Goal: Transaction & Acquisition: Register for event/course

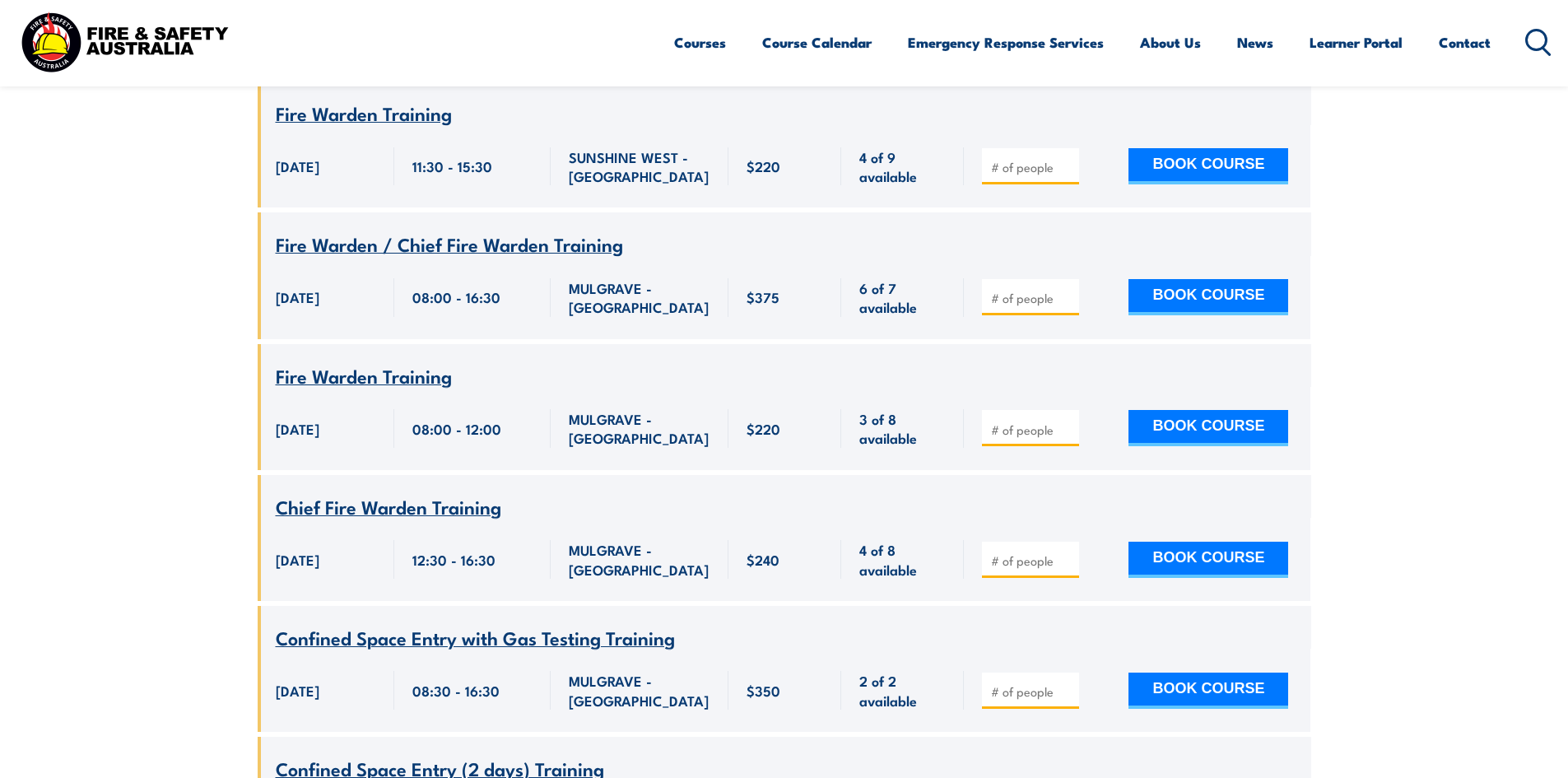
click at [1042, 554] on input "number" at bounding box center [1032, 560] width 83 height 16
type input "2"
click at [1209, 548] on button "BOOK COURSE" at bounding box center [1208, 560] width 160 height 37
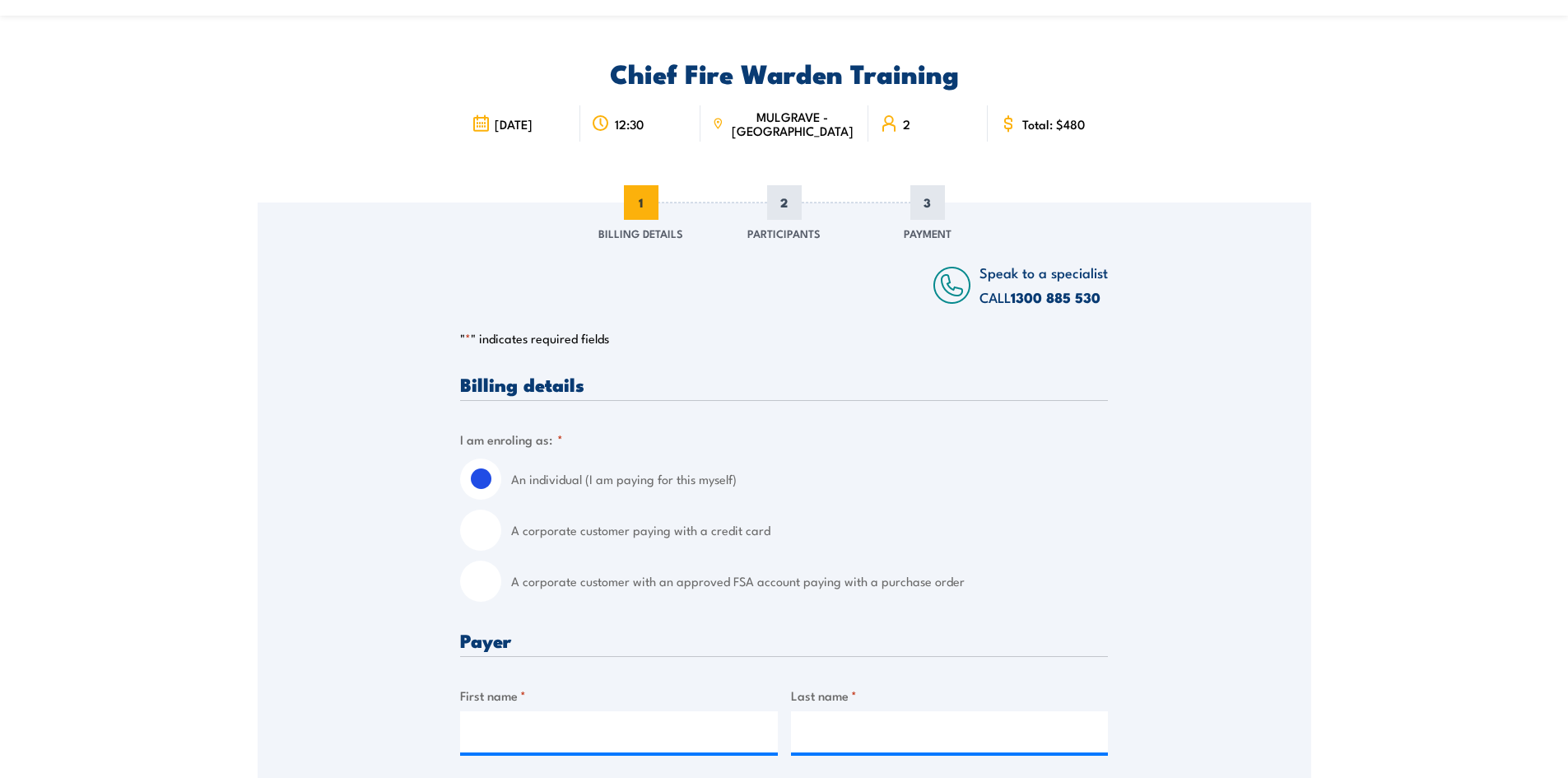
scroll to position [165, 0]
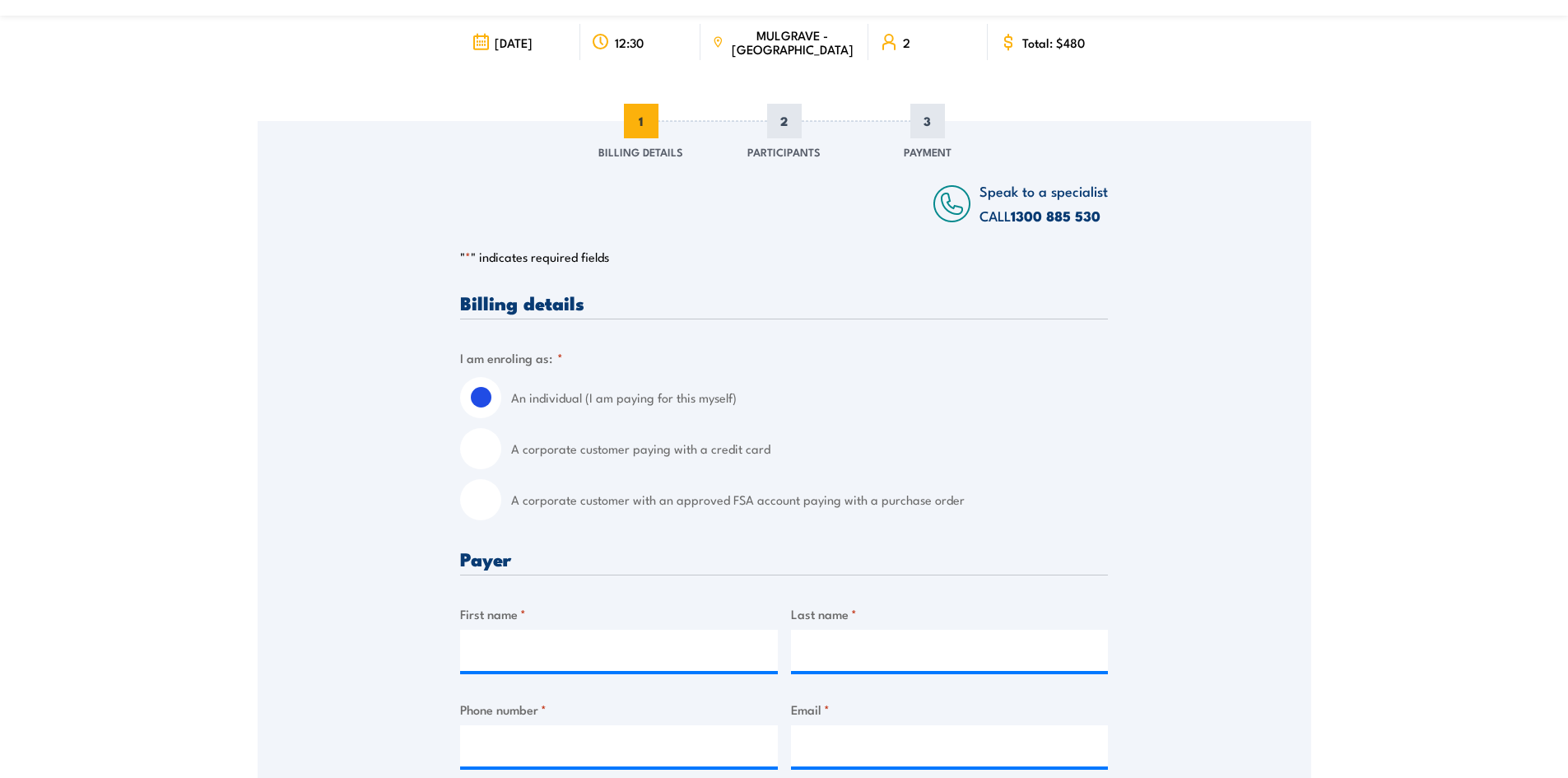
click at [493, 511] on input "A corporate customer with an approved FSA account paying with a purchase order" at bounding box center [480, 500] width 41 height 41
radio input "true"
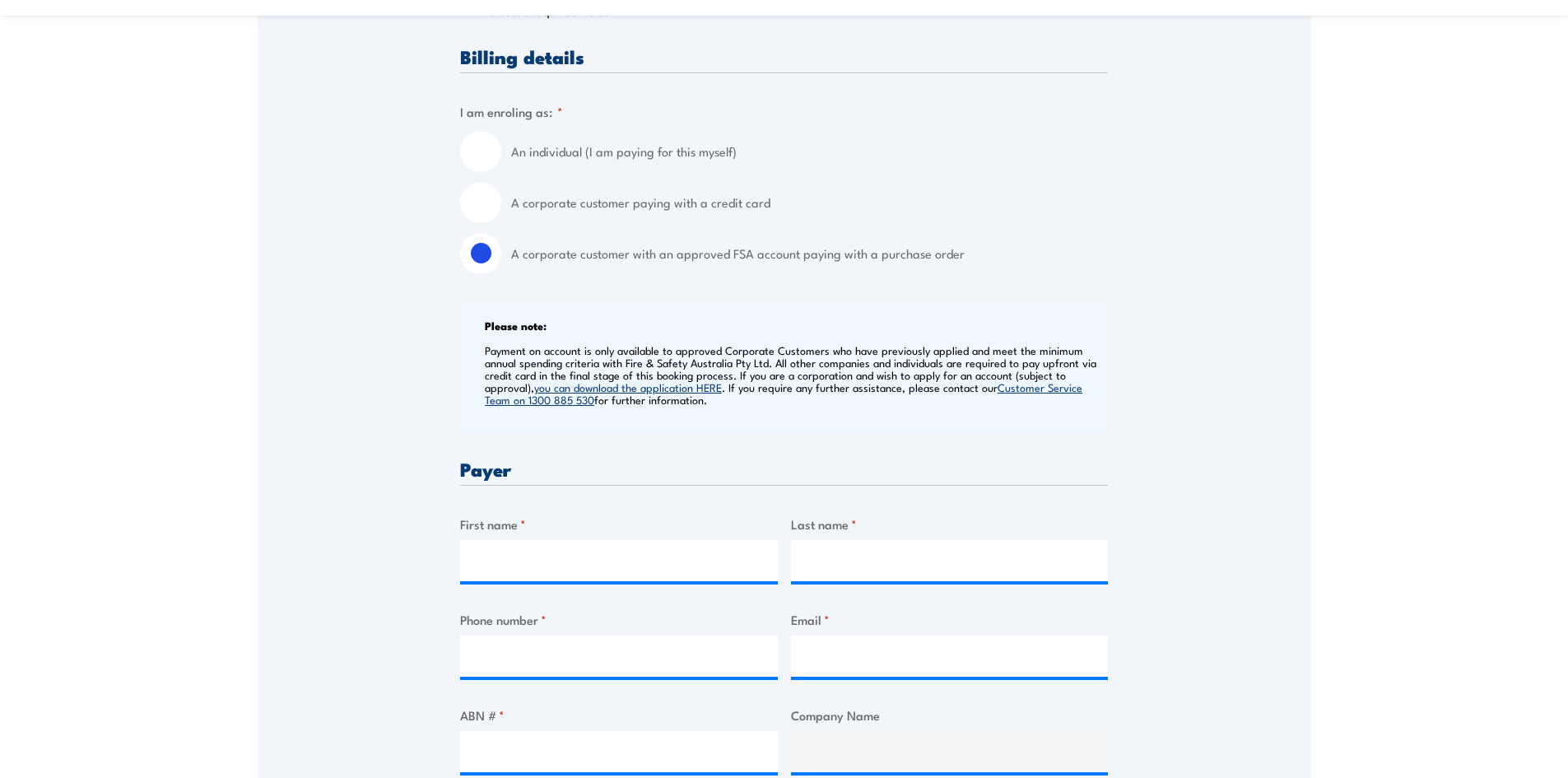
scroll to position [412, 0]
click at [550, 558] on input "First name *" at bounding box center [619, 559] width 318 height 41
type input "[PERSON_NAME]"
click at [857, 565] on input "Last name *" at bounding box center [950, 559] width 318 height 41
type input "Medina"
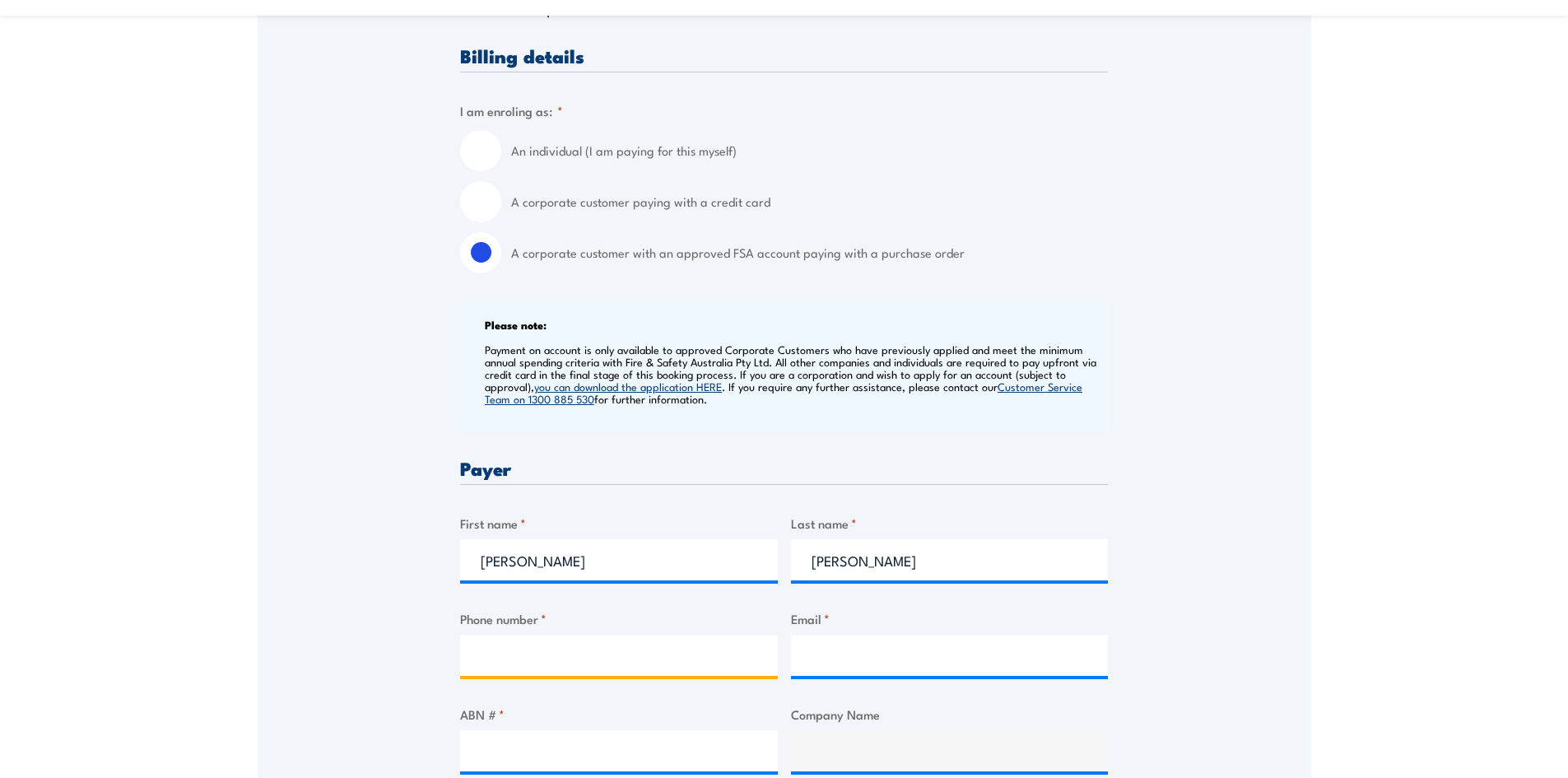
click at [655, 650] on input "Phone number *" at bounding box center [619, 655] width 318 height 41
type input "9"
type input "0414029085"
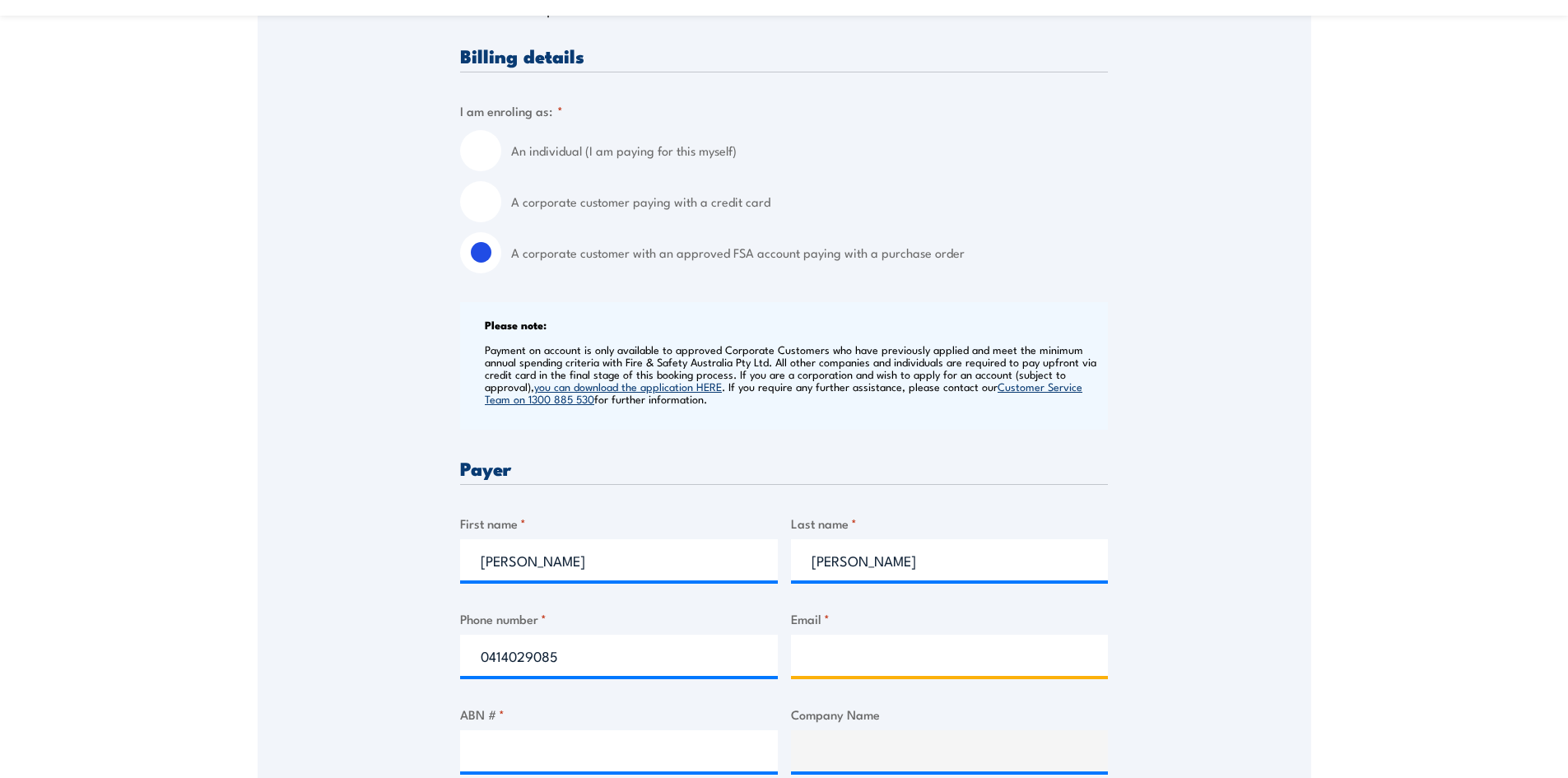
click at [849, 654] on input "Email *" at bounding box center [950, 655] width 318 height 41
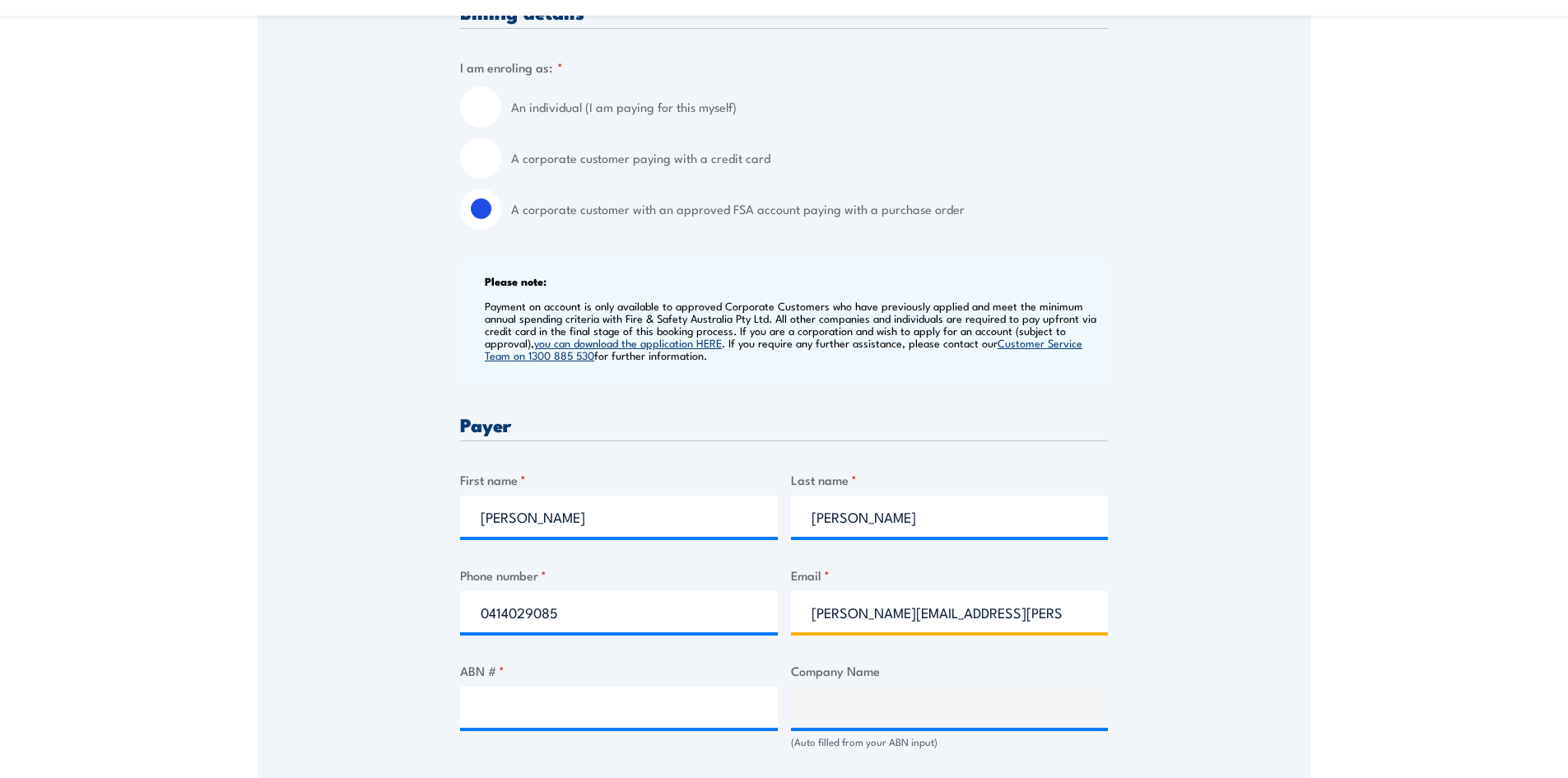
scroll to position [494, 0]
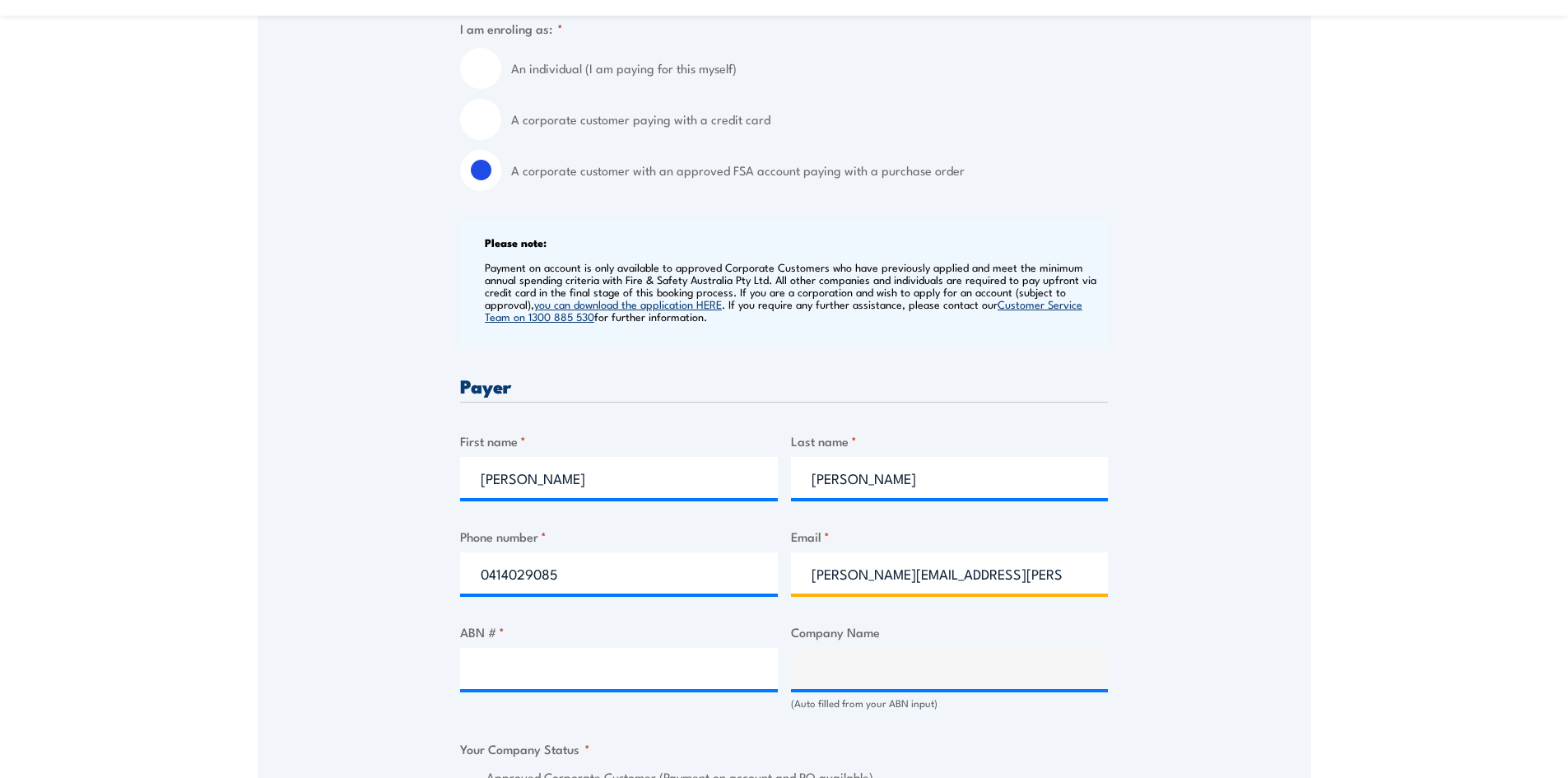
type input "marcela.medina@bulla.com.au"
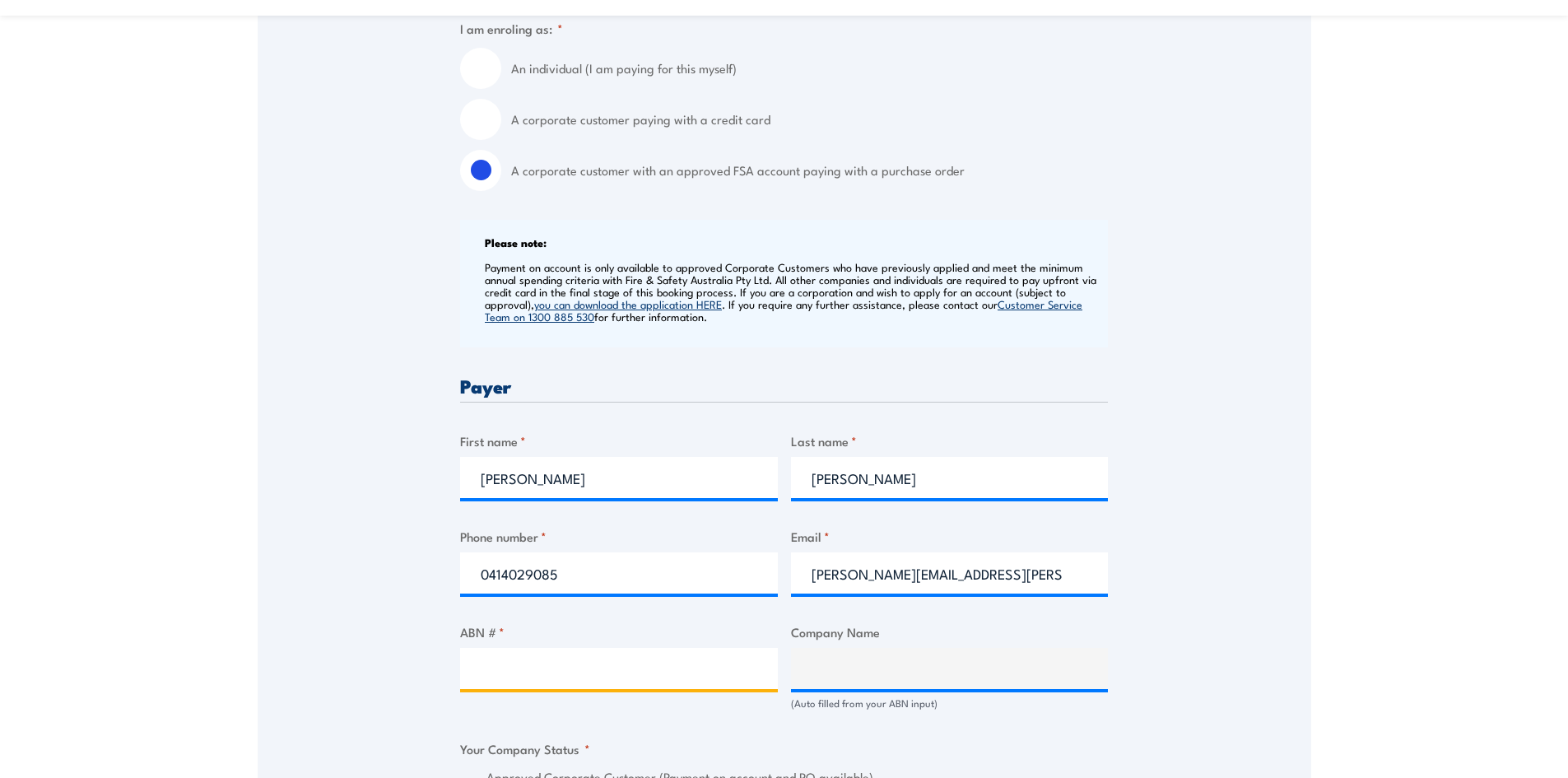
click at [591, 676] on input "ABN # *" at bounding box center [619, 668] width 318 height 41
click at [674, 680] on input "ABN # *" at bounding box center [619, 668] width 318 height 41
click at [673, 677] on input "ABN # *" at bounding box center [619, 668] width 318 height 41
paste input "11 845 336 184"
type input "11 845 336 184"
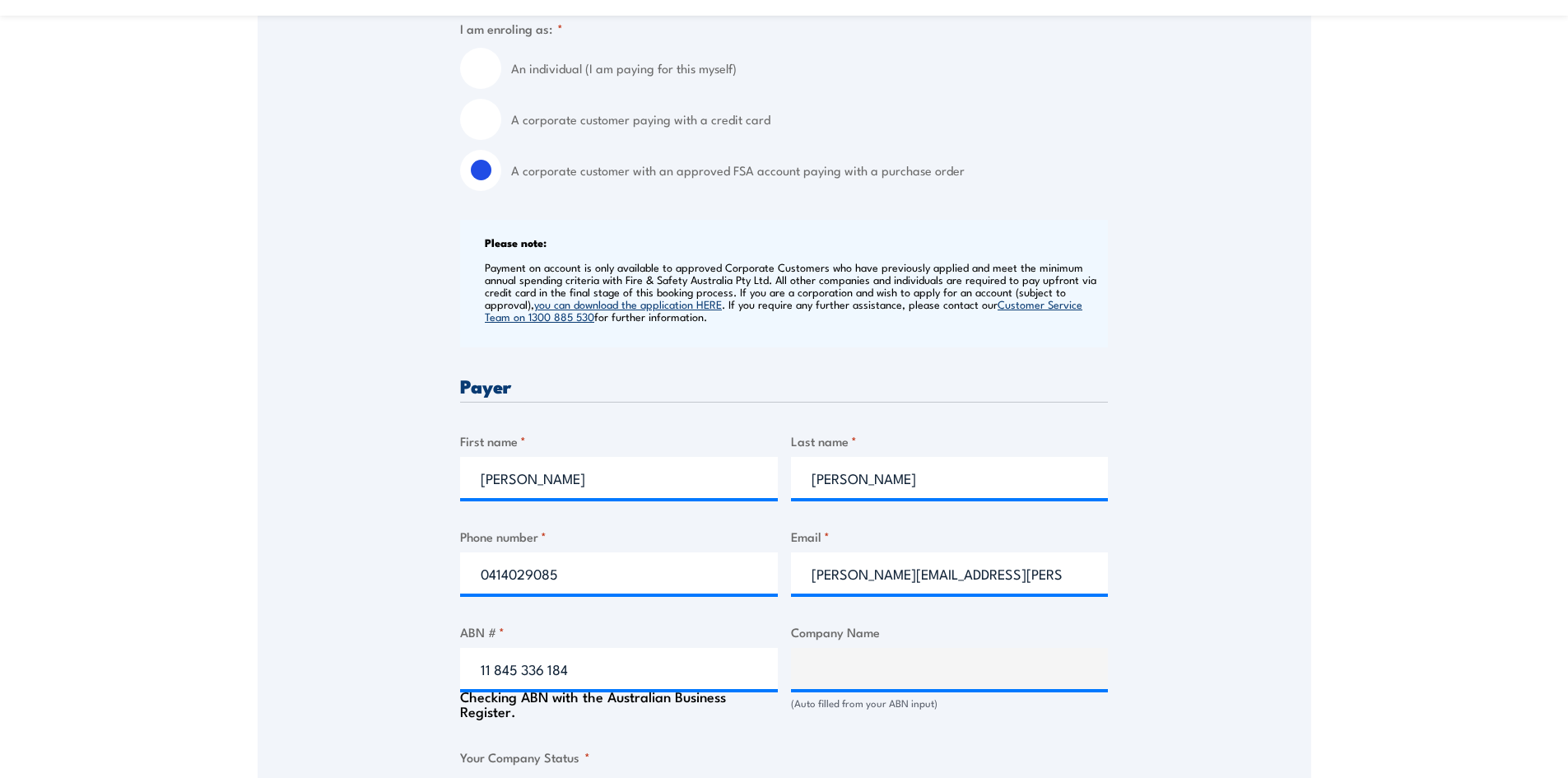
type input "THE TRUSTEE FOR REGAL CREAM PRODUCTS TRUST"
radio input "true"
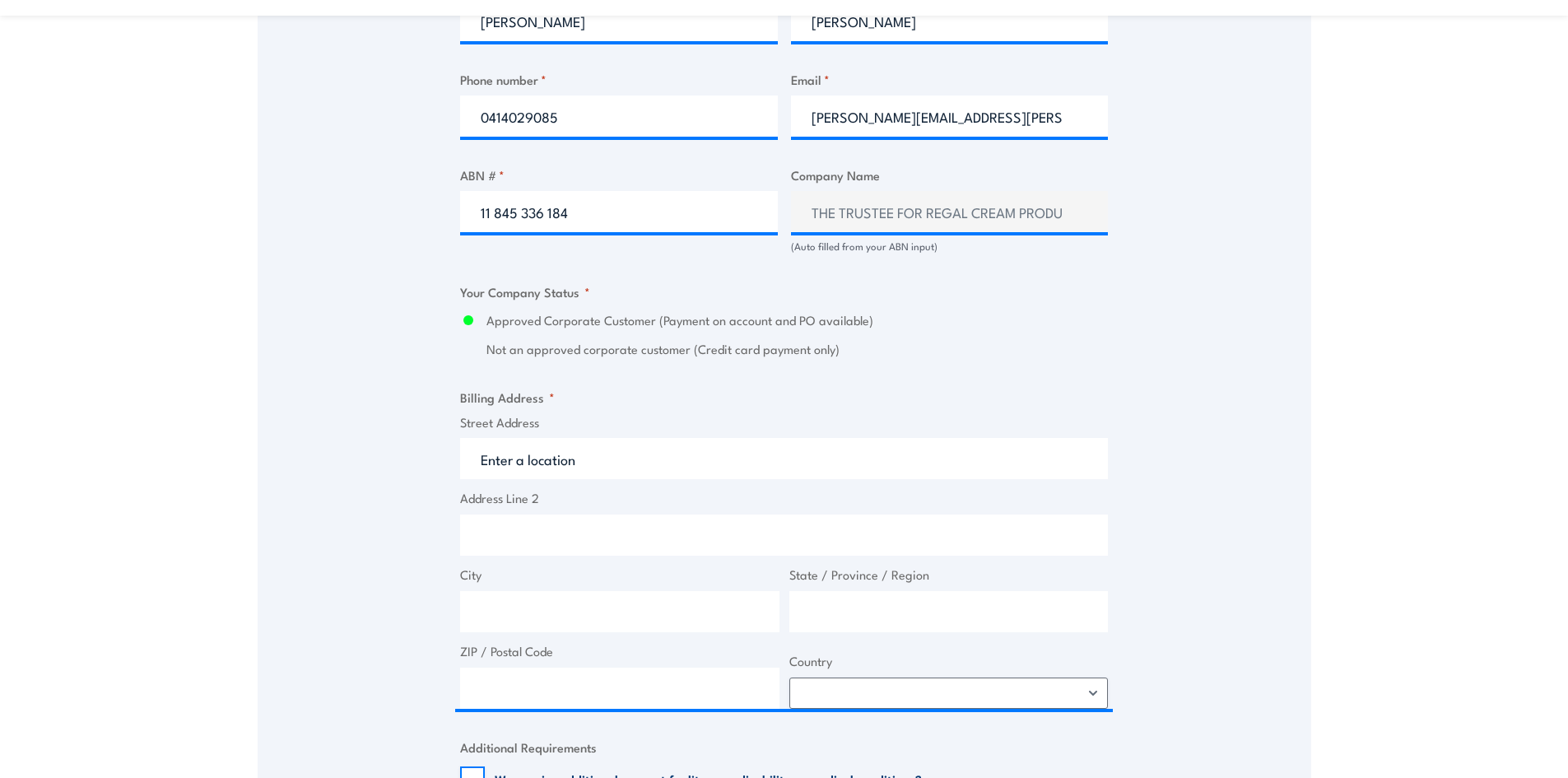
scroll to position [988, 0]
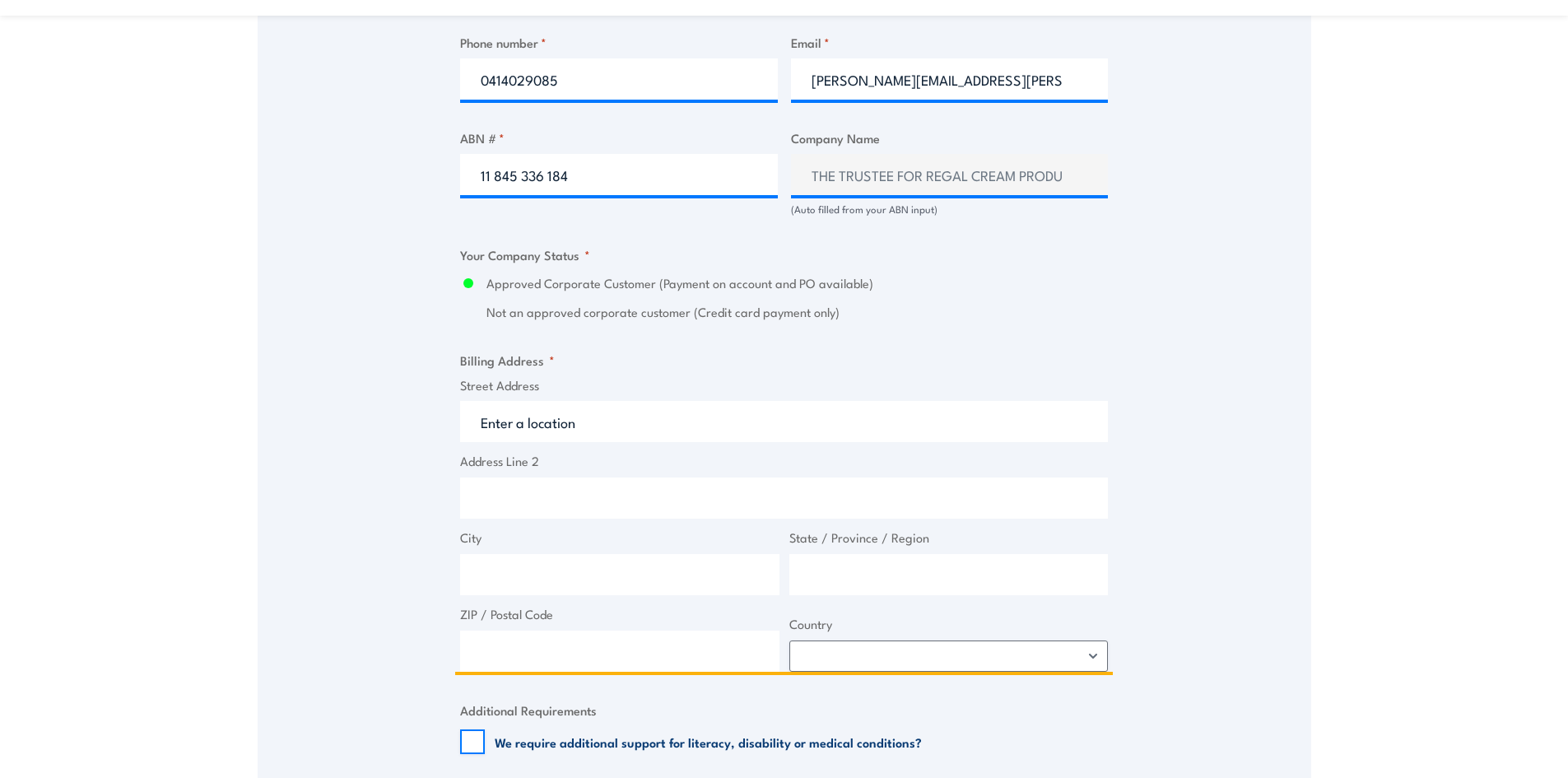
click at [631, 493] on input "Address Line 2" at bounding box center [784, 498] width 648 height 41
click at [624, 413] on input "Street Address" at bounding box center [784, 421] width 648 height 41
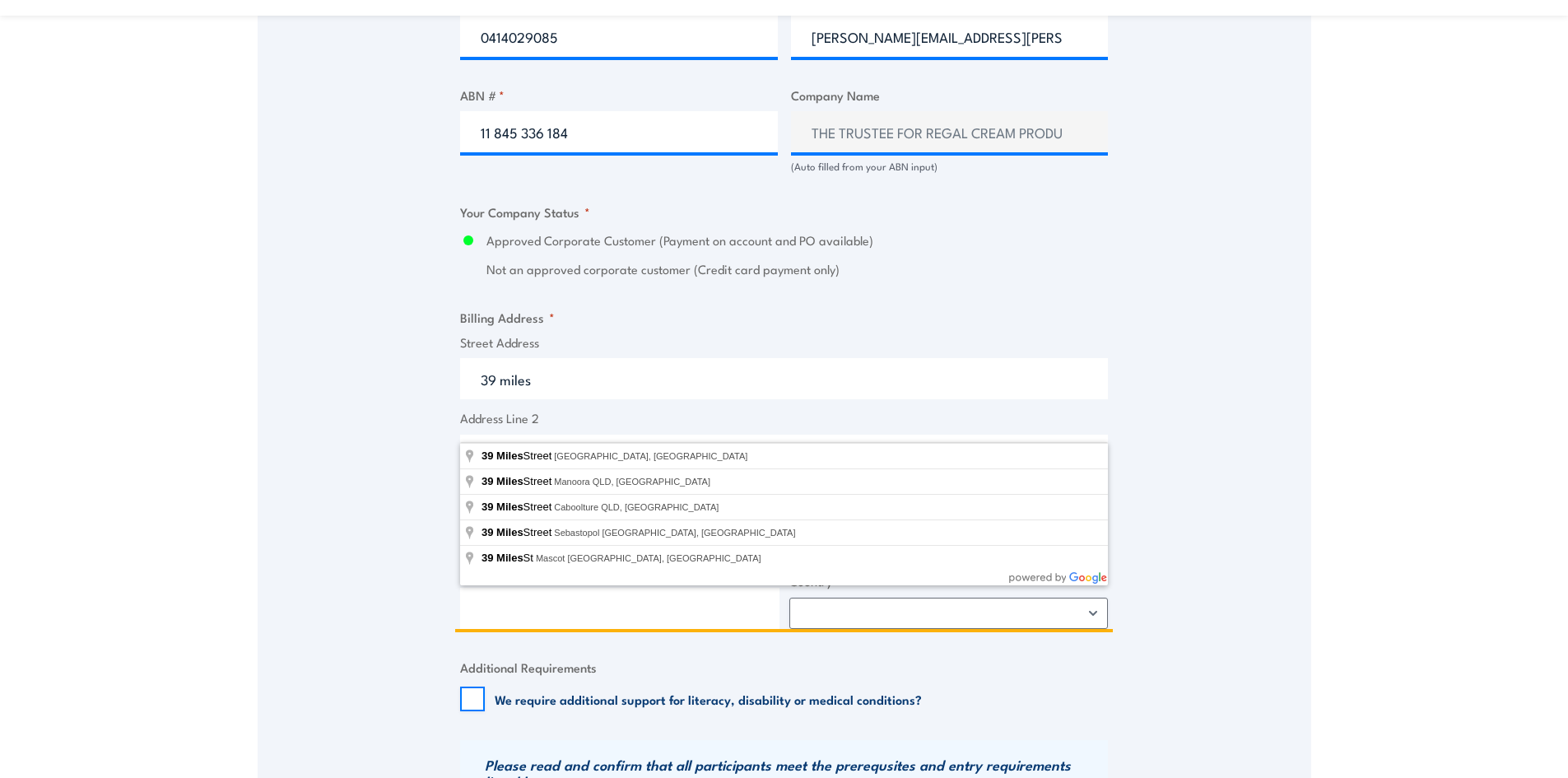
scroll to position [1071, 0]
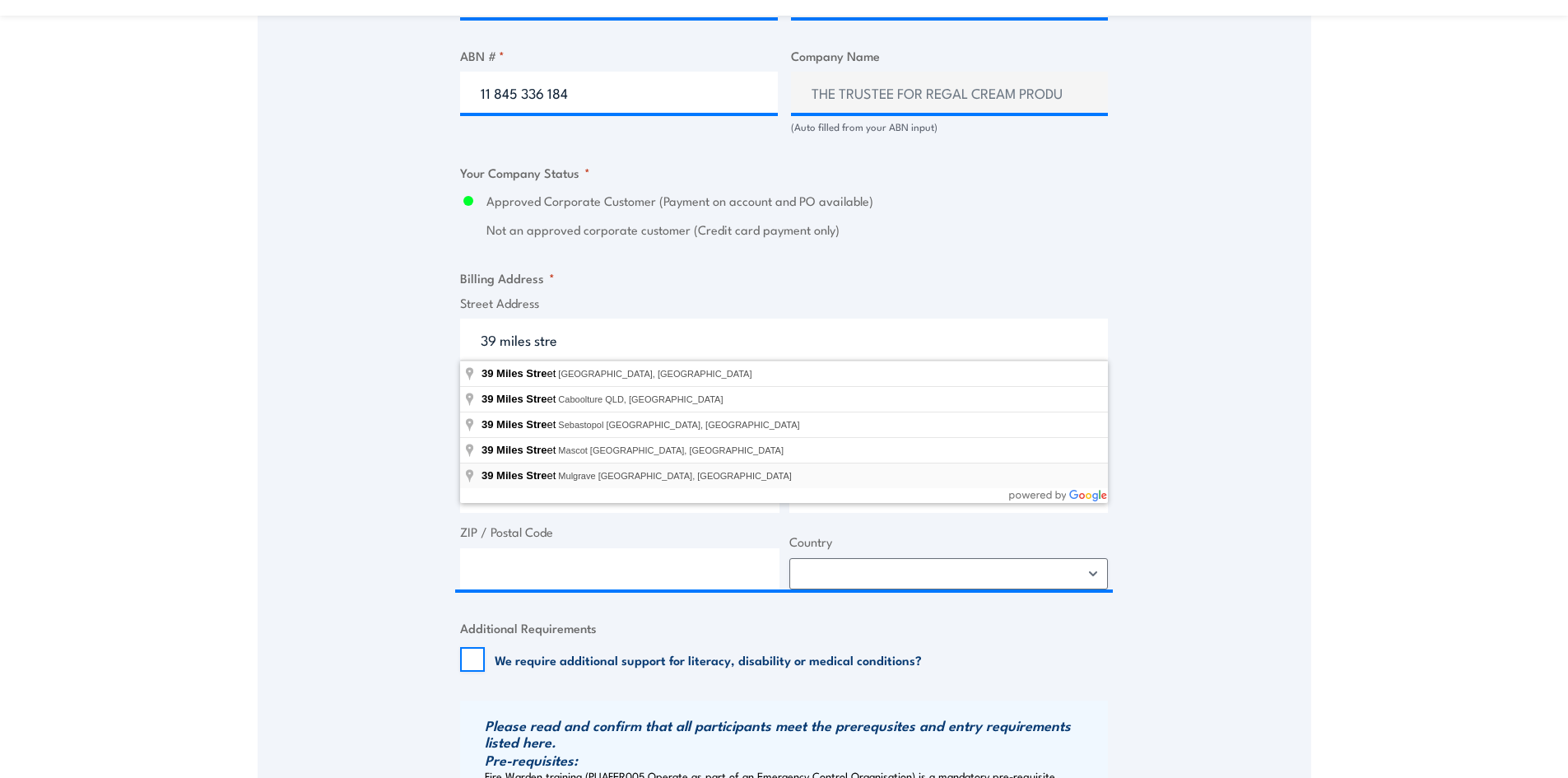
type input "39 Miles Street, Mulgrave VIC, Australia"
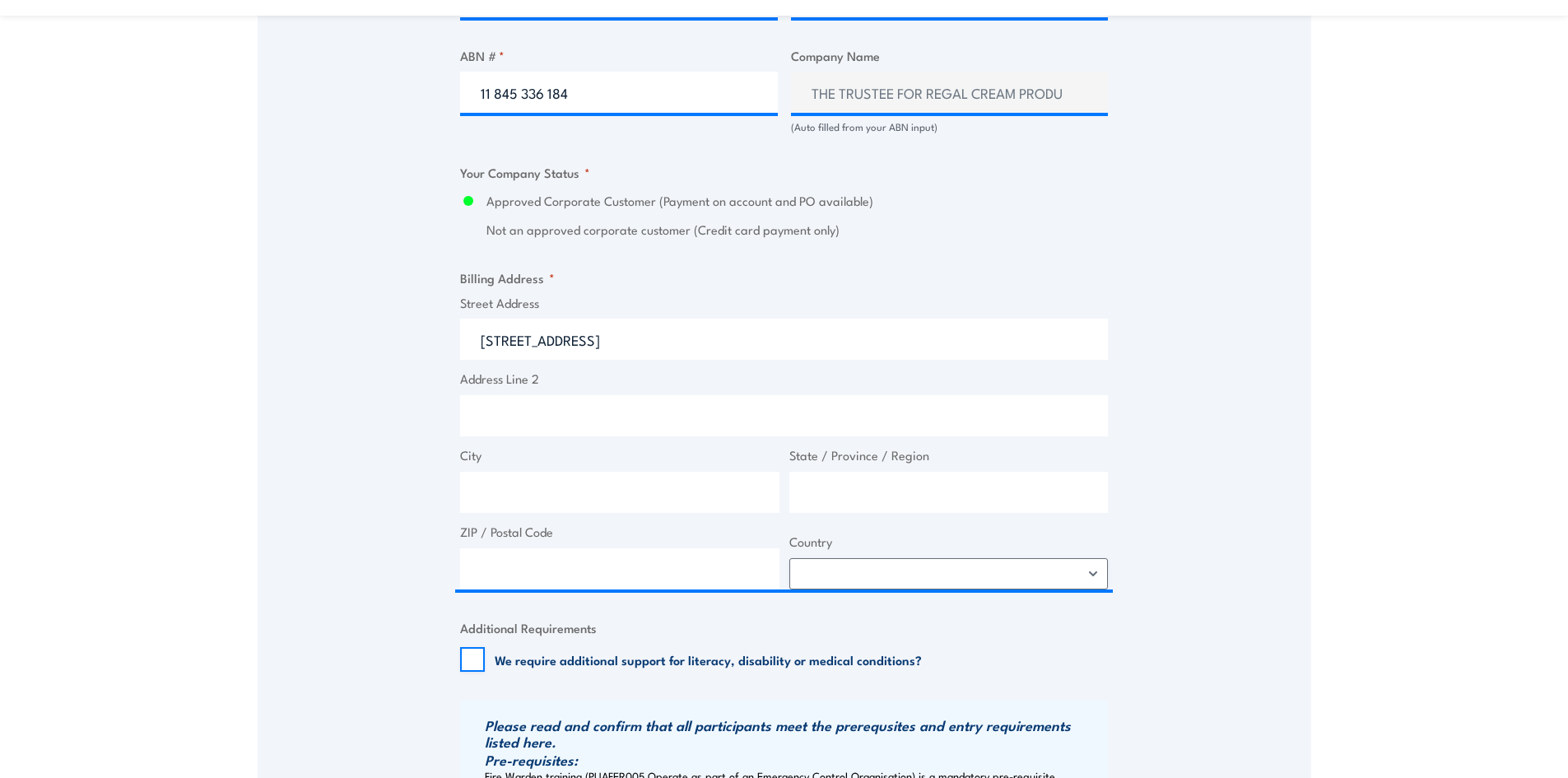
type input "39 Miles St"
type input "Mulgrave"
type input "Victoria"
type input "3170"
select select "[GEOGRAPHIC_DATA]"
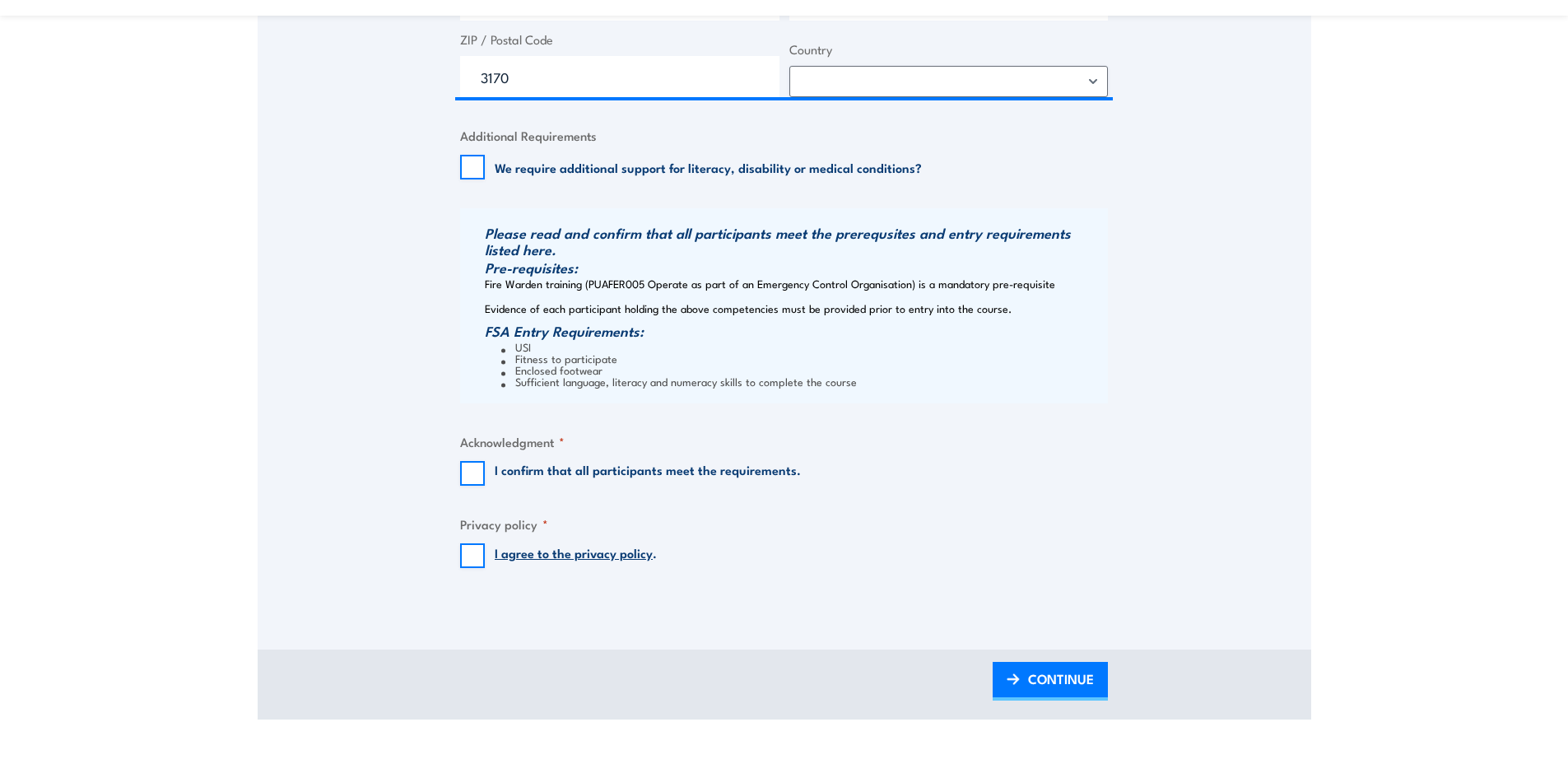
scroll to position [1565, 0]
click at [476, 469] on input "I confirm that all participants meet the requirements." at bounding box center [473, 472] width 25 height 25
checkbox input "true"
click at [471, 553] on input "I agree to the privacy policy ." at bounding box center [473, 555] width 25 height 25
checkbox input "true"
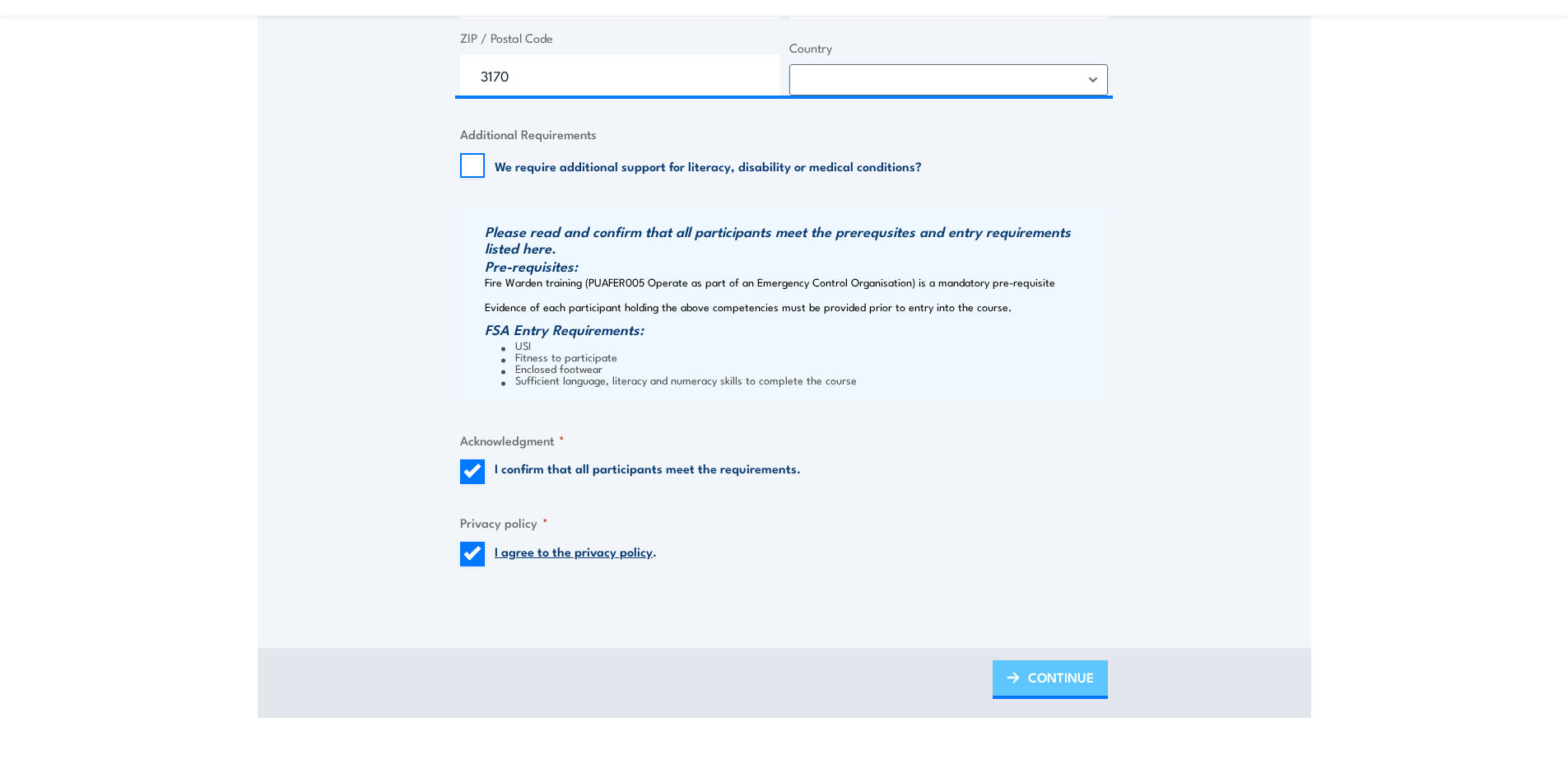
click at [1068, 686] on span "CONTINUE" at bounding box center [1061, 677] width 65 height 43
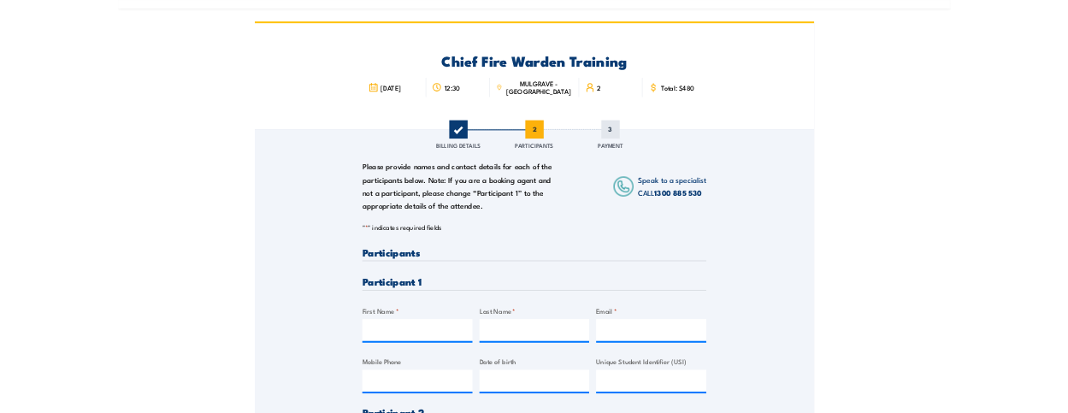
scroll to position [86, 0]
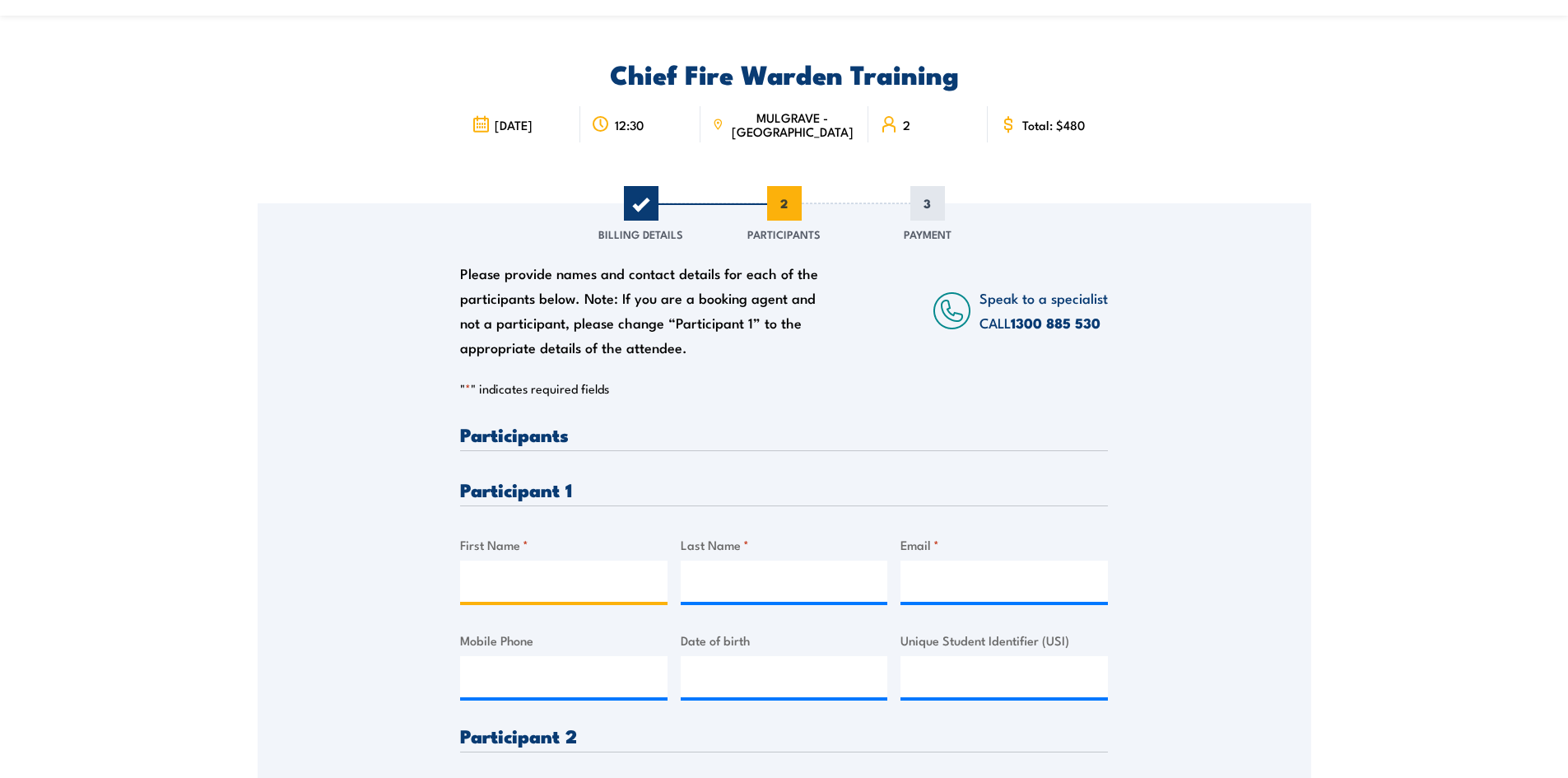
click at [526, 565] on input "First Name *" at bounding box center [563, 581] width 207 height 41
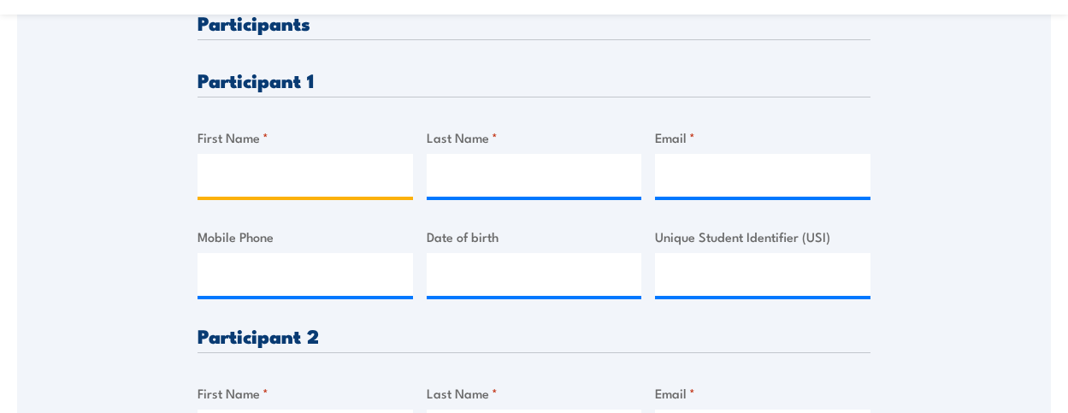
scroll to position [513, 0]
type input "Pati"
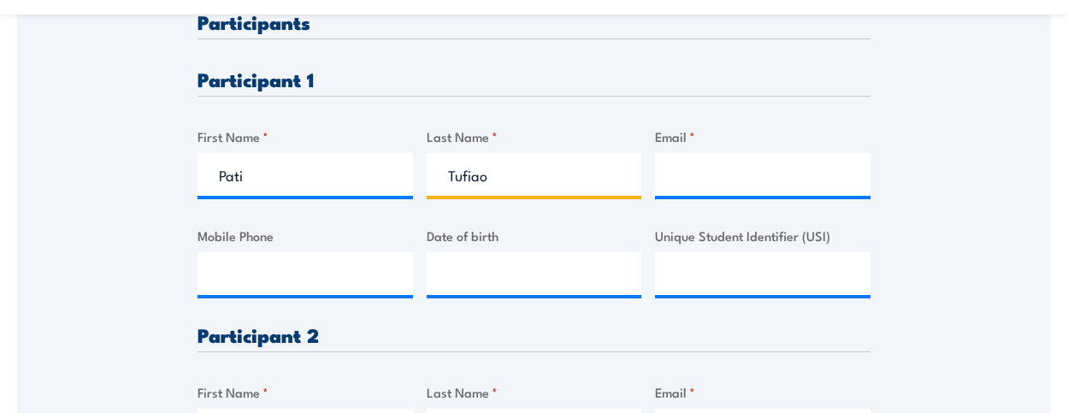
type input "Tufiao"
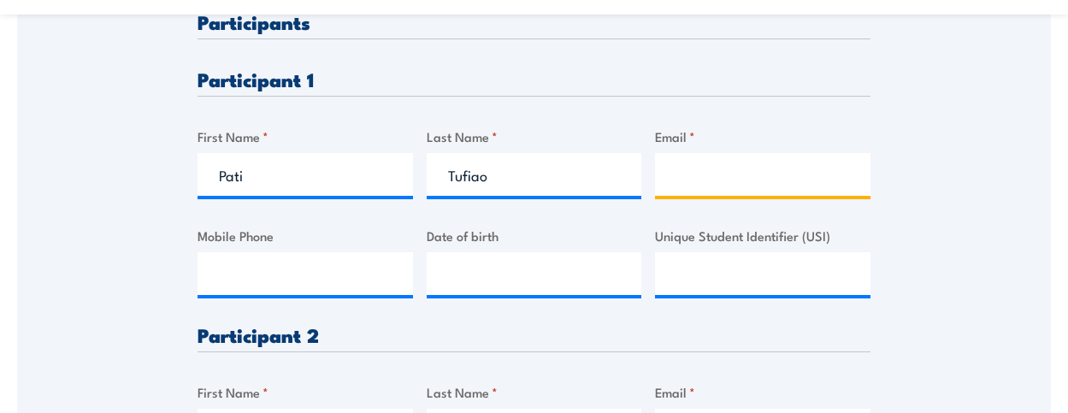
click at [709, 171] on input "Email *" at bounding box center [762, 174] width 215 height 43
click at [686, 175] on input "Email *" at bounding box center [762, 174] width 215 height 43
paste input "[EMAIL_ADDRESS][DOMAIN_NAME]"
click at [670, 178] on input "[EMAIL_ADDRESS][DOMAIN_NAME]" at bounding box center [762, 174] width 215 height 43
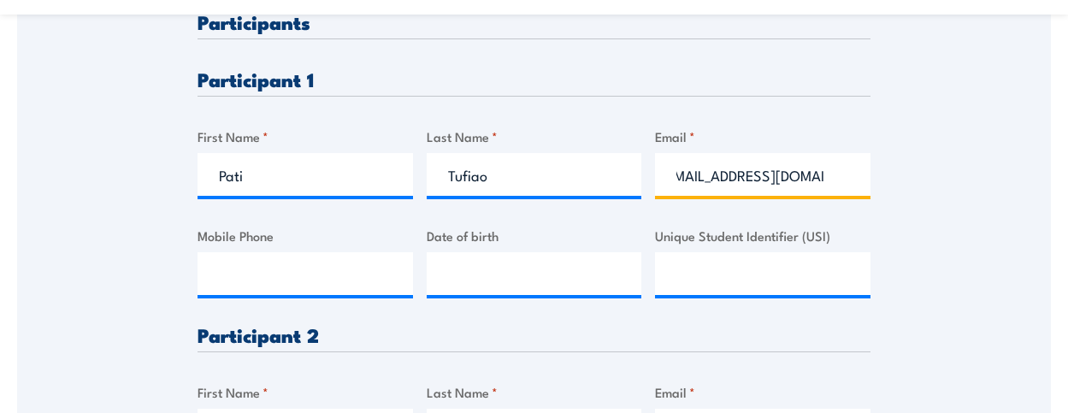
click at [675, 174] on input "[EMAIL_ADDRESS][DOMAIN_NAME]" at bounding box center [762, 174] width 215 height 43
drag, startPoint x: 821, startPoint y: 179, endPoint x: 598, endPoint y: 168, distance: 223.4
click at [598, 168] on div "Please provide names and contact details for each of the participants below. No…" at bounding box center [534, 296] width 673 height 569
type input "u"
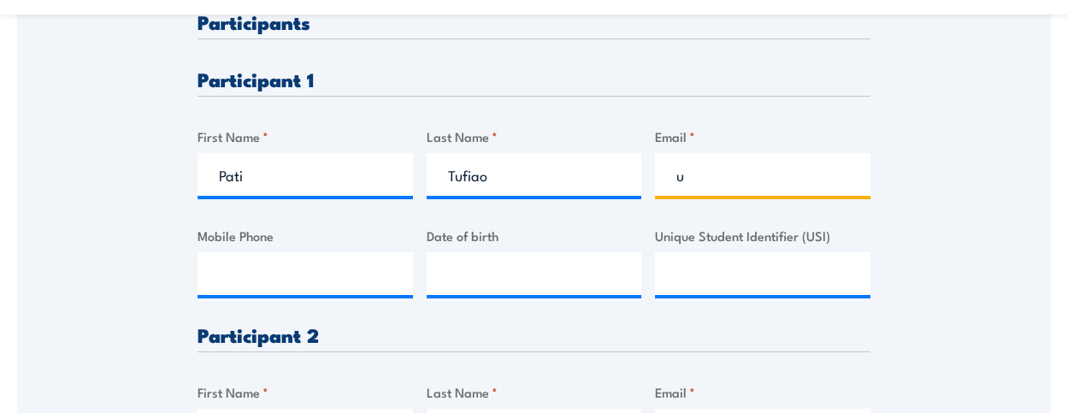
click at [707, 184] on input "u" at bounding box center [762, 174] width 215 height 43
click at [746, 194] on input "Email *" at bounding box center [762, 174] width 215 height 43
paste input "[EMAIL_ADDRESS][DOMAIN_NAME]"
click at [676, 186] on input "[EMAIL_ADDRESS][DOMAIN_NAME]" at bounding box center [762, 174] width 215 height 43
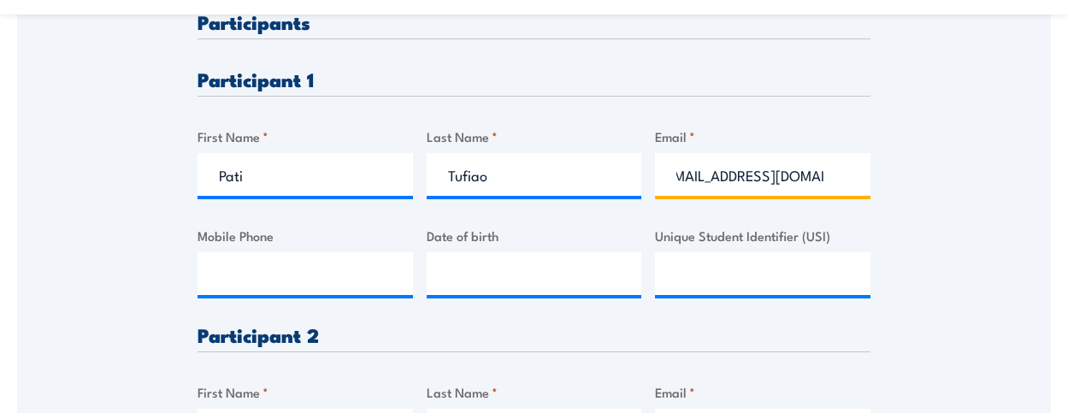
click at [831, 189] on input "[EMAIL_ADDRESS][DOMAIN_NAME]" at bounding box center [762, 174] width 215 height 43
type input "[EMAIL_ADDRESS][DOMAIN_NAME]"
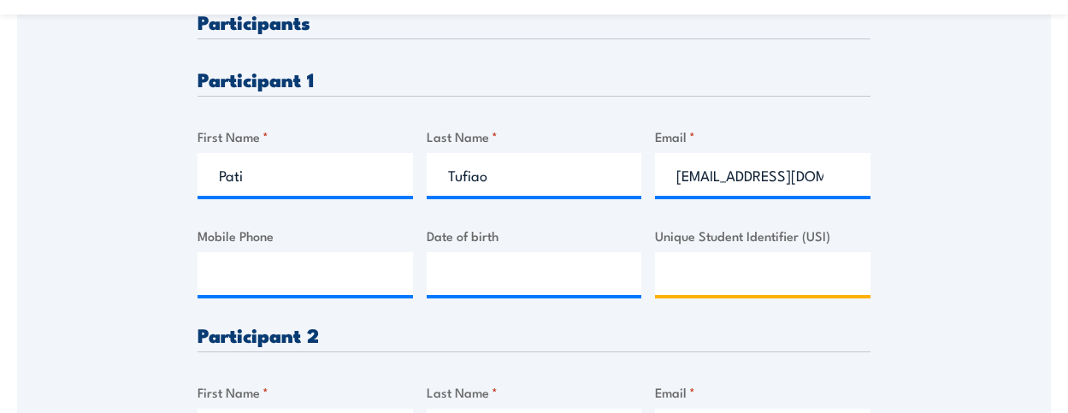
click at [687, 268] on input "Unique Student Identifier (USI)" at bounding box center [762, 273] width 215 height 43
paste input "PQDS422NV4"
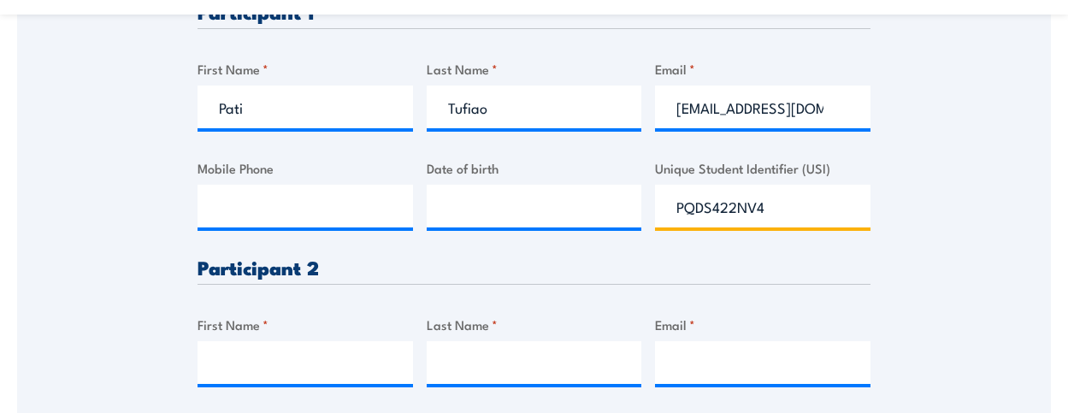
scroll to position [684, 0]
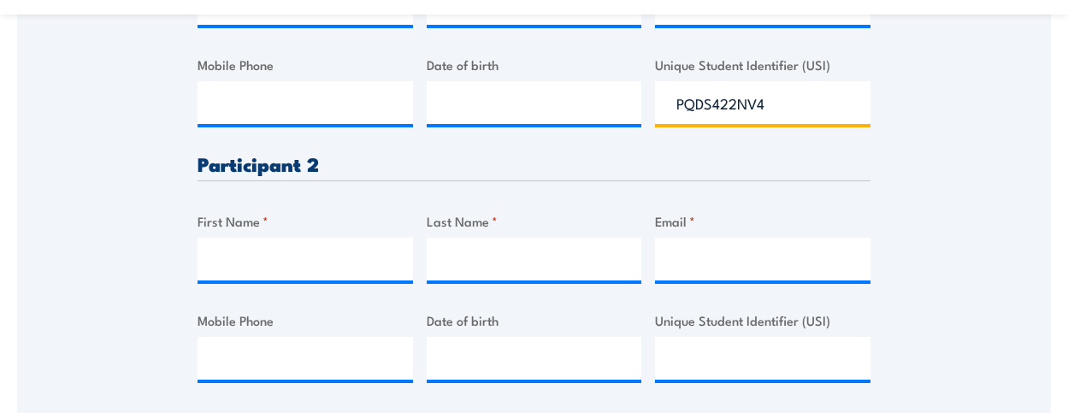
type input "PQDS422NV4"
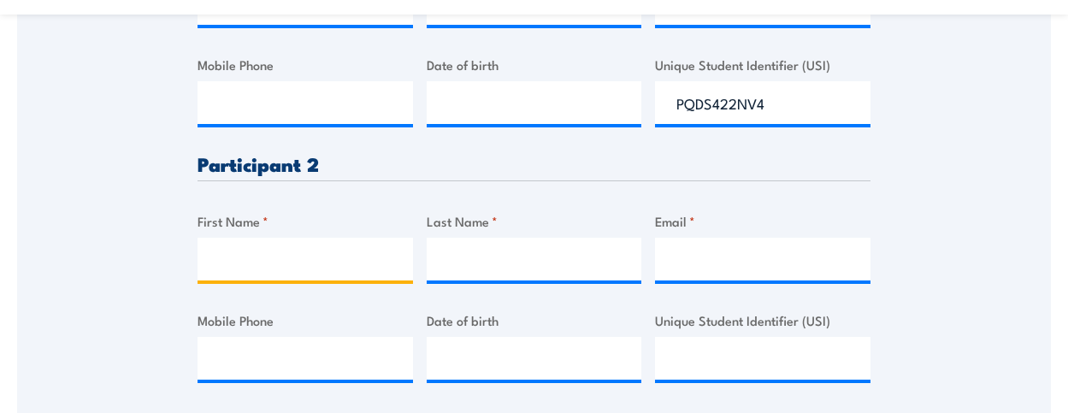
click at [270, 265] on input "First Name *" at bounding box center [305, 259] width 215 height 43
click at [240, 266] on input "First Name *" at bounding box center [305, 259] width 215 height 43
paste input "[PERSON_NAME]"
type input "[PERSON_NAME]"
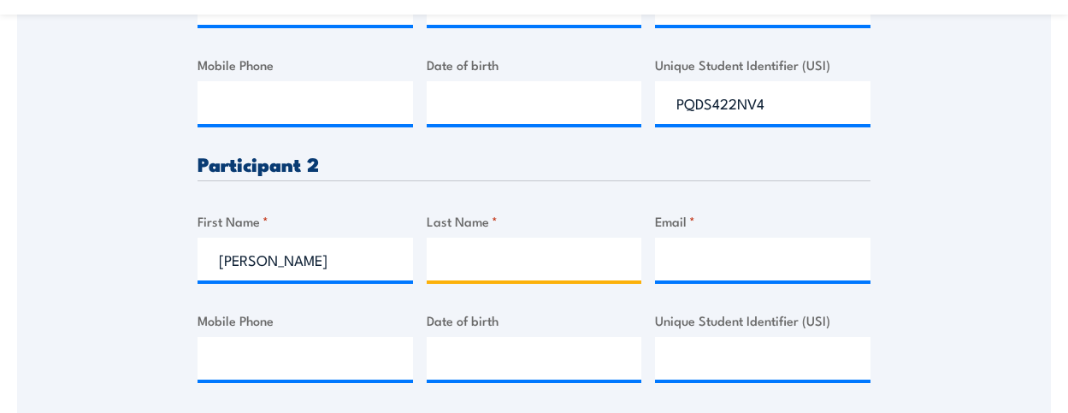
click at [506, 278] on input "Last Name *" at bounding box center [534, 259] width 215 height 43
paste input "[PERSON_NAME]"
type input "[PERSON_NAME]"
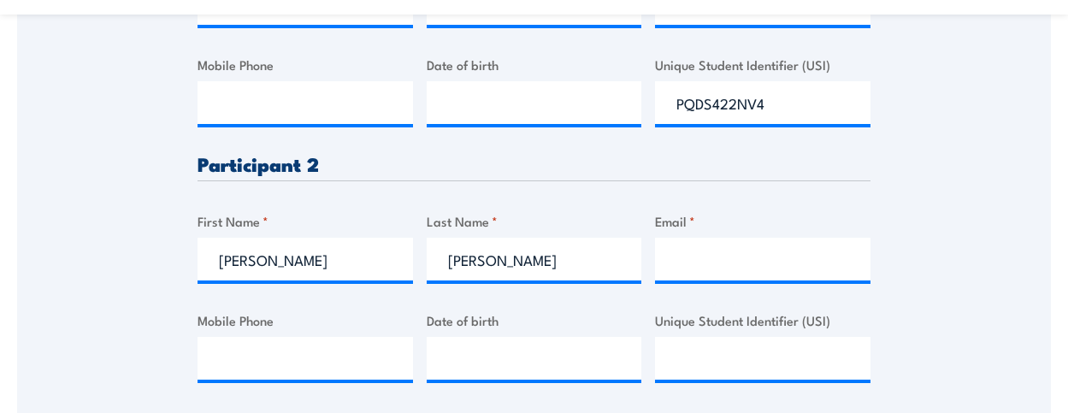
click at [682, 285] on div "Please provide names and contact details for each of the participants below. No…" at bounding box center [534, 125] width 673 height 569
click at [685, 268] on input "Email *" at bounding box center [762, 259] width 215 height 43
click at [706, 267] on input "Email *" at bounding box center [762, 259] width 215 height 43
paste input "[PERSON_NAME][EMAIL_ADDRESS][PERSON_NAME][PERSON_NAME][DOMAIN_NAME]"
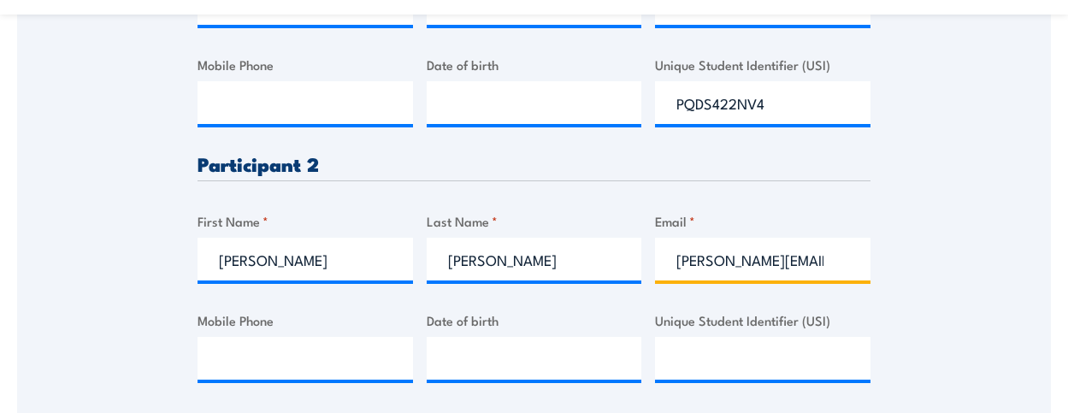
scroll to position [0, 39]
click at [674, 269] on input "[PERSON_NAME][EMAIL_ADDRESS][PERSON_NAME][PERSON_NAME][DOMAIN_NAME]" at bounding box center [762, 259] width 215 height 43
type input "[PERSON_NAME][EMAIL_ADDRESS][PERSON_NAME][PERSON_NAME][DOMAIN_NAME]"
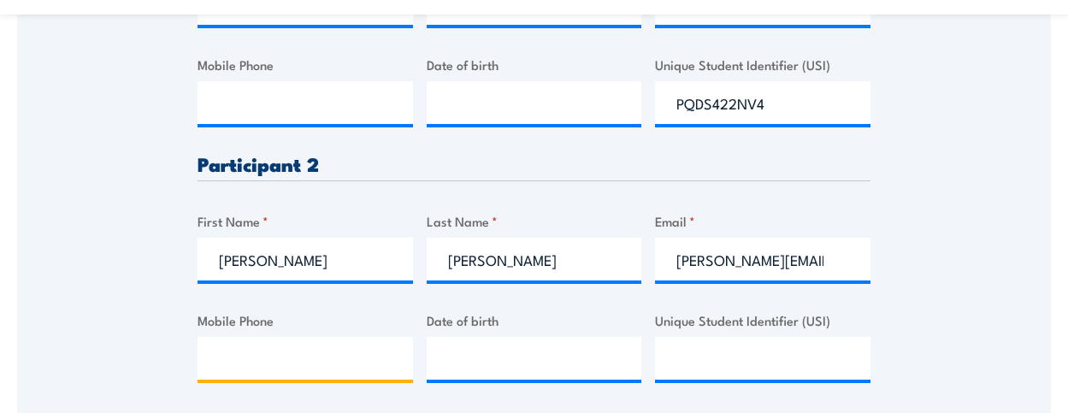
click at [245, 357] on input "Mobile Phone" at bounding box center [305, 358] width 215 height 43
paste input "0407 143 300"
type input "0407 143 300"
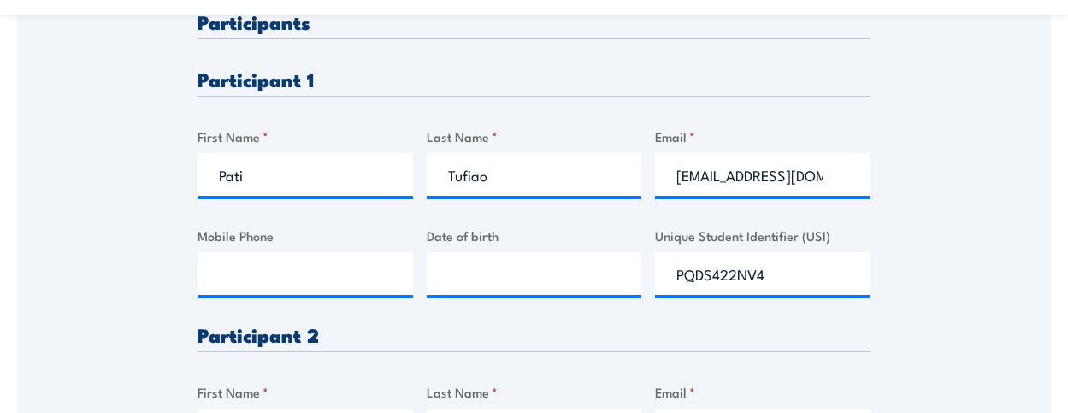
scroll to position [599, 0]
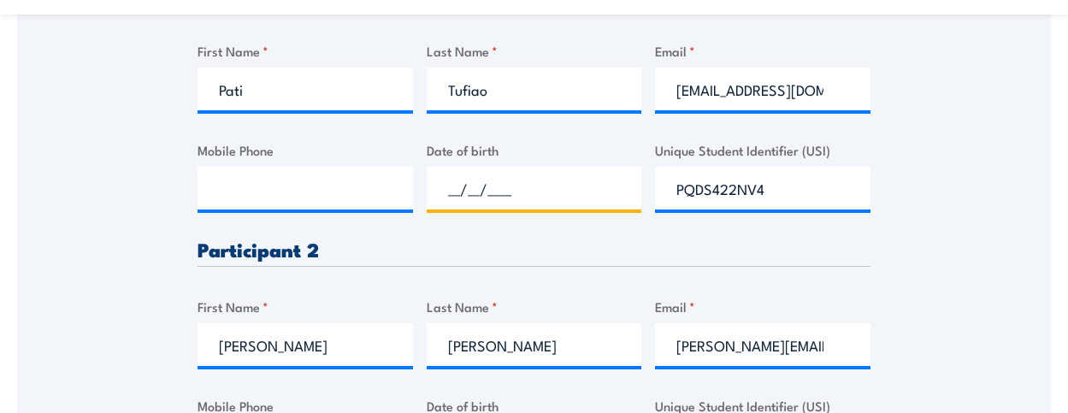
click at [487, 187] on input "__/__/____" at bounding box center [534, 188] width 215 height 43
click at [487, 191] on input "__/__/____" at bounding box center [534, 188] width 215 height 43
paste input "[DATE]"
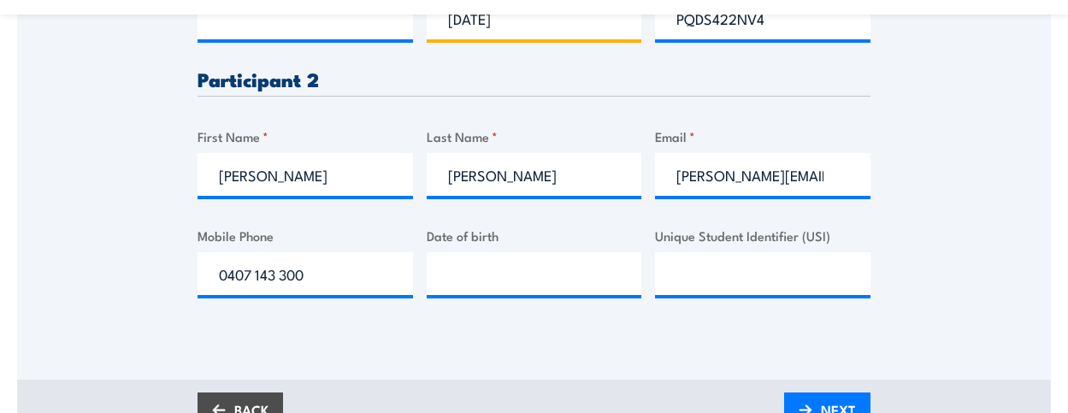
scroll to position [770, 0]
type input "[DATE]"
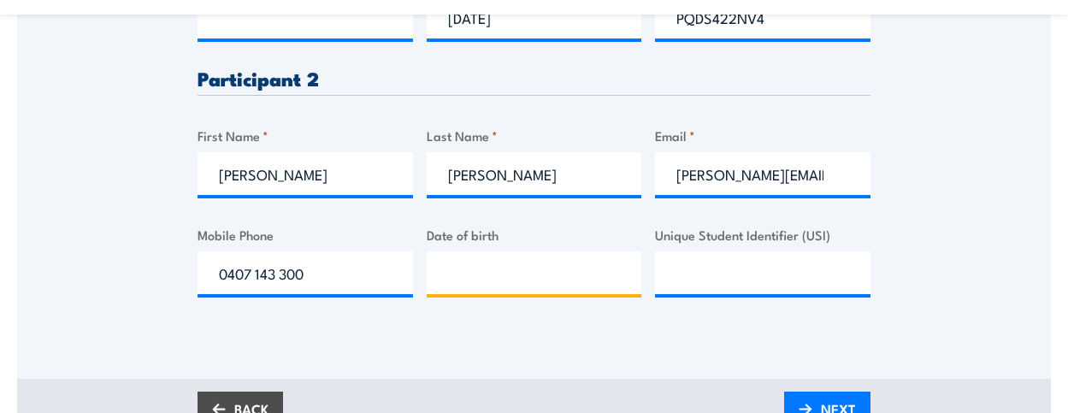
type input "__/__/____"
click at [493, 278] on input "__/__/____" at bounding box center [534, 272] width 215 height 43
type input "__/__/____"
click at [669, 268] on input "Unique Student Identifier (USI)" at bounding box center [762, 272] width 215 height 43
click at [469, 267] on input "__/__/____" at bounding box center [534, 272] width 215 height 43
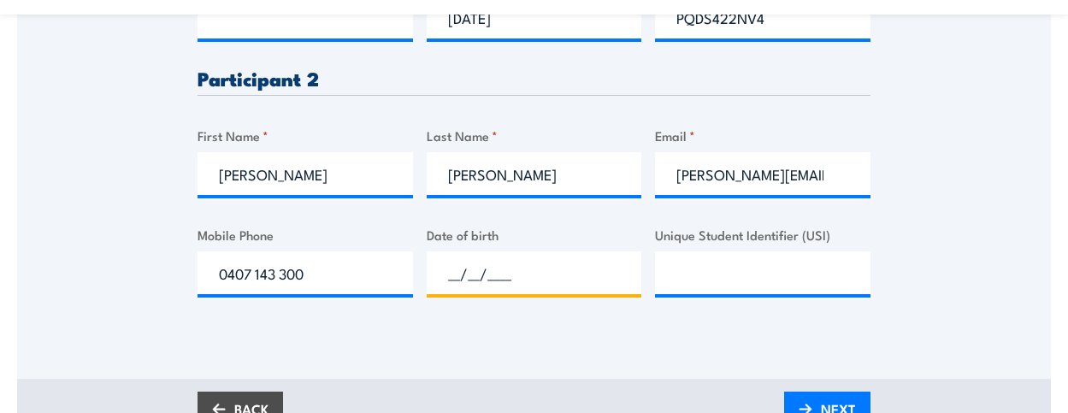
paste input "[DATE]"
type input "[DATE]"
click at [736, 278] on input "Unique Student Identifier (USI)" at bounding box center [762, 272] width 215 height 43
click at [697, 286] on input "Unique Student Identifier (USI)" at bounding box center [762, 272] width 215 height 43
paste input "UBZBQMQ7GE"
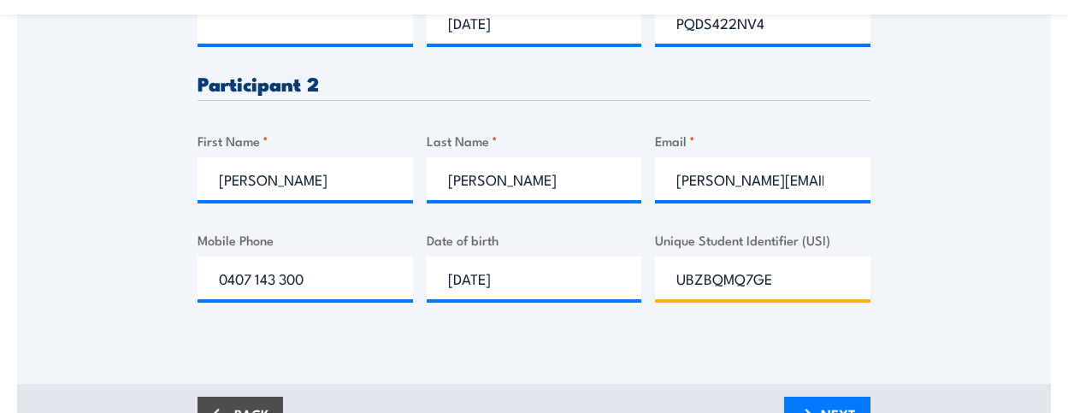
scroll to position [855, 0]
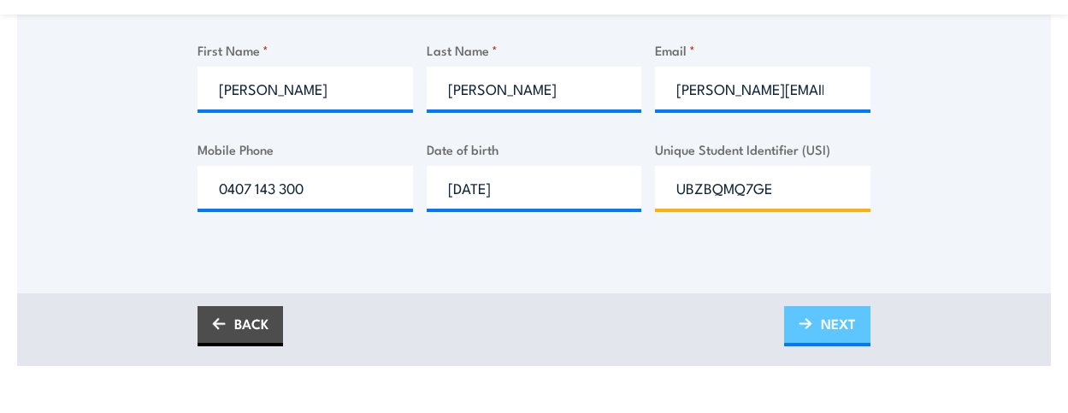
type input "UBZBQMQ7GE"
click at [816, 329] on link "NEXT" at bounding box center [827, 326] width 86 height 40
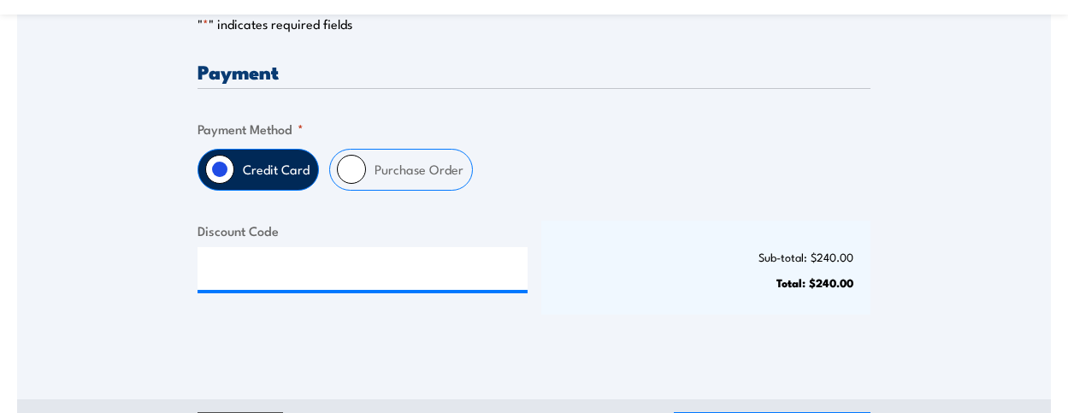
scroll to position [428, 0]
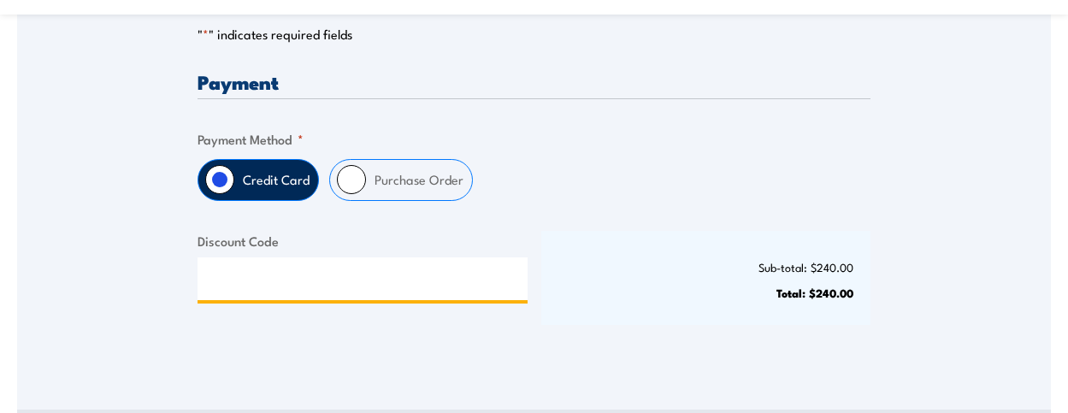
click at [357, 294] on input "Discount Code" at bounding box center [363, 278] width 330 height 43
paste input "NSCABRONZE2025!"
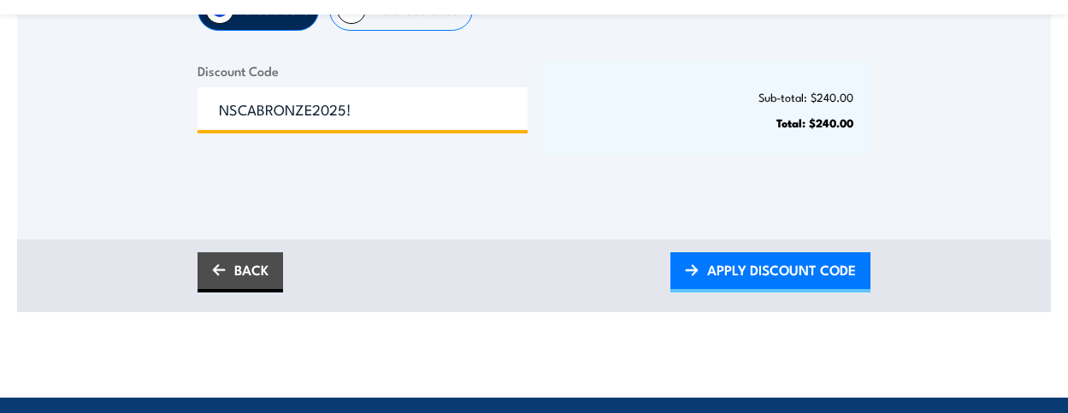
scroll to position [599, 0]
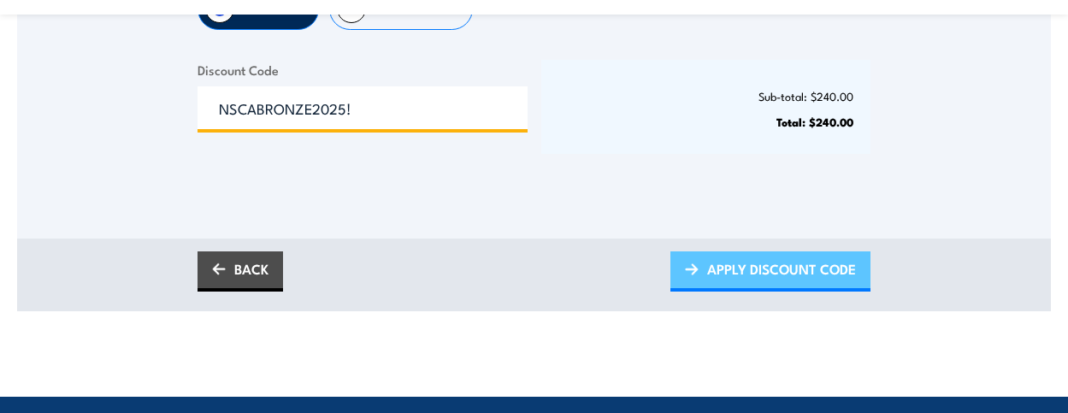
type input "NSCABRONZE2025!"
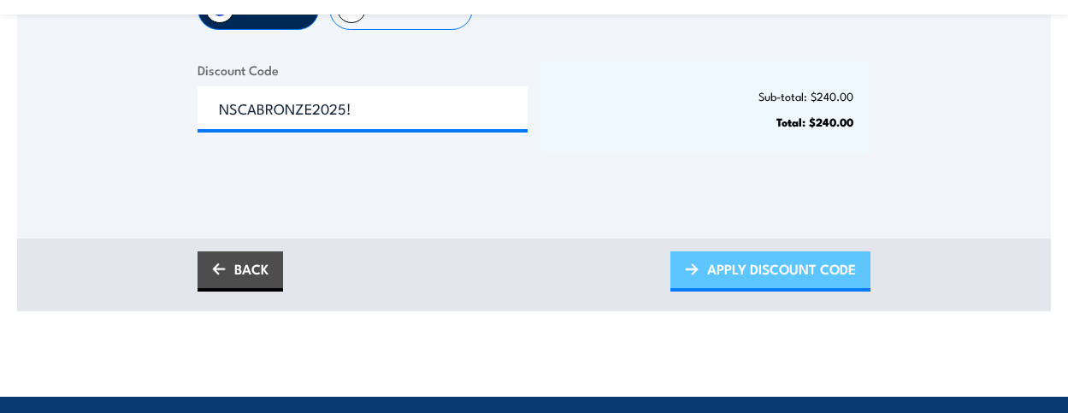
click at [711, 274] on span "APPLY DISCOUNT CODE" at bounding box center [781, 268] width 149 height 45
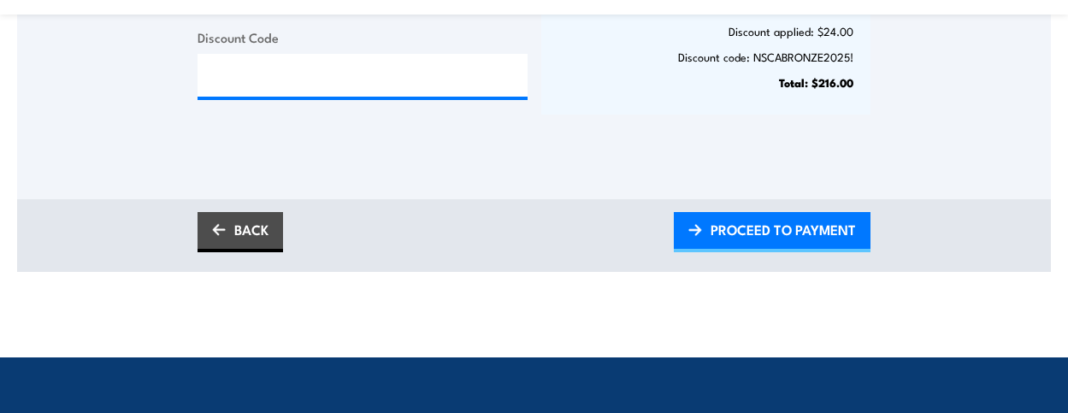
scroll to position [684, 0]
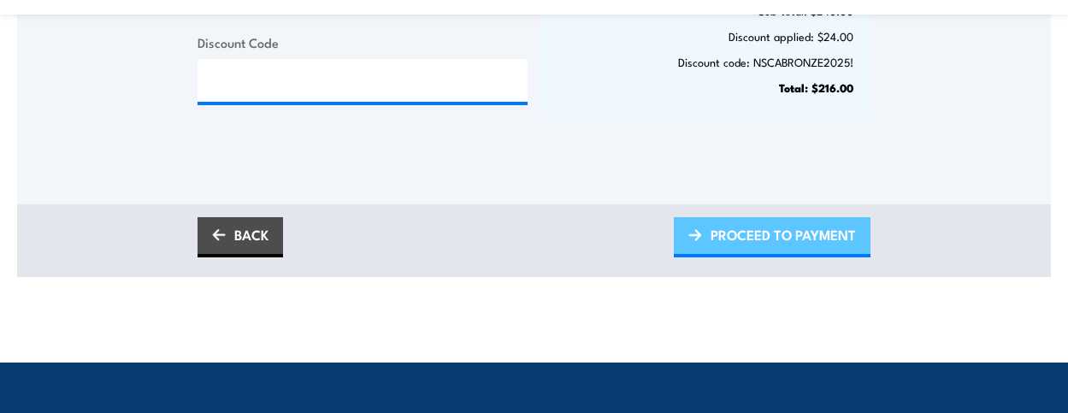
click at [719, 235] on span "PROCEED TO PAYMENT" at bounding box center [783, 234] width 145 height 45
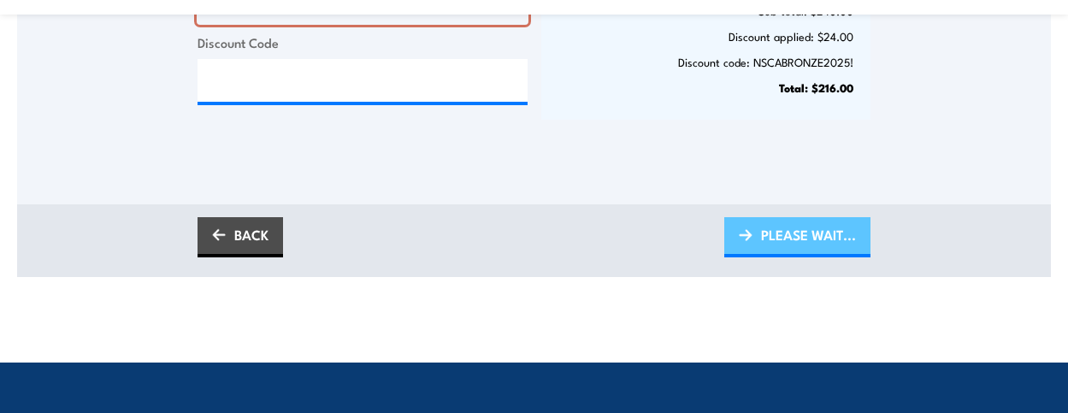
scroll to position [658, 0]
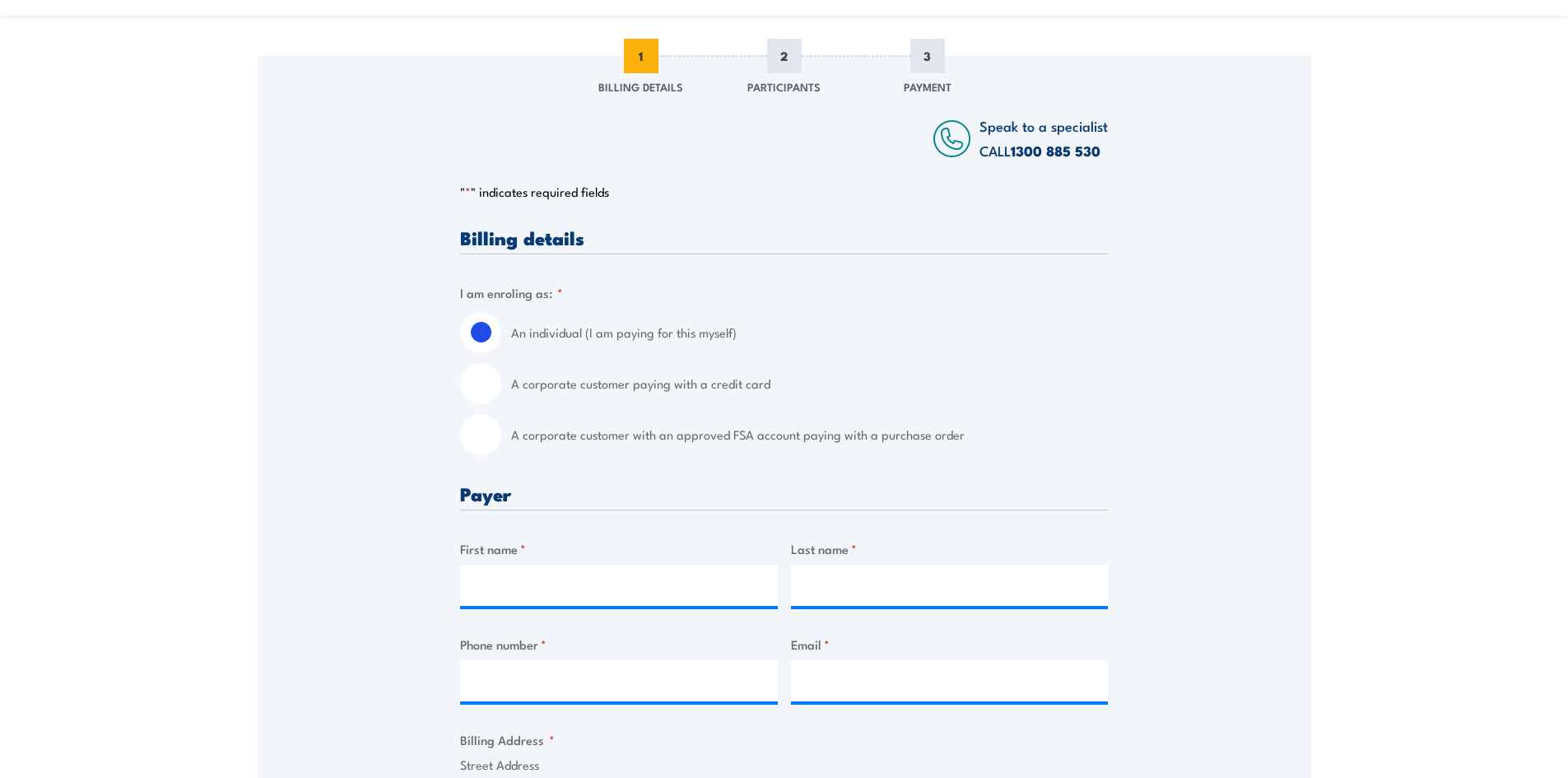
scroll to position [329, 0]
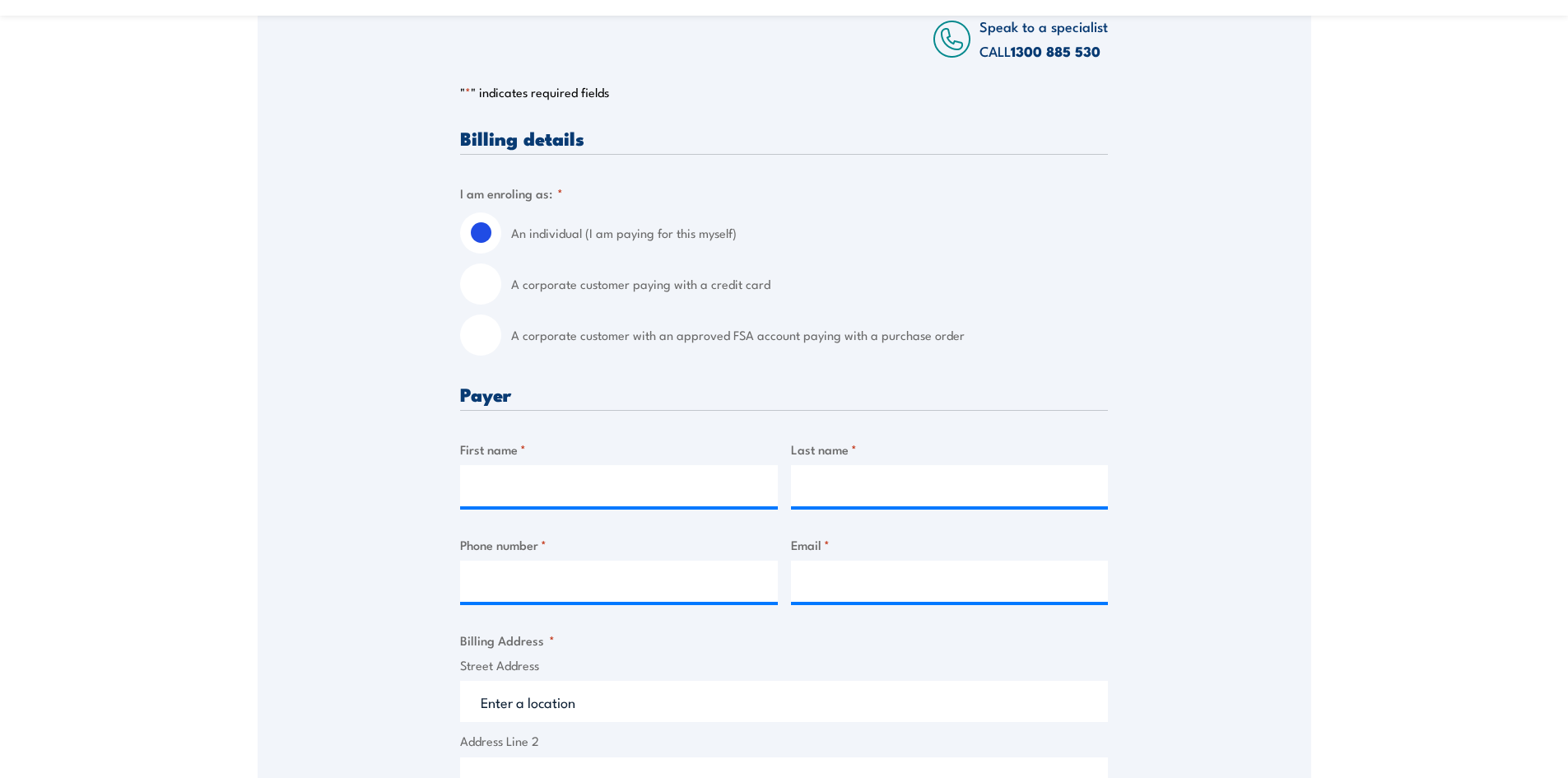
click at [482, 340] on input "A corporate customer with an approved FSA account paying with a purchase order" at bounding box center [480, 335] width 41 height 41
radio input "true"
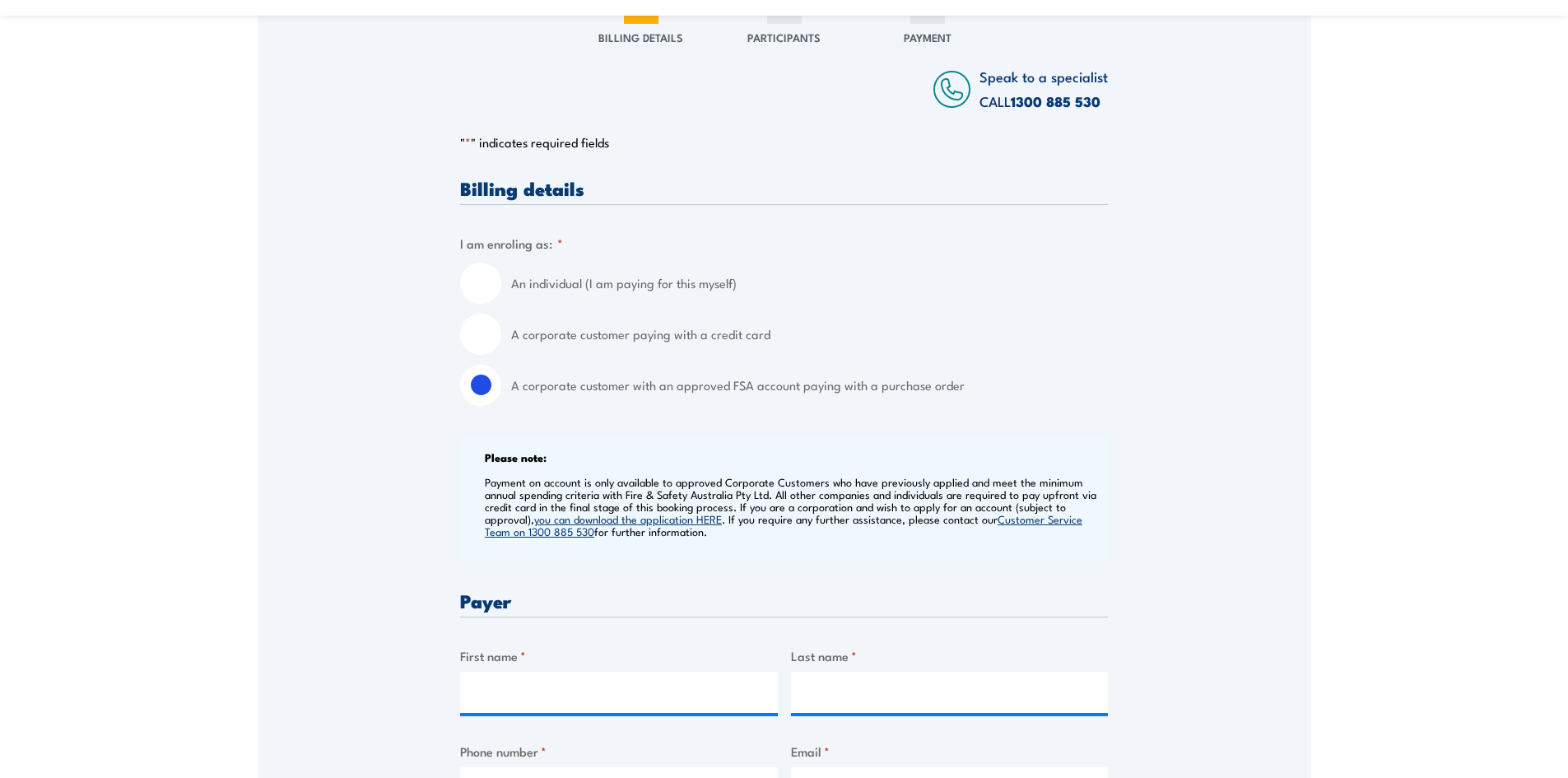
scroll to position [165, 0]
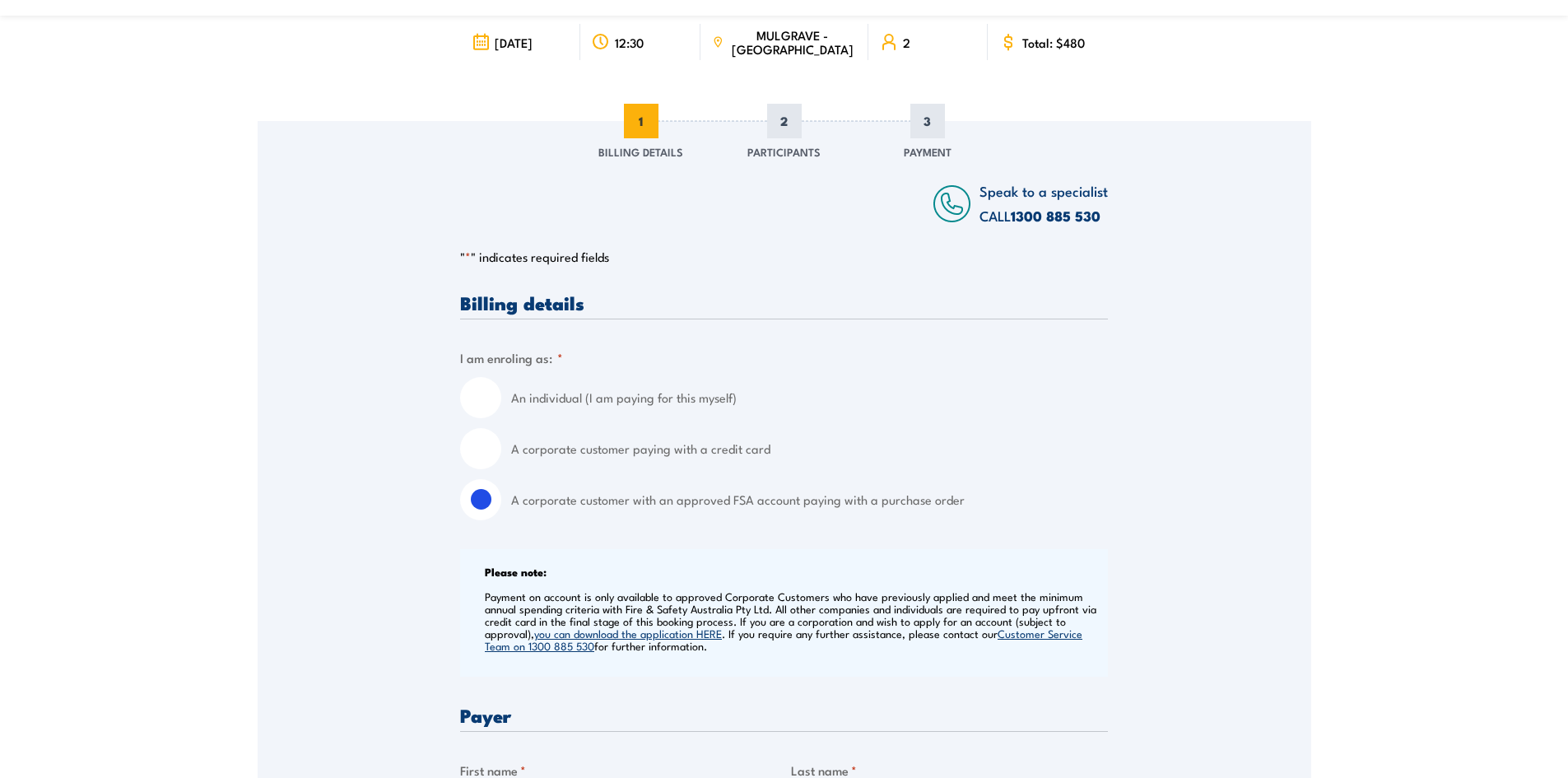
click at [1567, 385] on html "Chief Fire Warden Training 3 October 2025" at bounding box center [784, 224] width 1568 height 778
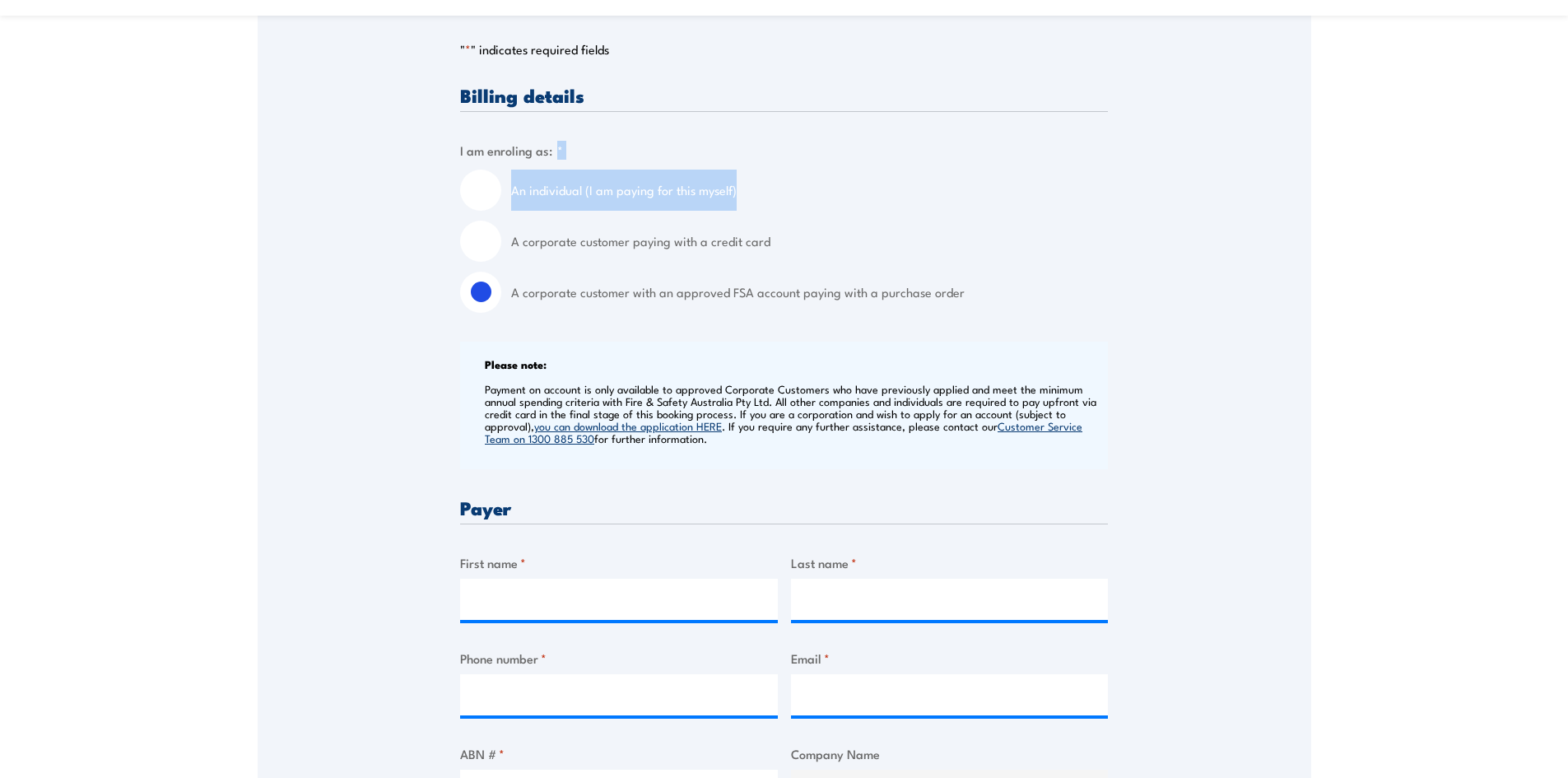
scroll to position [412, 0]
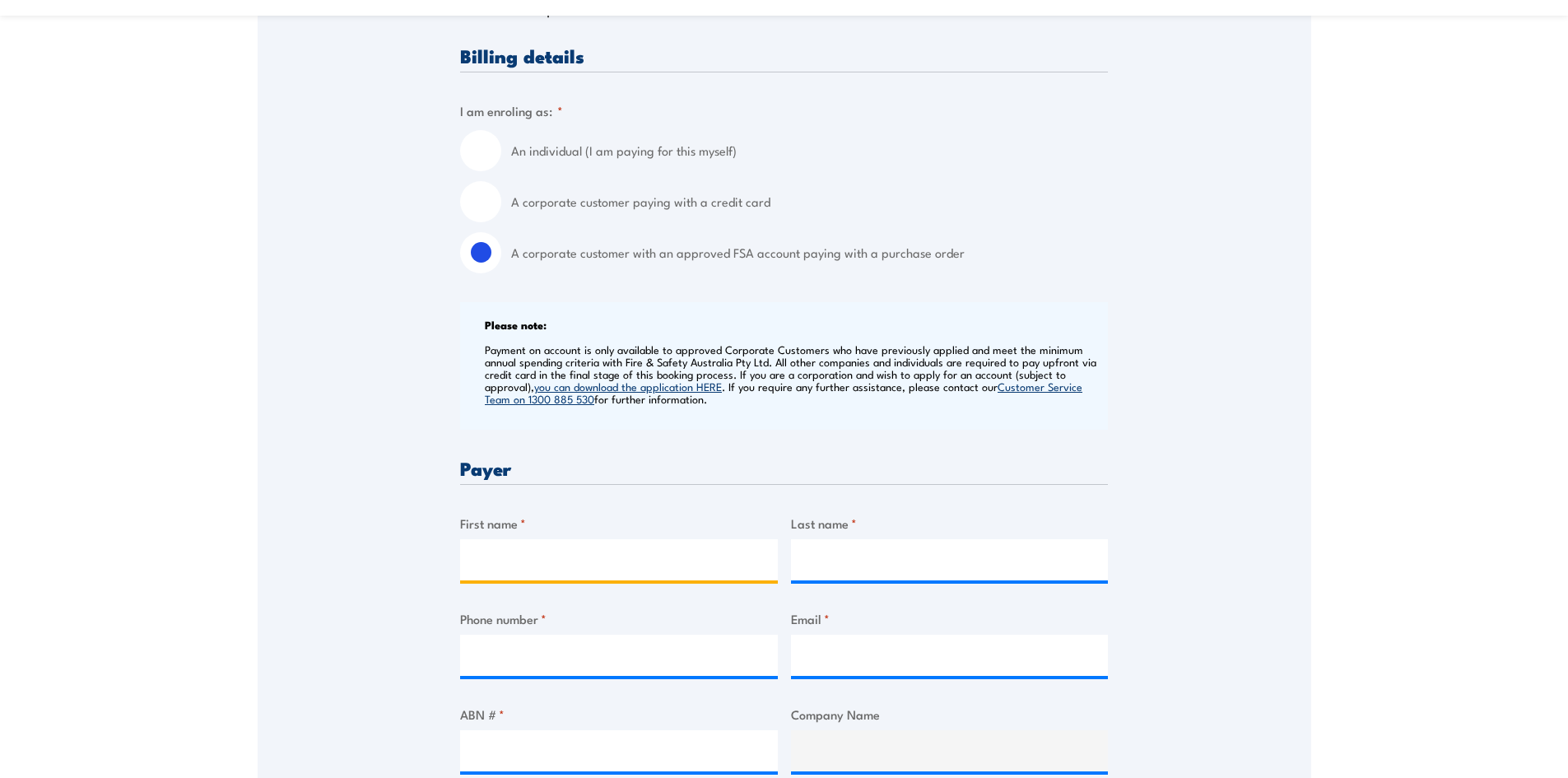
drag, startPoint x: 543, startPoint y: 543, endPoint x: 538, endPoint y: 559, distance: 16.8
click at [539, 558] on input "First name *" at bounding box center [619, 559] width 318 height 41
type input "Marcela"
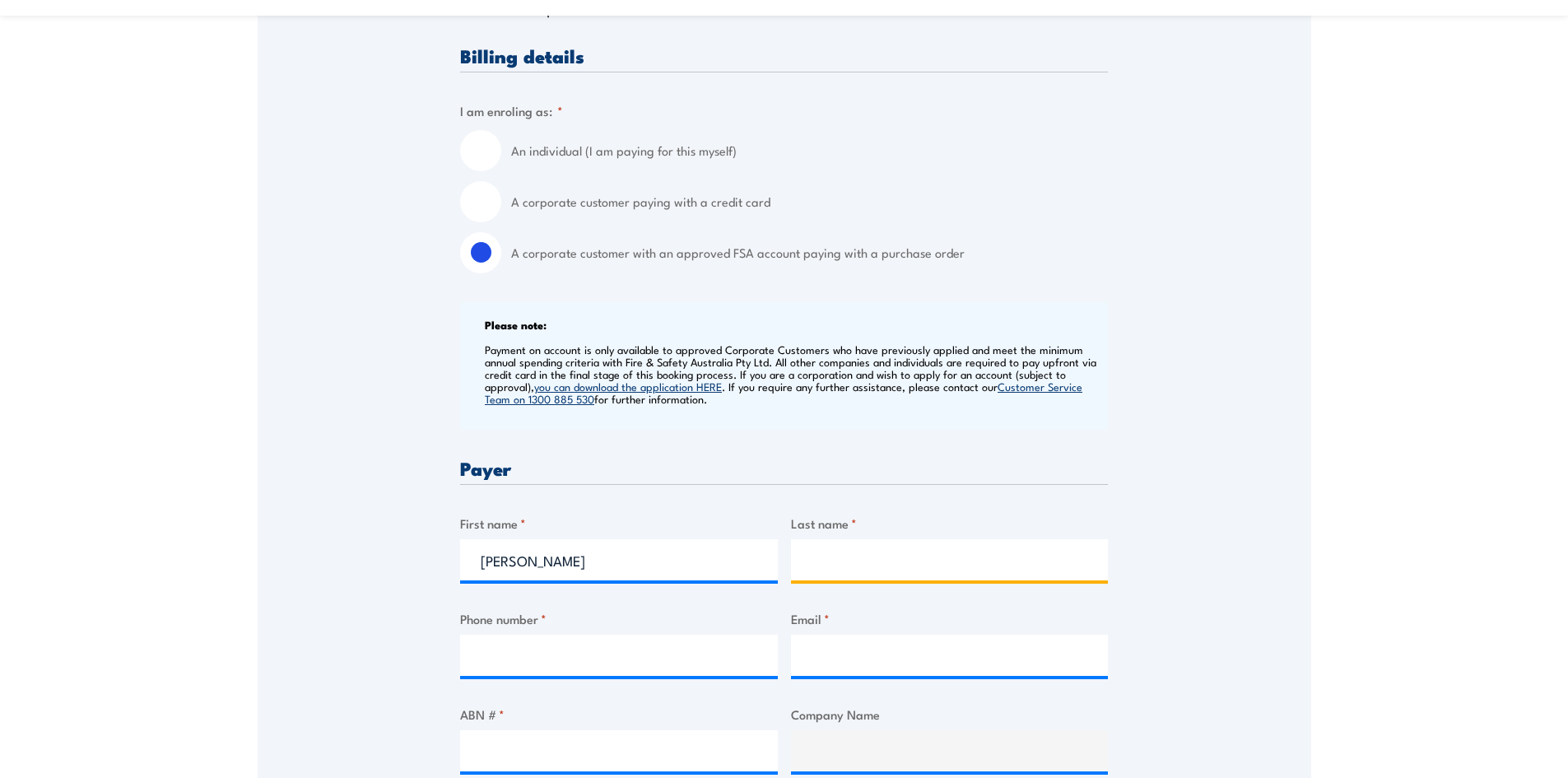
click at [820, 560] on input "Last name *" at bounding box center [950, 559] width 318 height 41
type input "Medina"
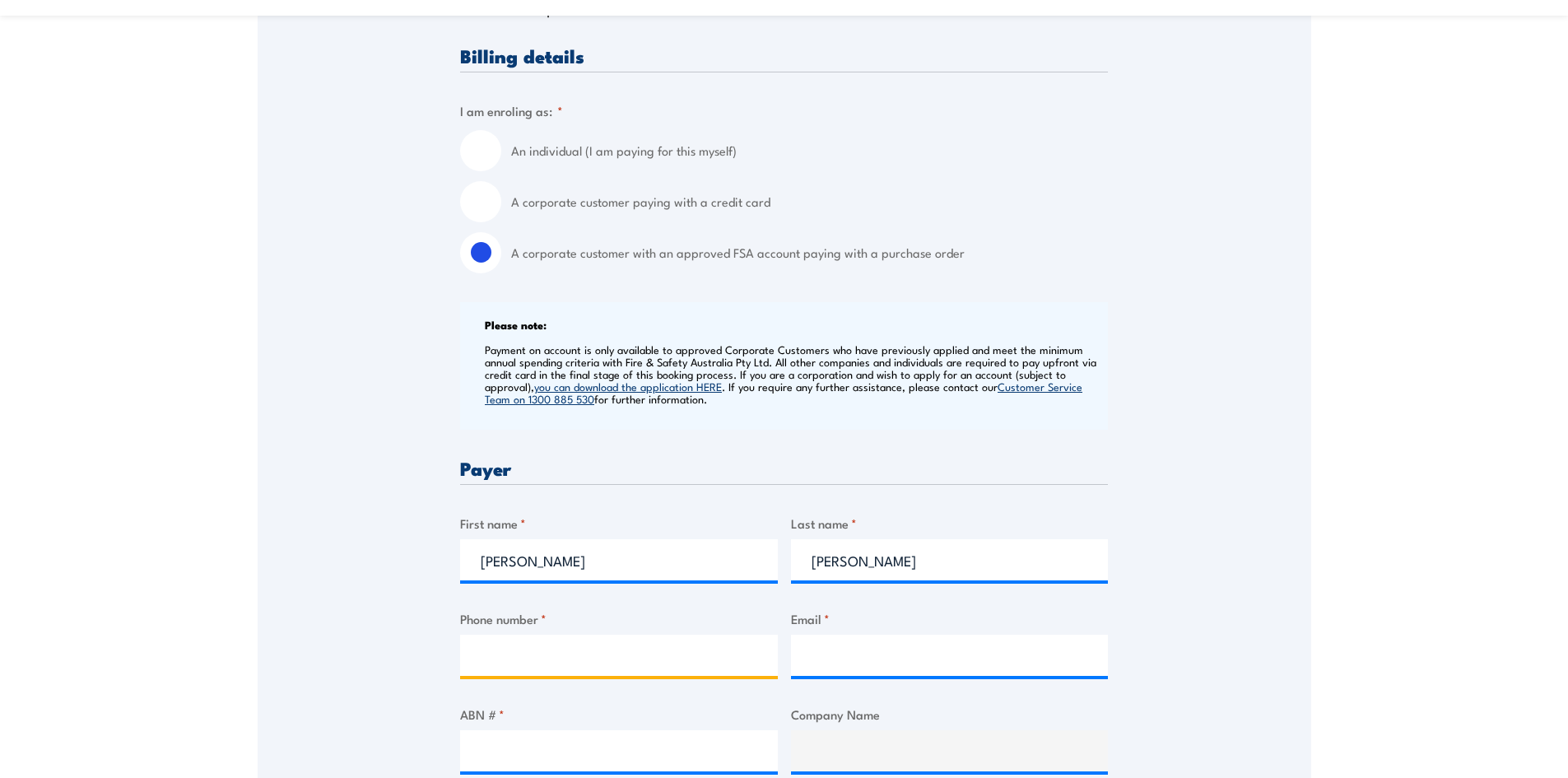
click at [561, 668] on input "Phone number *" at bounding box center [619, 655] width 318 height 41
type input "0414029085"
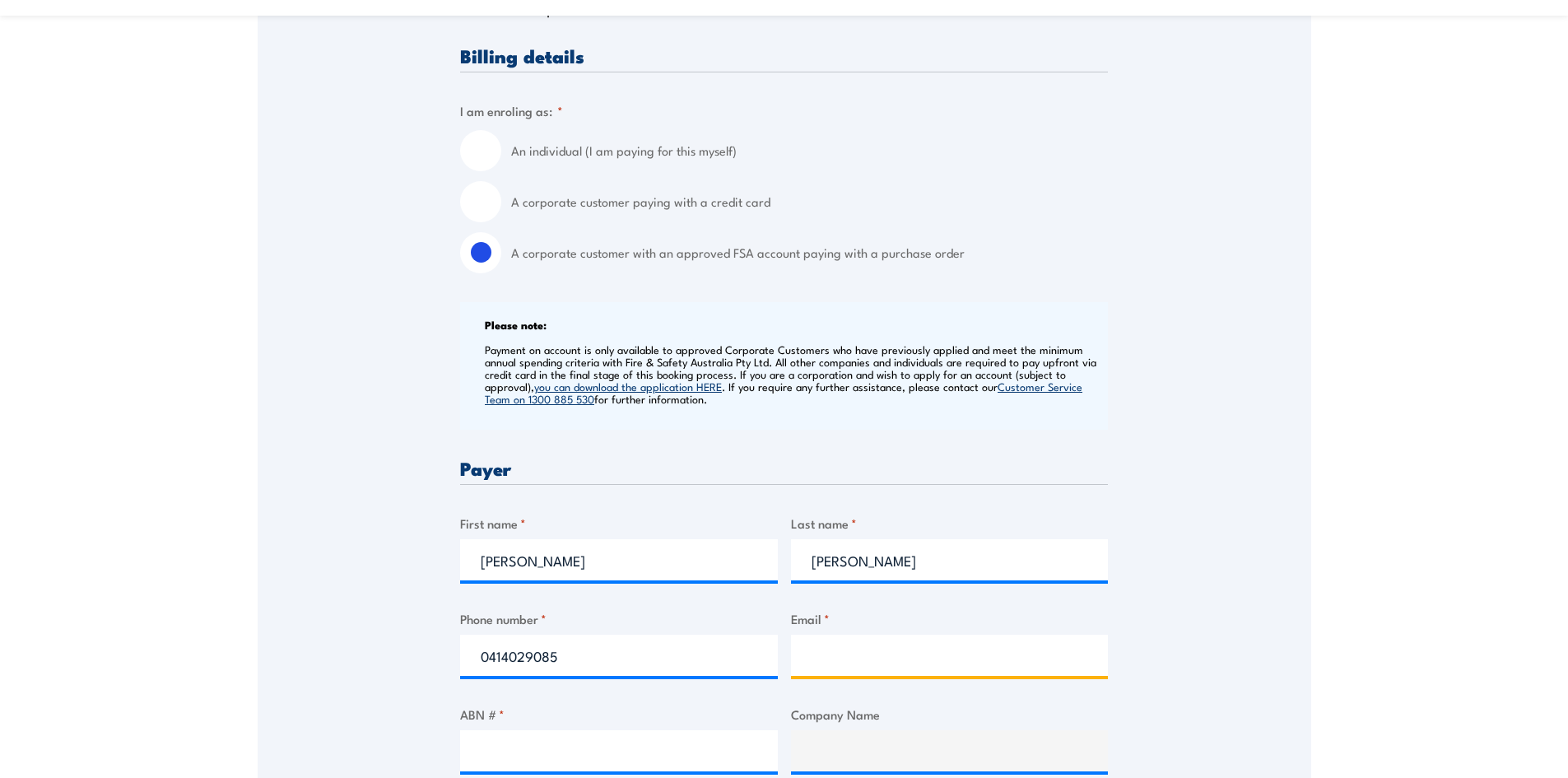
click at [831, 667] on input "Email *" at bounding box center [950, 655] width 318 height 41
type input "marcela.medina@bulla.com.au"
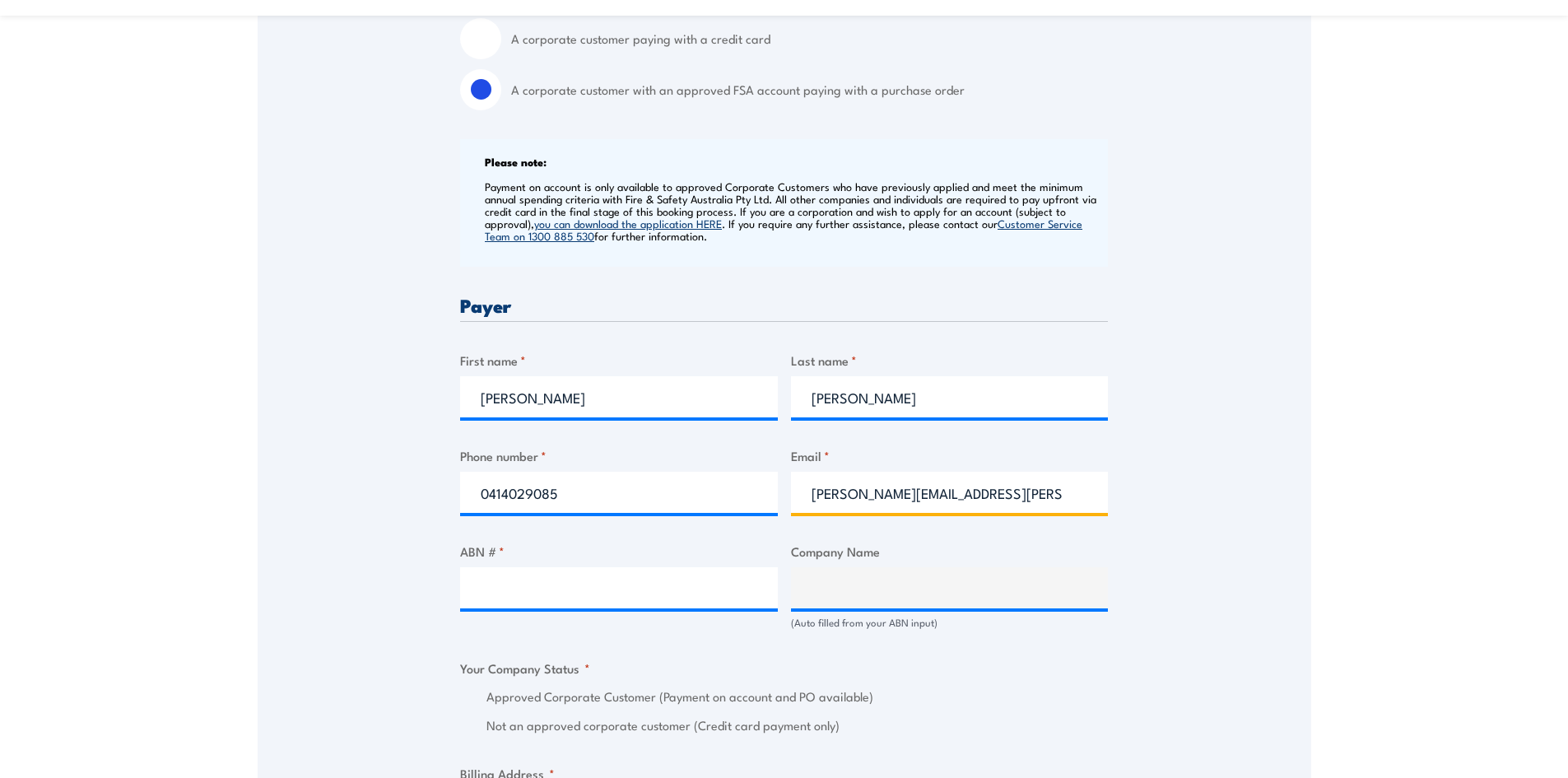
scroll to position [577, 0]
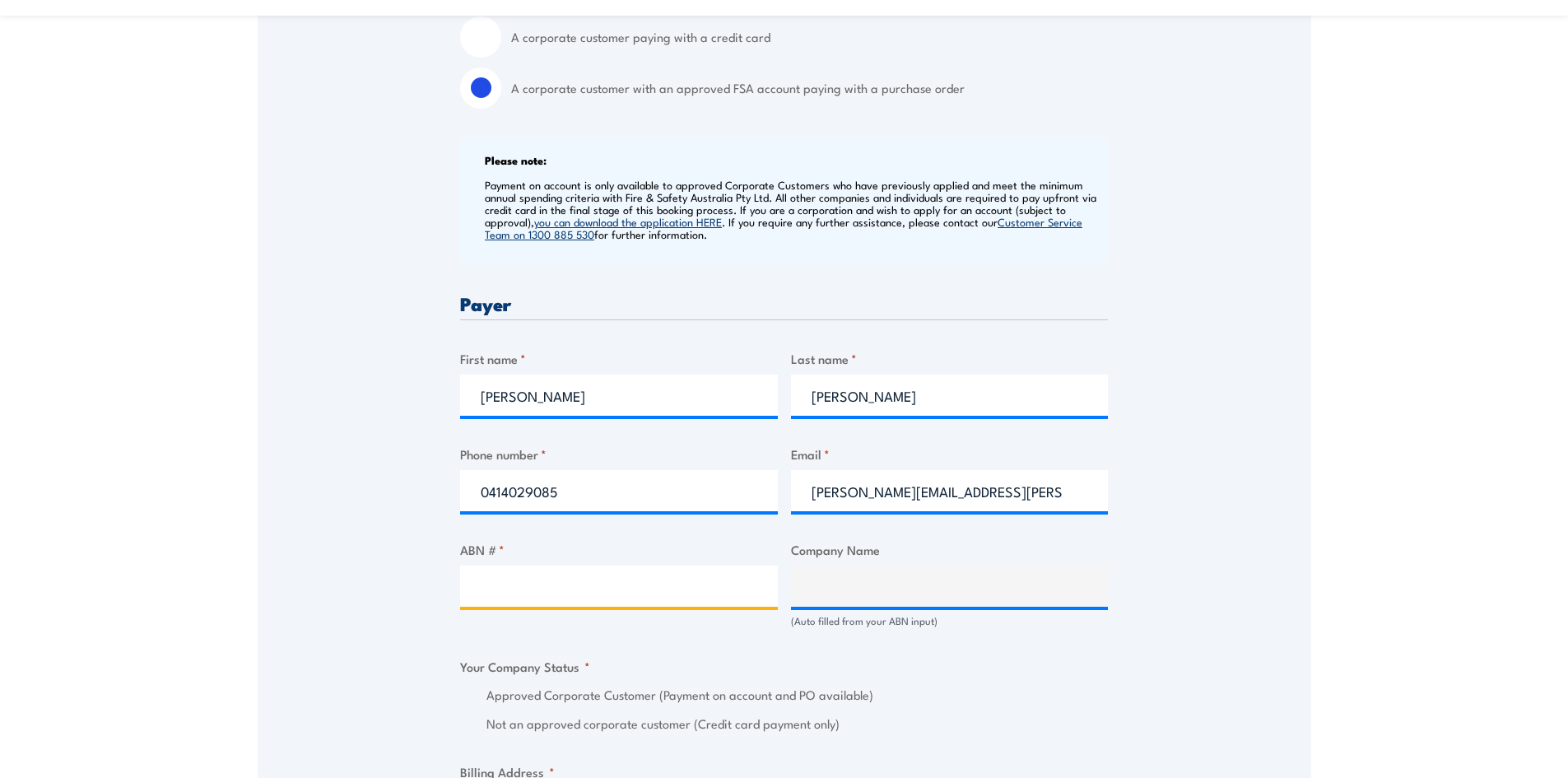
click at [487, 597] on input "ABN # *" at bounding box center [619, 585] width 318 height 41
paste input "11 845 336 184"
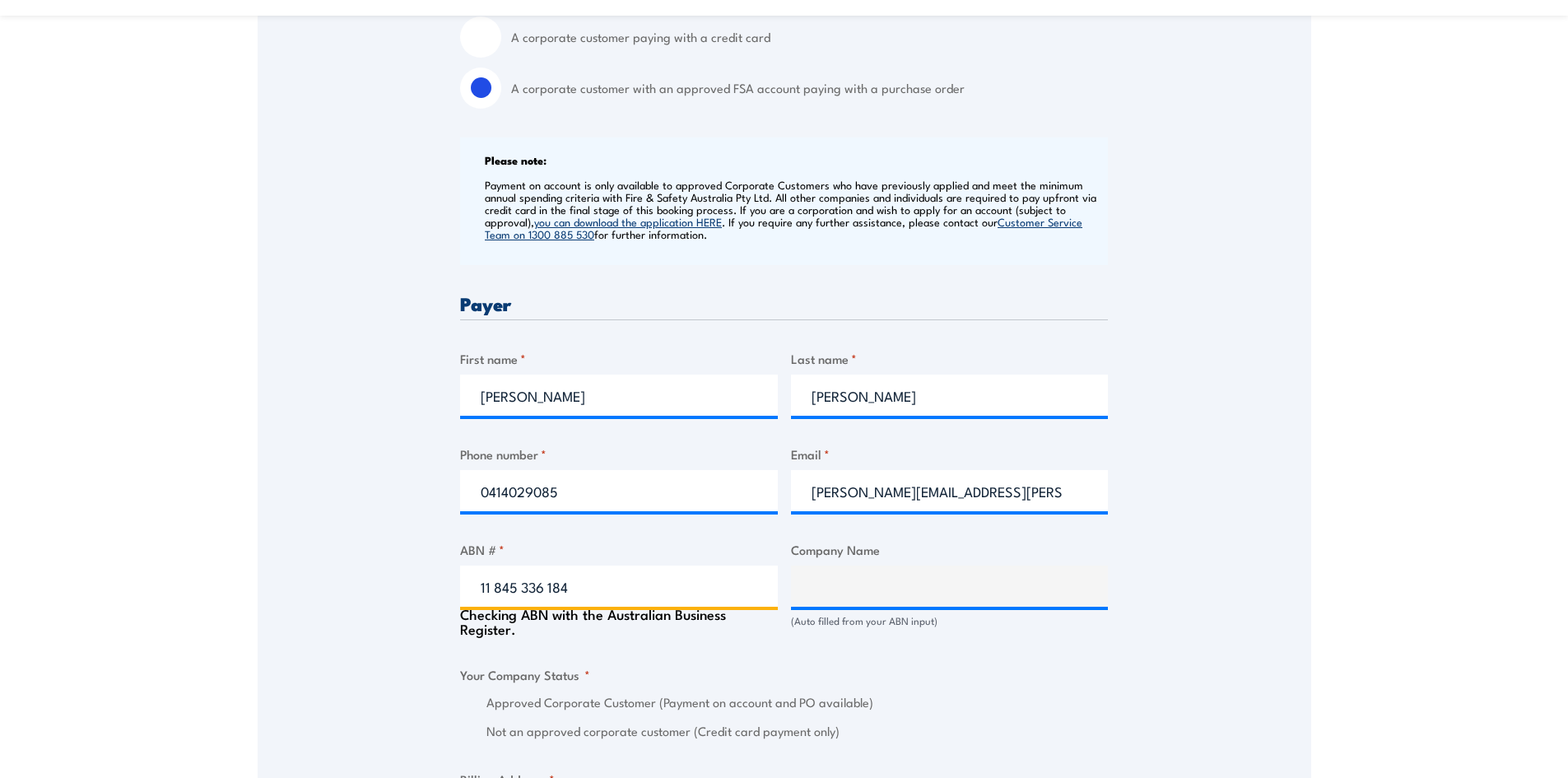
type input "11 845 336 184"
type input "THE TRUSTEE FOR REGAL CREAM PRODUCTS TRUST"
radio input "true"
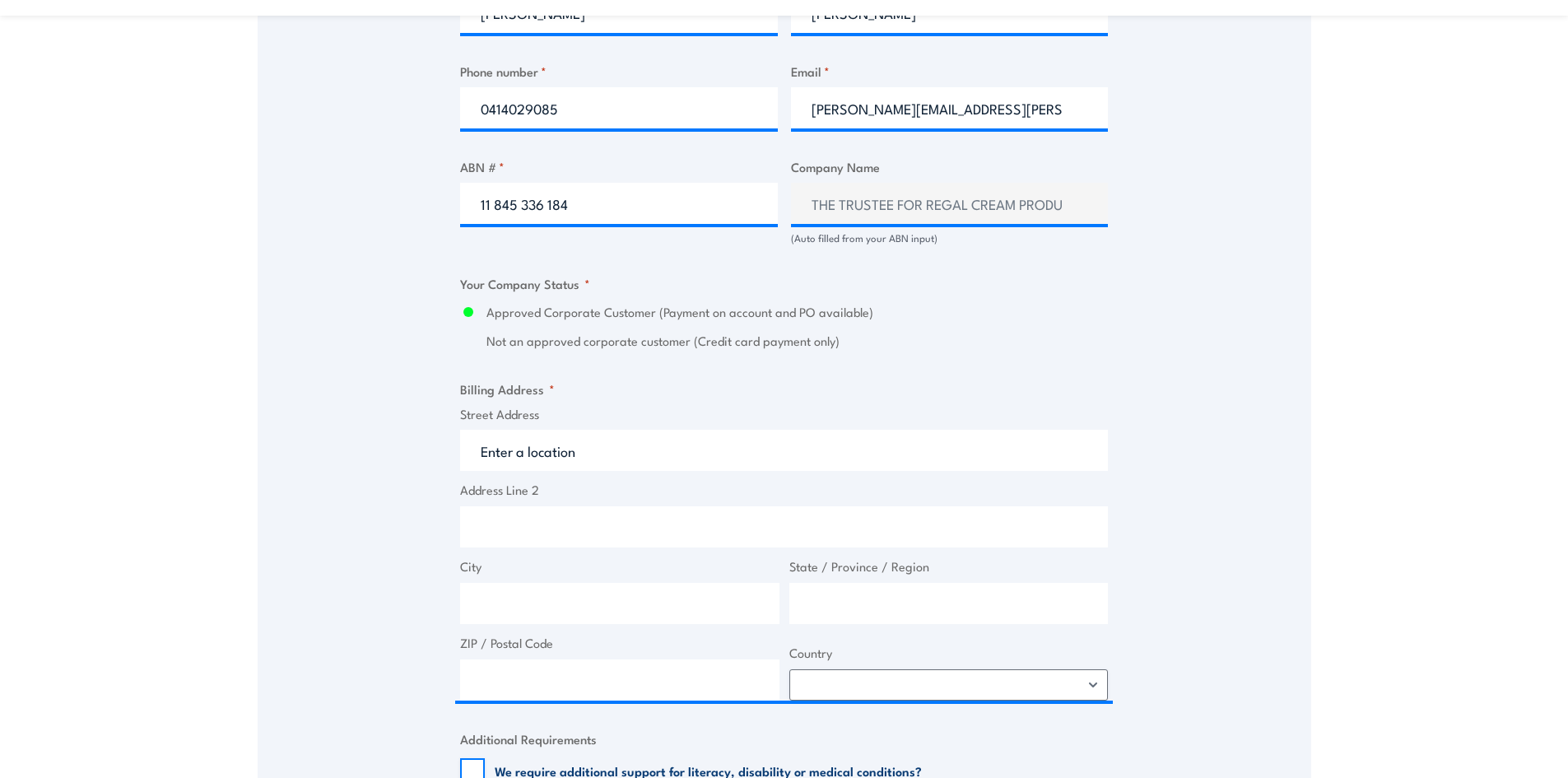
scroll to position [988, 0]
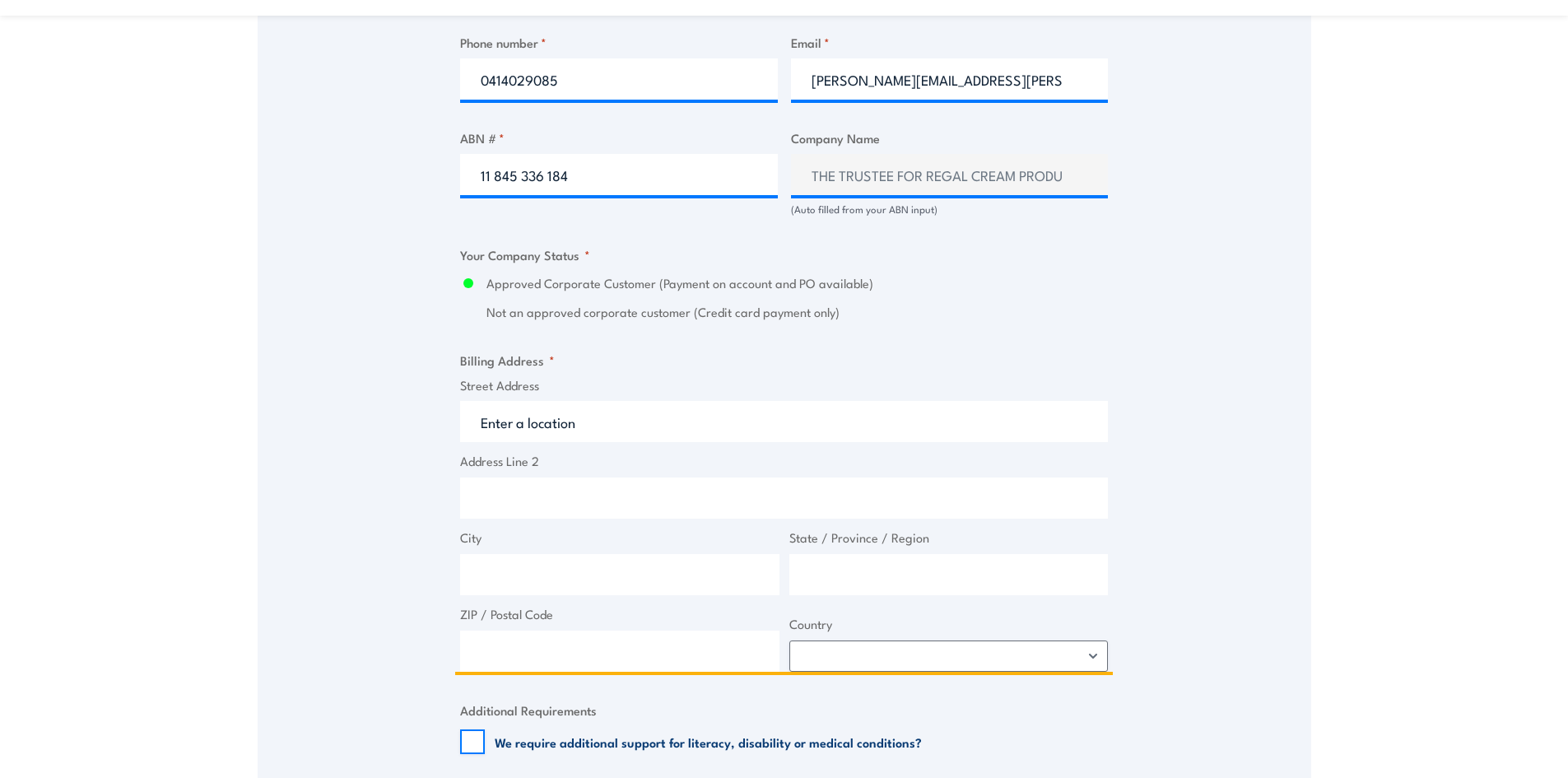
click at [673, 499] on input "Address Line 2" at bounding box center [784, 498] width 648 height 41
type input "3"
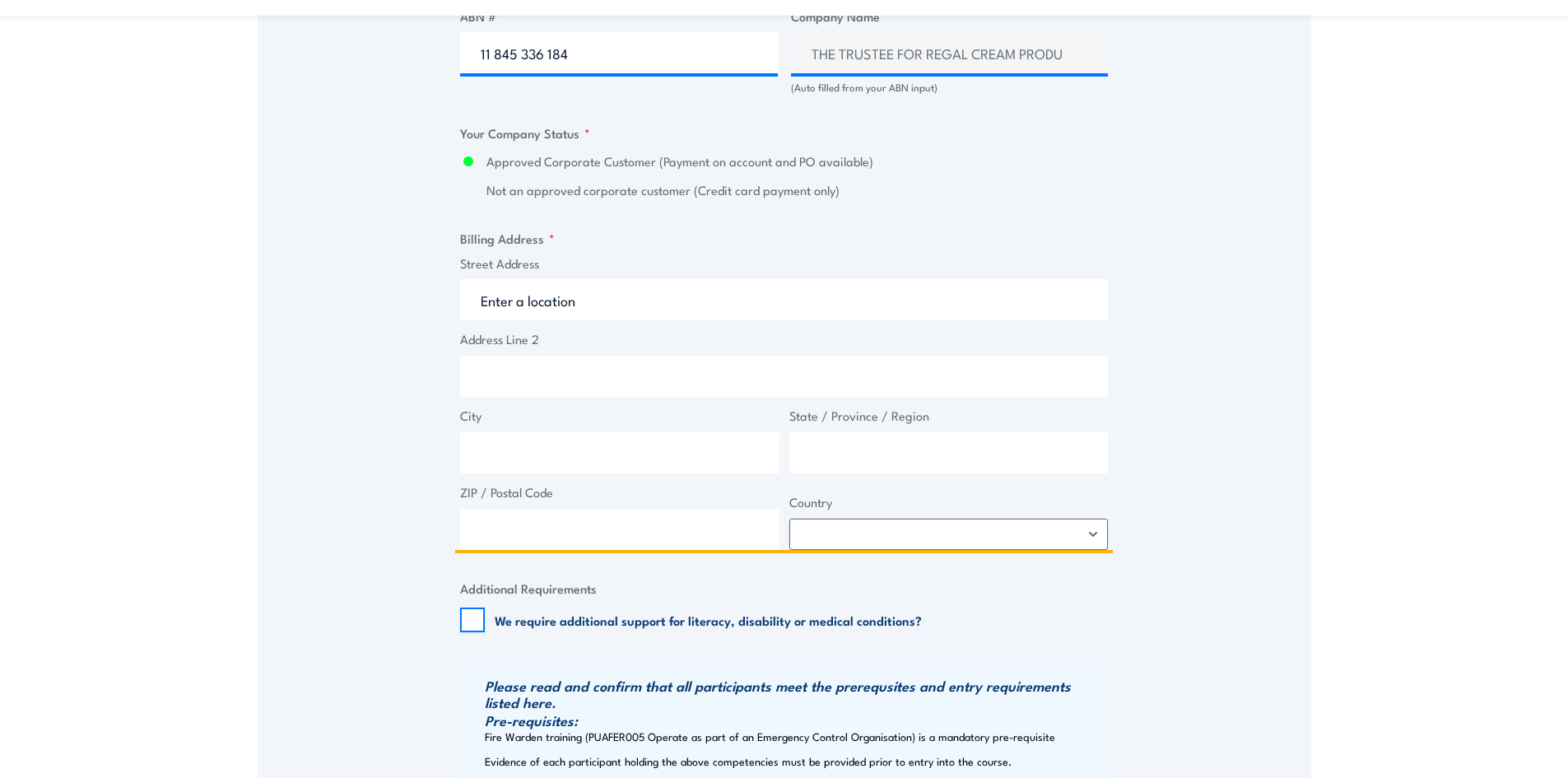
scroll to position [1071, 0]
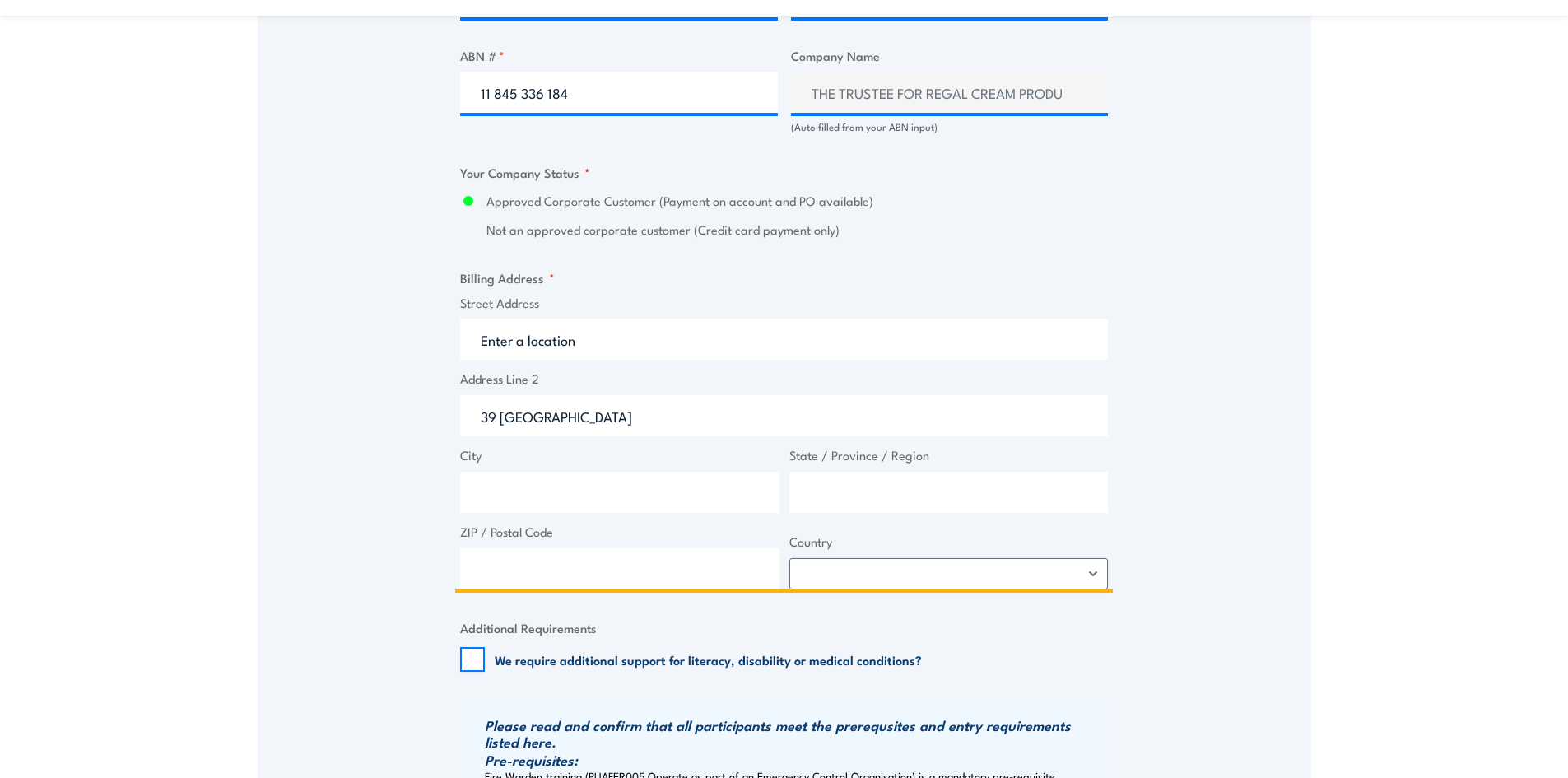
type input "39 miles street"
click at [565, 488] on input "City" at bounding box center [620, 492] width 320 height 41
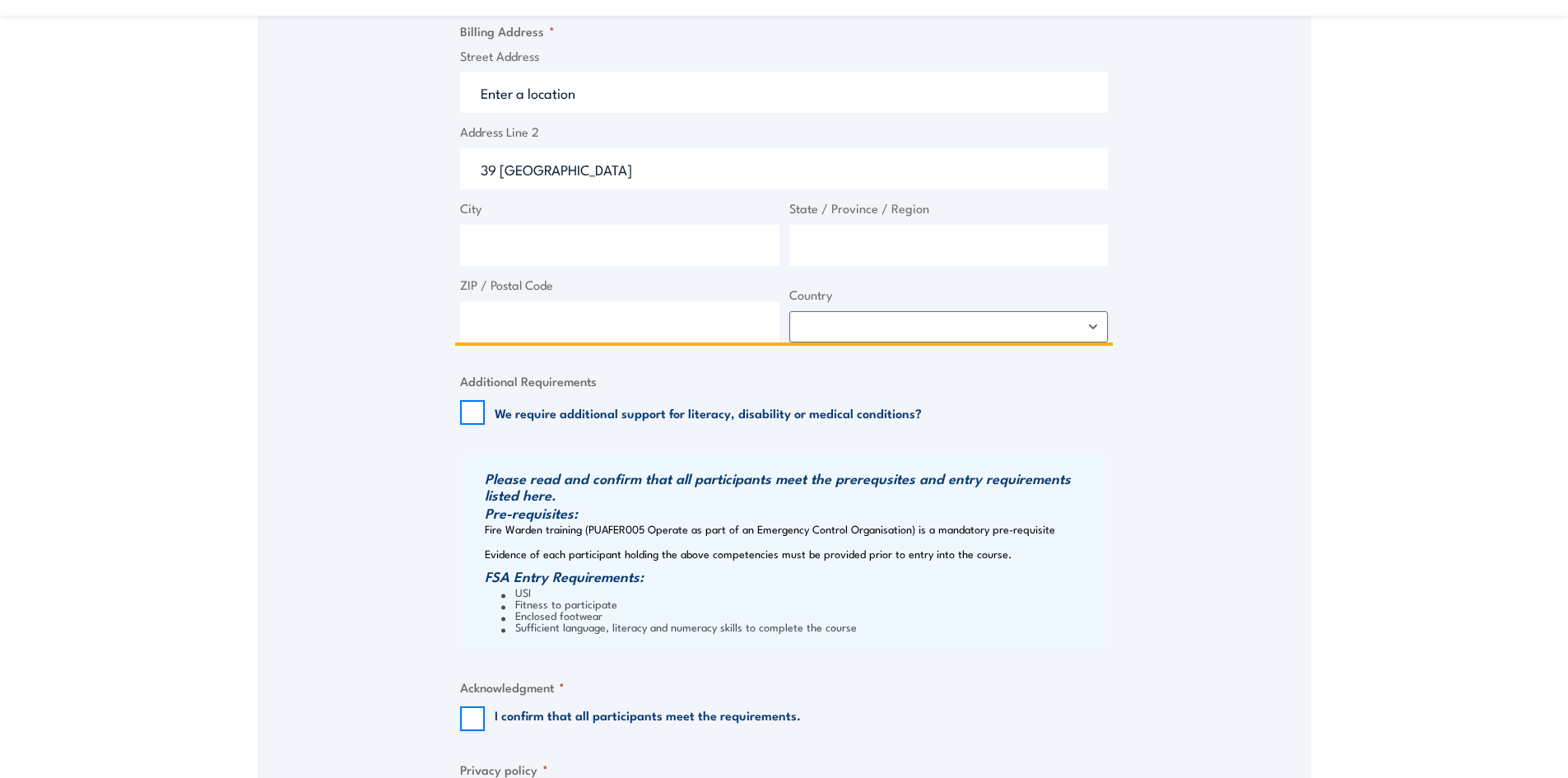
scroll to position [1235, 0]
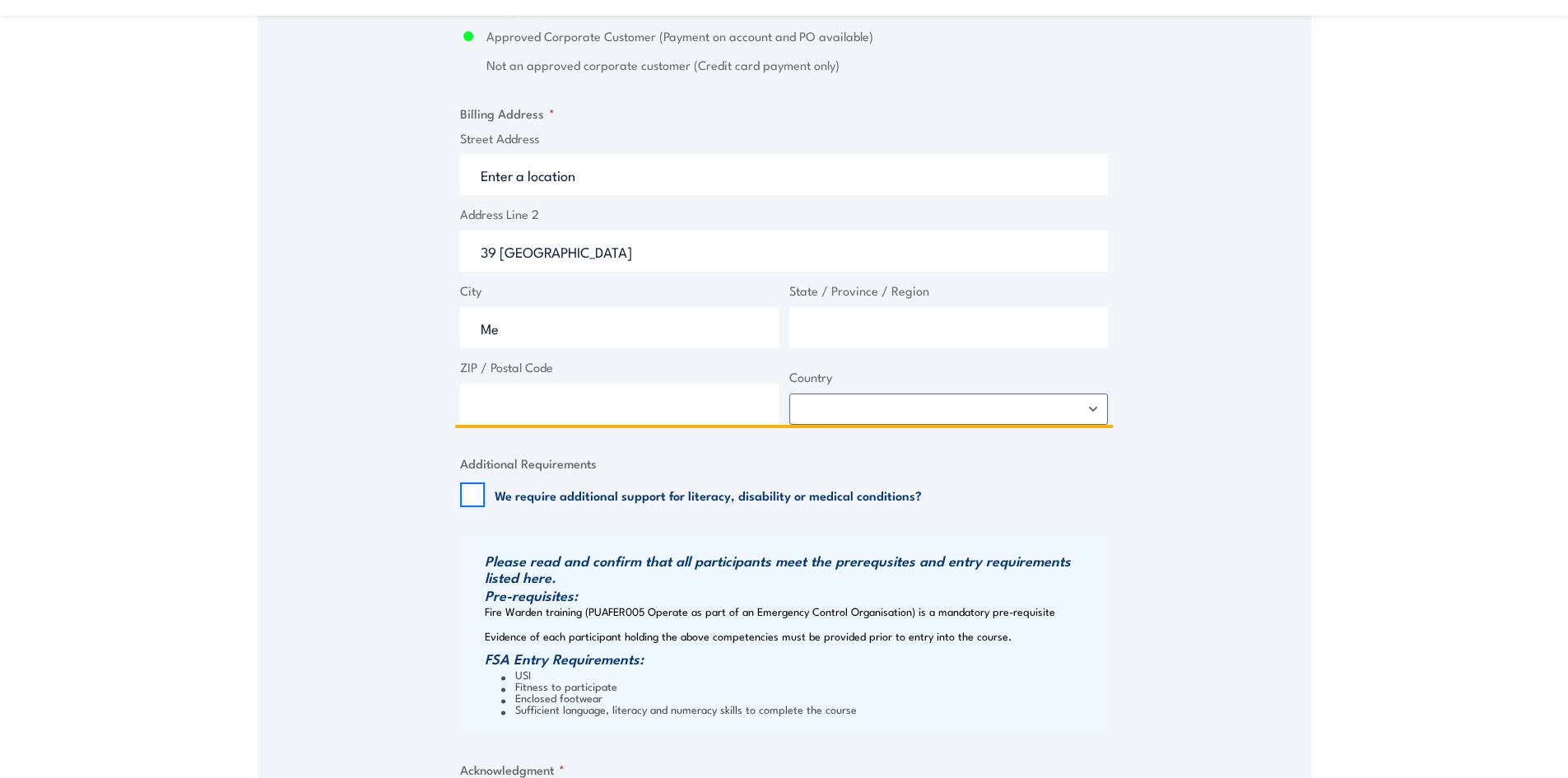
type input "M"
click at [594, 252] on input "39 miles street" at bounding box center [784, 250] width 648 height 41
type input "3"
type input "39 Miles Street"
click at [508, 332] on input "City" at bounding box center [620, 327] width 320 height 41
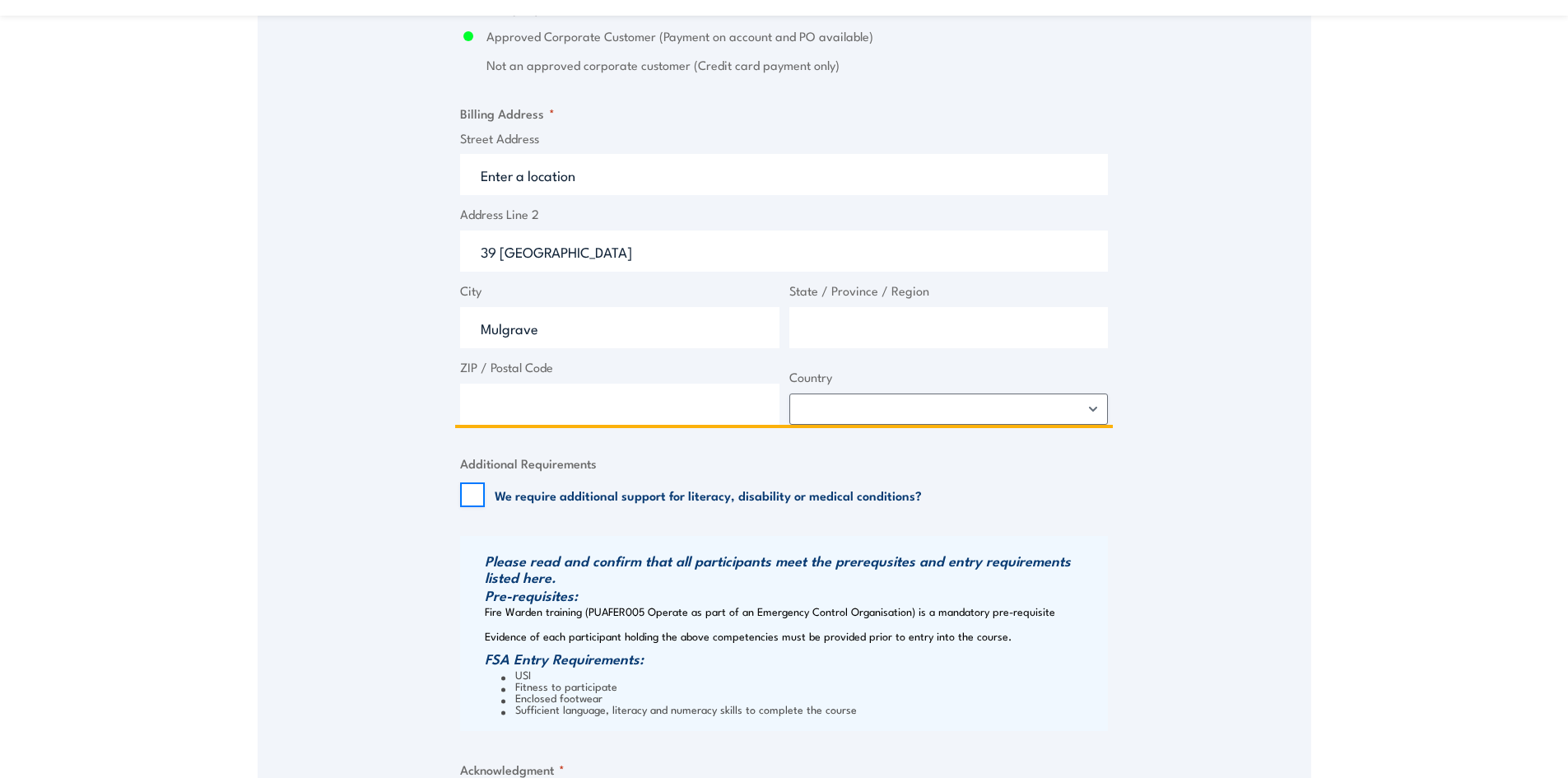
type input "Mulgrave"
click at [831, 326] on input "State / Province / Region" at bounding box center [949, 327] width 320 height 41
type input "Vic"
click at [570, 402] on input "ZIP / Postal Code" at bounding box center [620, 403] width 320 height 41
type input "3170"
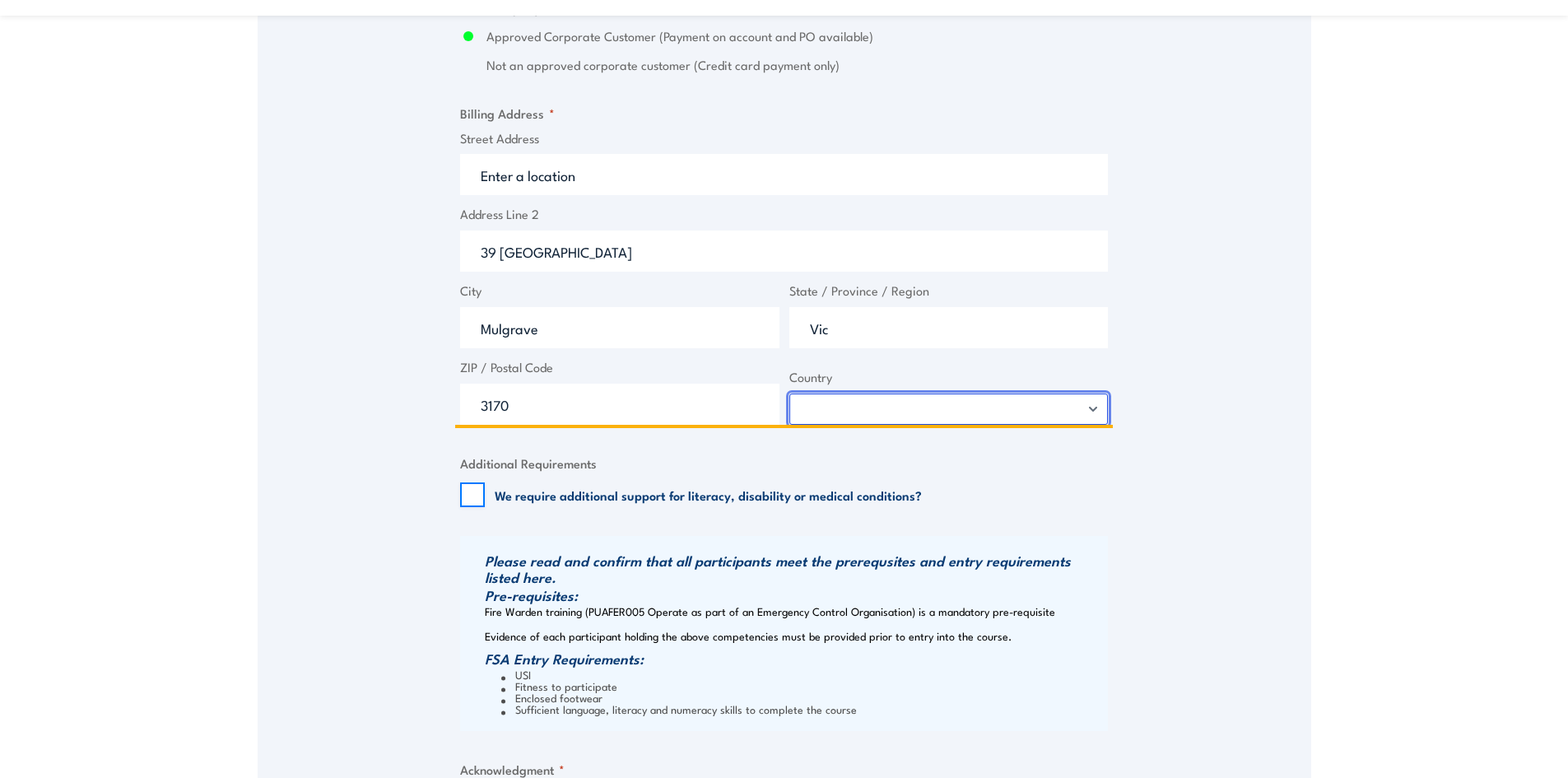
click at [1095, 408] on select "Afghanistan Albania Algeria American Samoa Andorra Angola Anguilla Antarctica A…" at bounding box center [949, 409] width 320 height 31
select select "[GEOGRAPHIC_DATA]"
click at [789, 394] on select "Afghanistan Albania Algeria American Samoa Andorra Angola Anguilla Antarctica A…" at bounding box center [949, 409] width 320 height 31
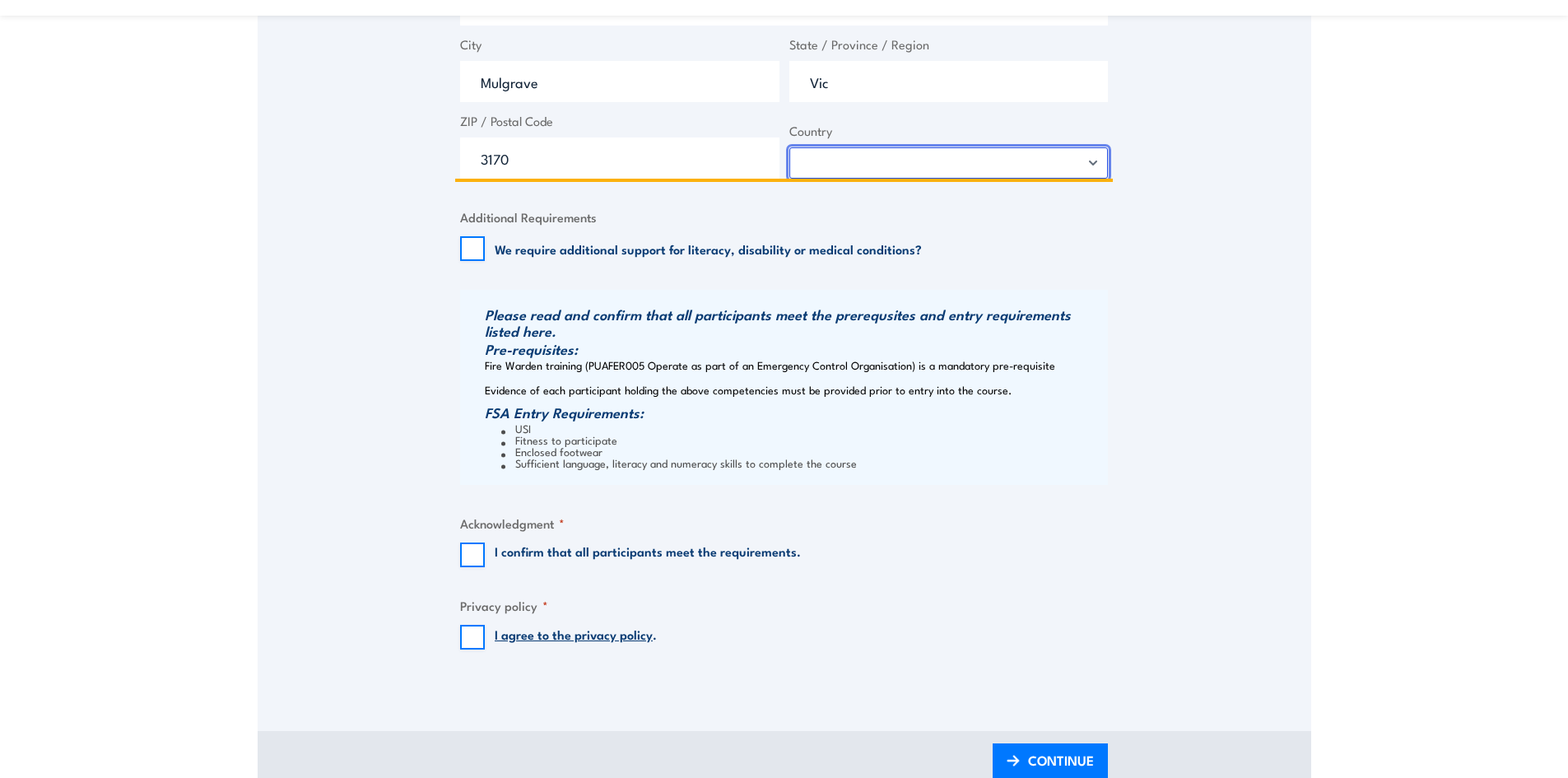
scroll to position [1482, 0]
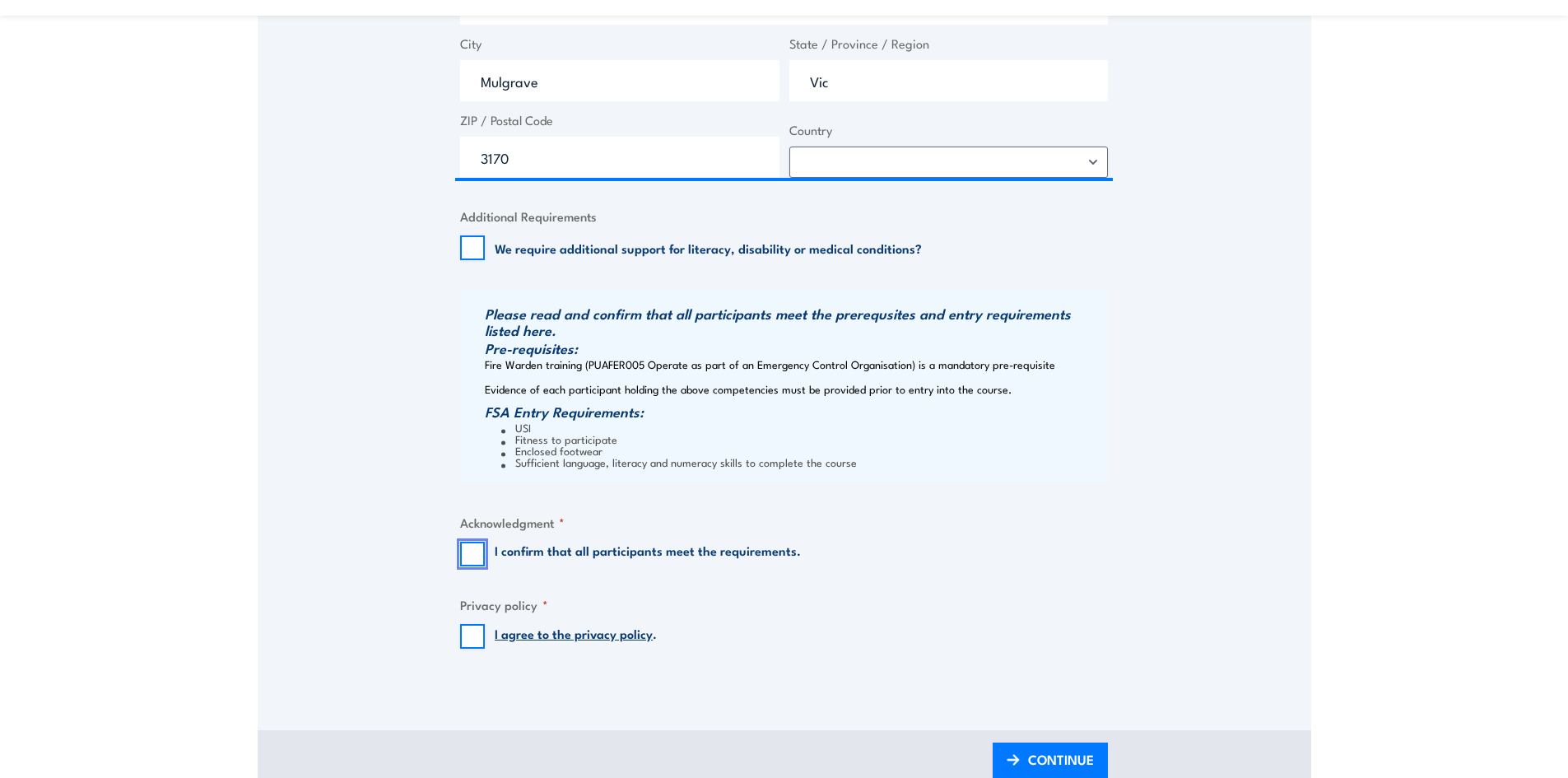
click at [475, 559] on input "I confirm that all participants meet the requirements." at bounding box center [473, 555] width 25 height 25
checkbox input "true"
click at [472, 643] on input "I agree to the privacy policy ." at bounding box center [473, 636] width 25 height 25
checkbox input "true"
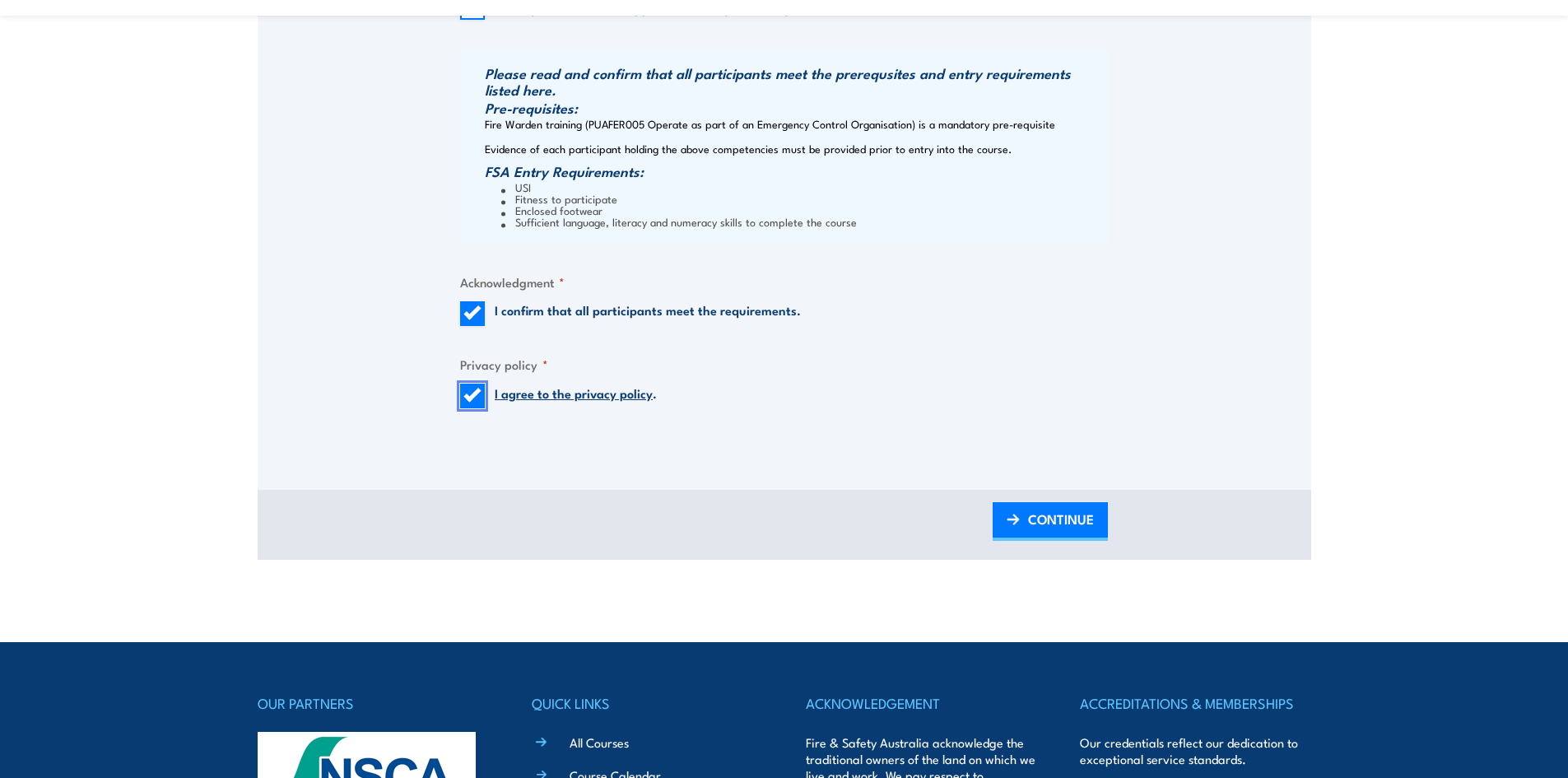
scroll to position [1729, 0]
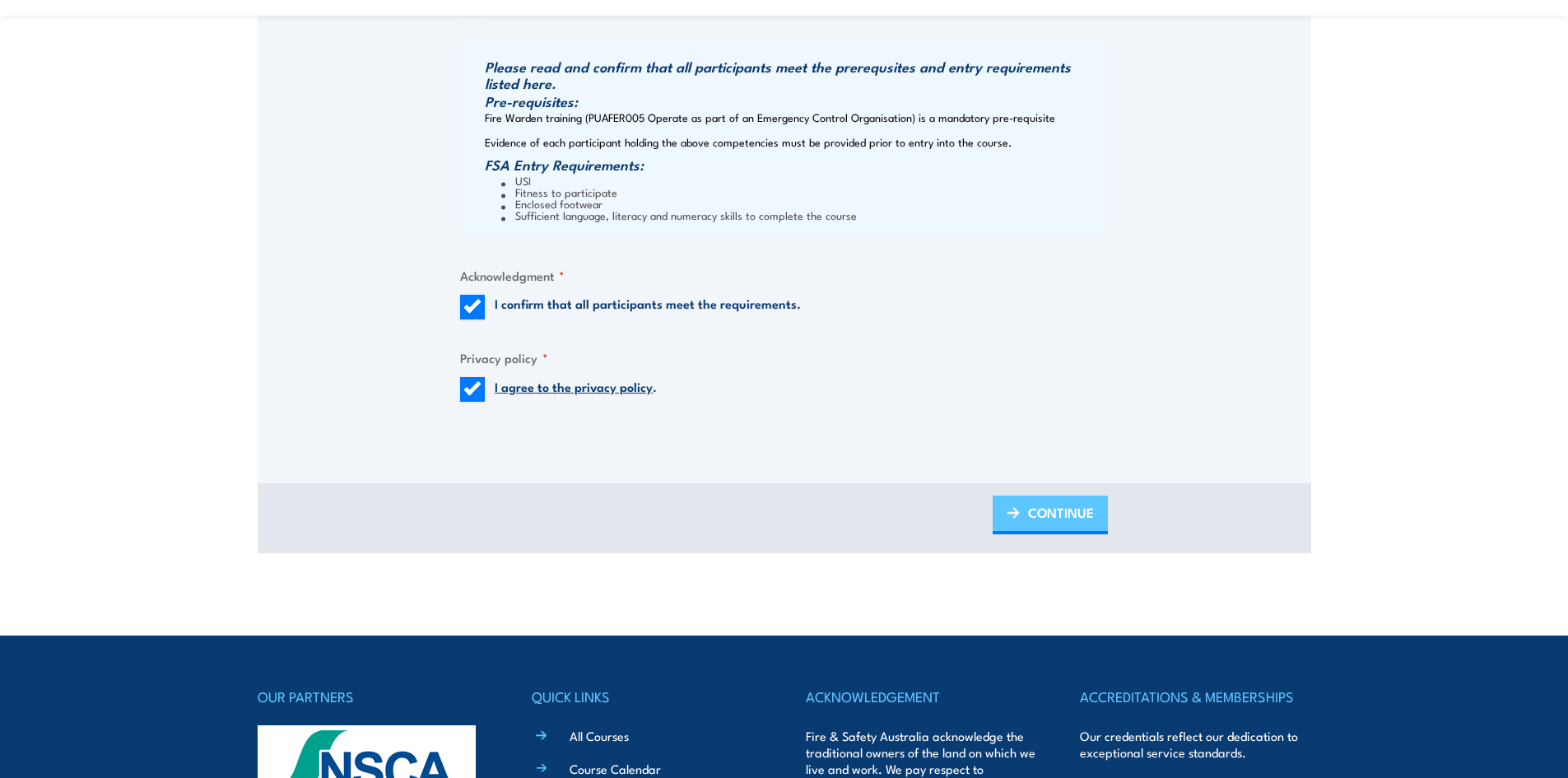
click at [1031, 516] on span "CONTINUE" at bounding box center [1061, 512] width 65 height 43
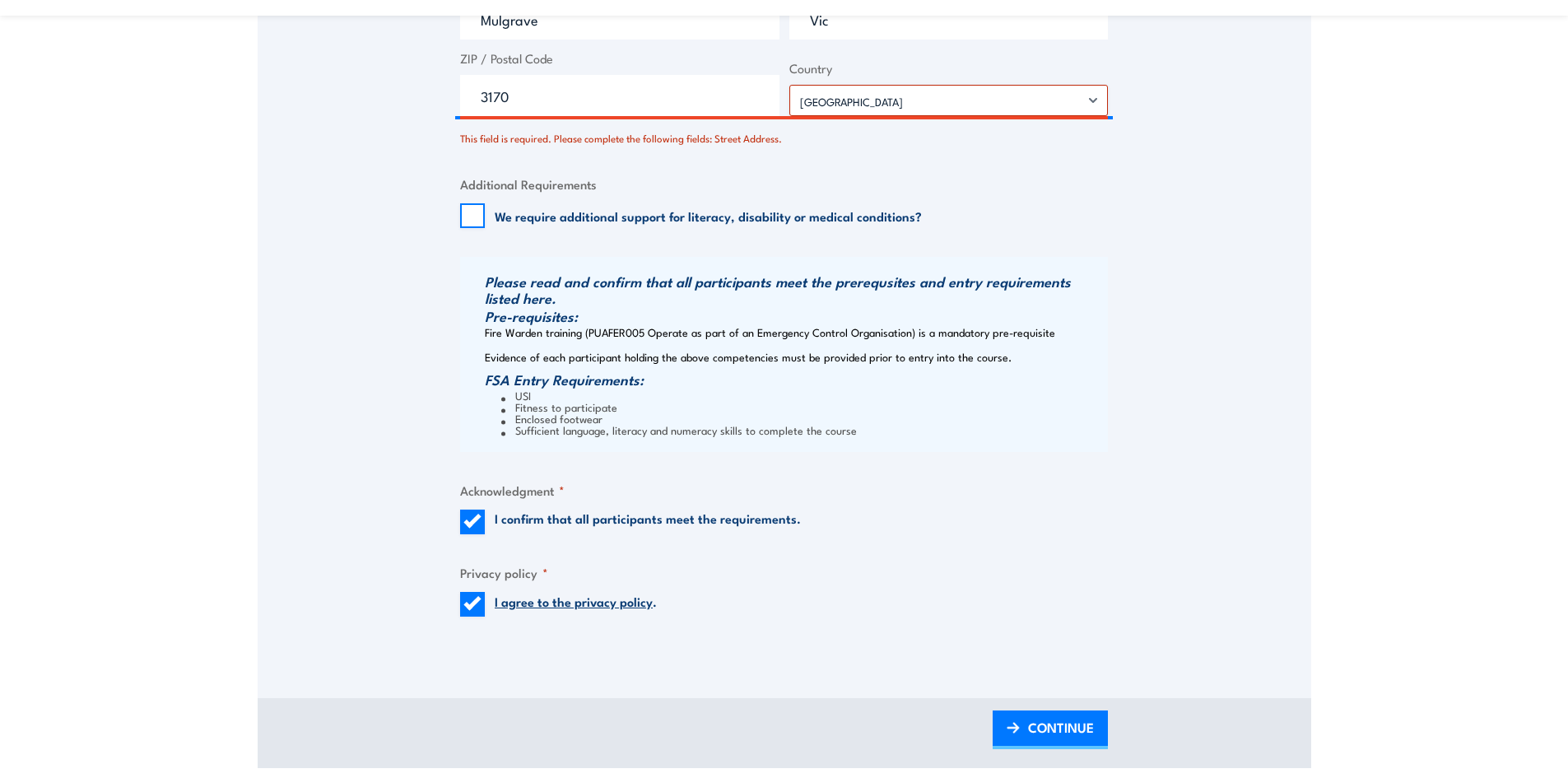
scroll to position [1525, 0]
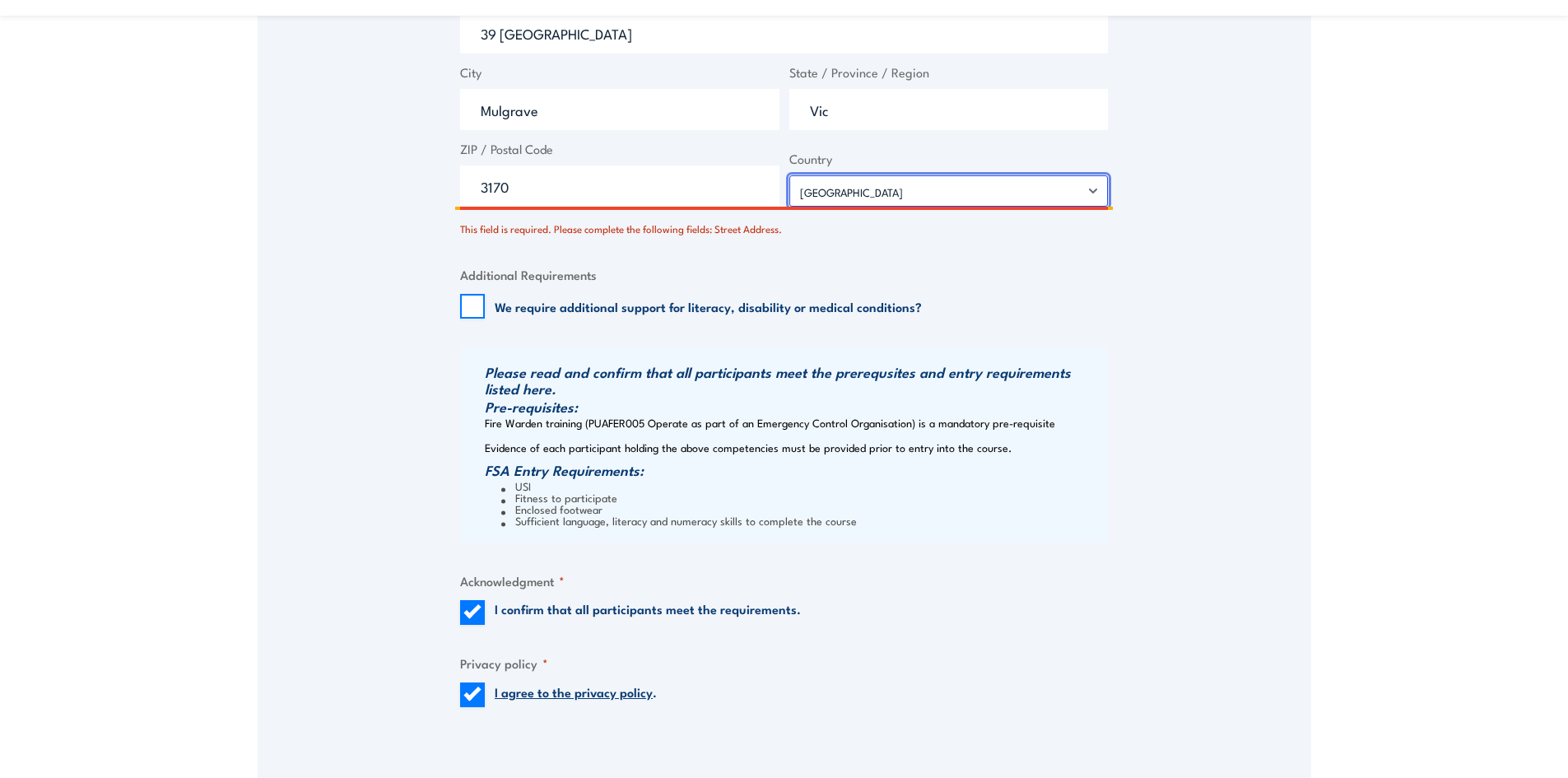
click at [1088, 187] on select "Afghanistan Albania Algeria American Samoa Andorra Angola Anguilla Antarctica A…" at bounding box center [949, 191] width 320 height 31
click at [789, 175] on select "Afghanistan Albania Algeria American Samoa Andorra Angola Anguilla Antarctica A…" at bounding box center [949, 191] width 320 height 31
click at [630, 183] on input "3170" at bounding box center [620, 186] width 320 height 41
type input "3170"
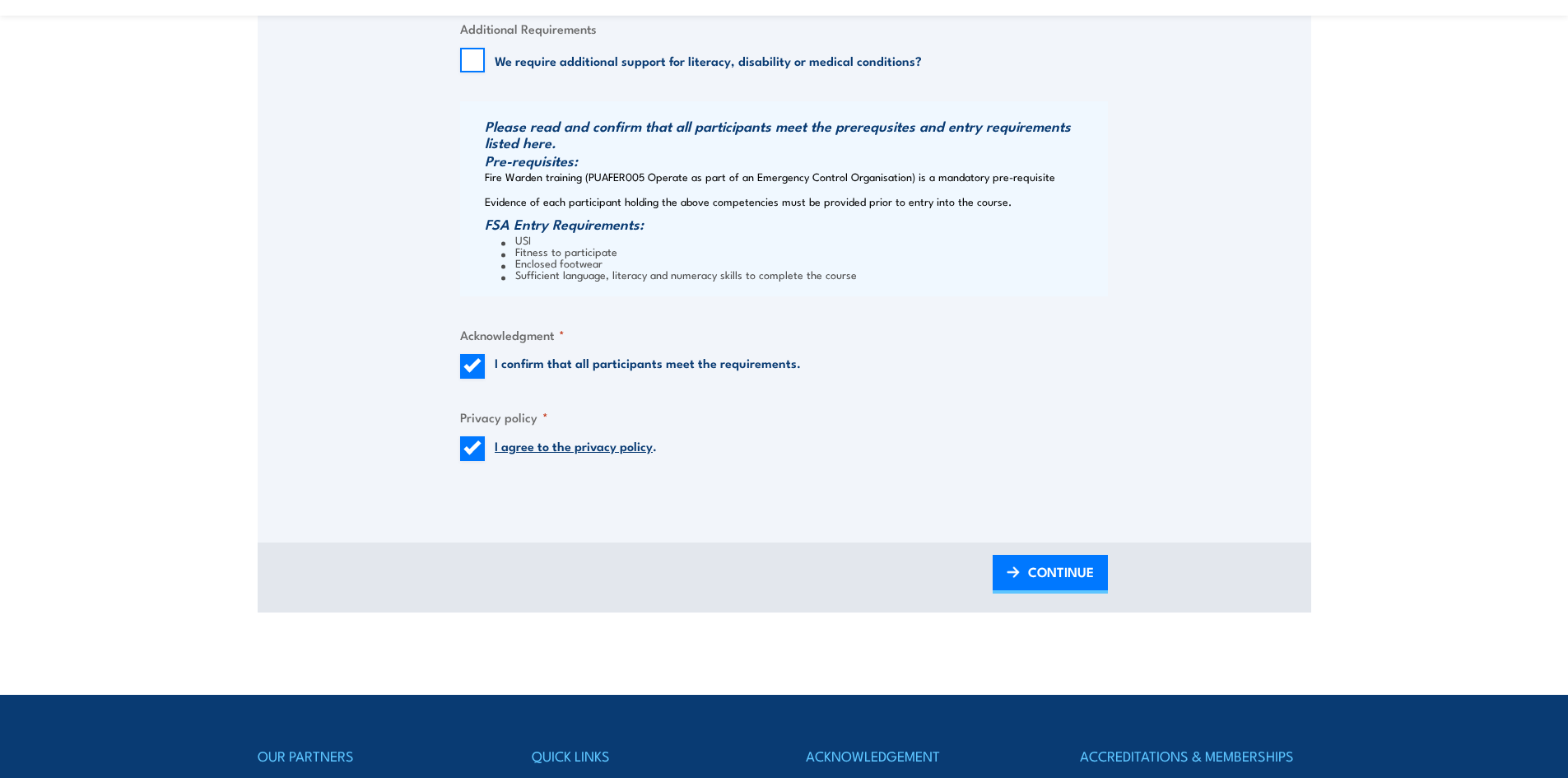
scroll to position [1773, 0]
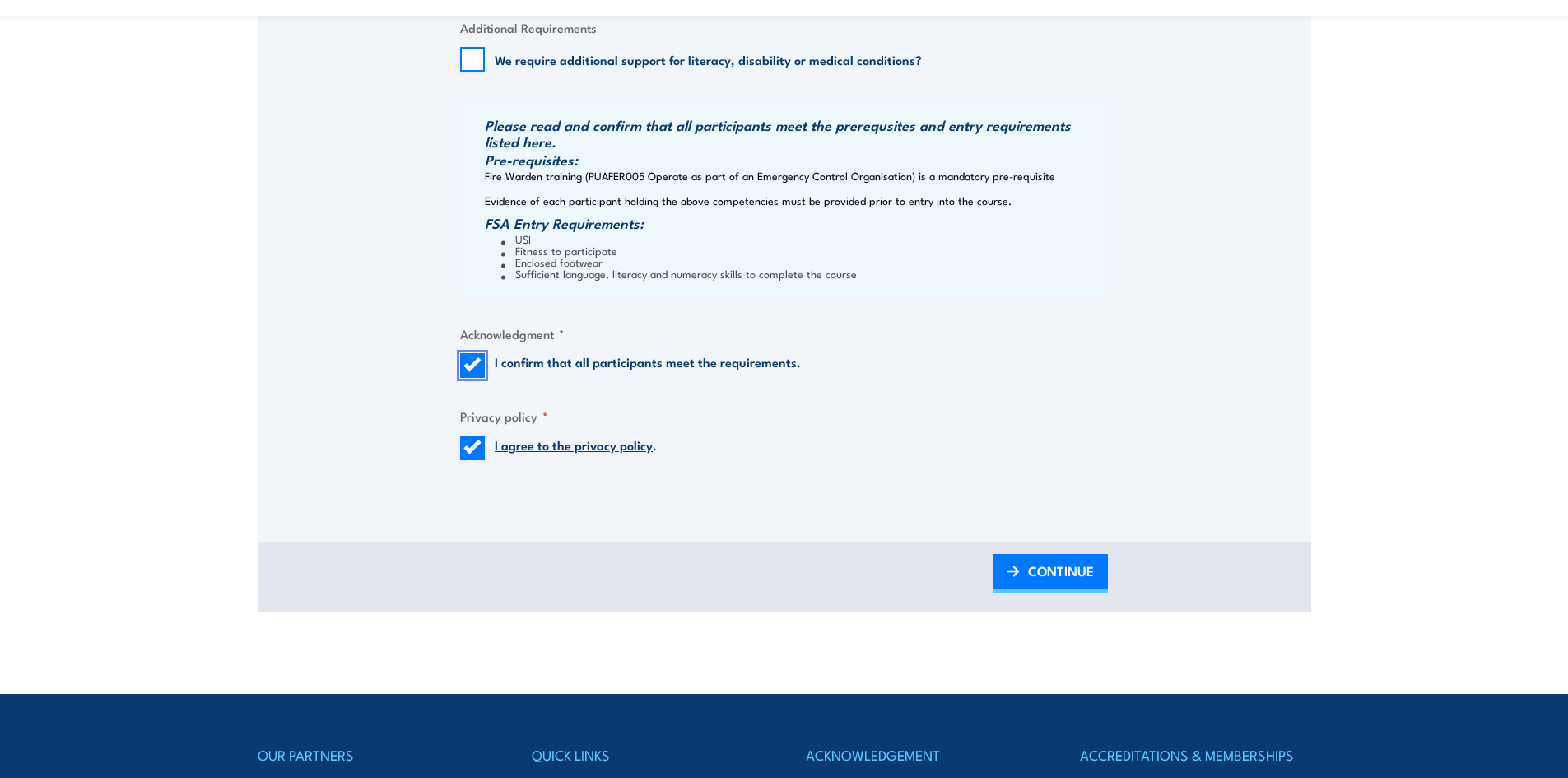
click at [477, 361] on input "I confirm that all participants meet the requirements." at bounding box center [473, 366] width 25 height 25
click at [479, 366] on input "I confirm that all participants meet the requirements." at bounding box center [473, 366] width 25 height 25
checkbox input "true"
click at [1024, 570] on link "CONTINUE" at bounding box center [1050, 573] width 116 height 39
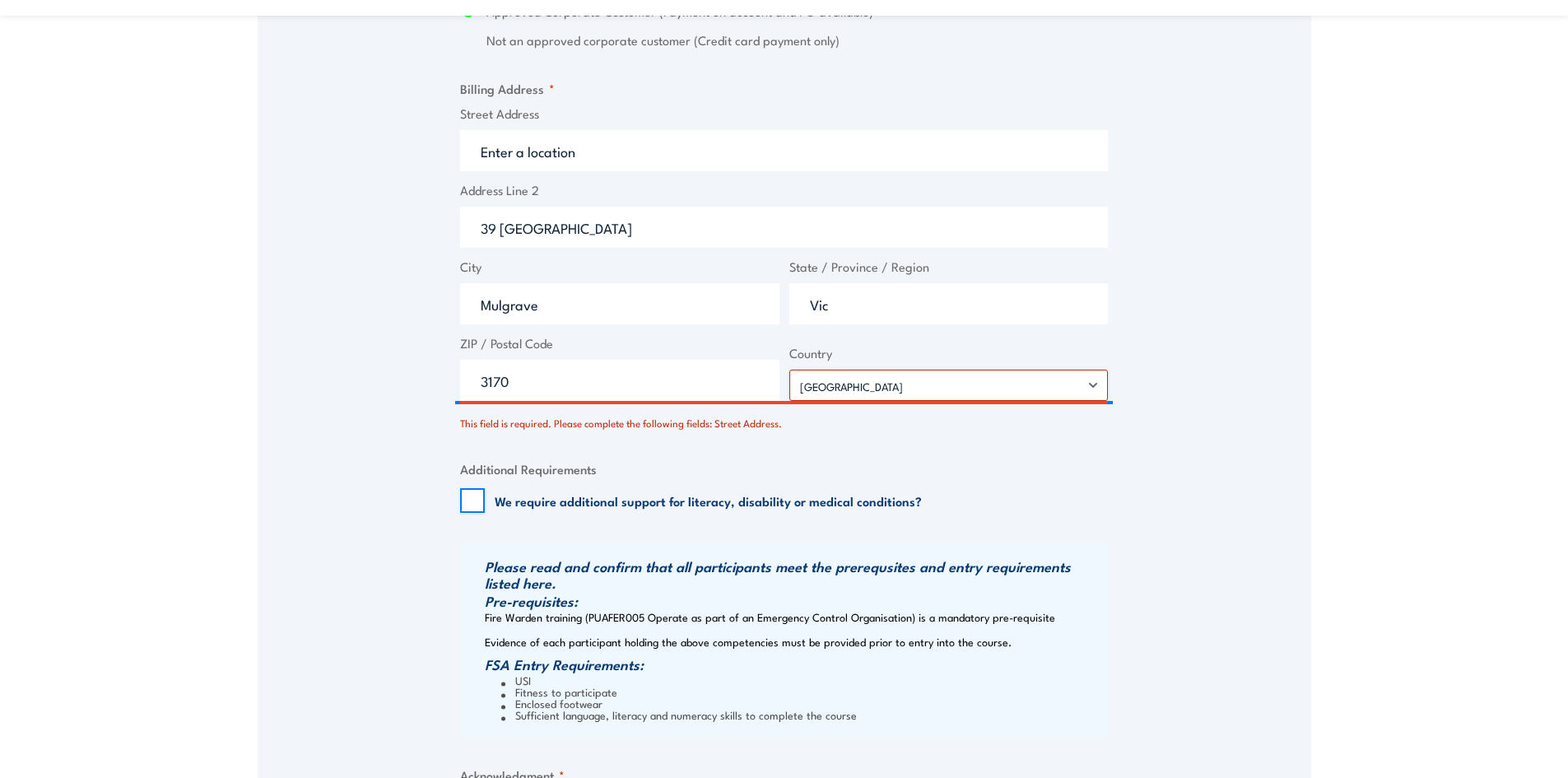
scroll to position [1361, 0]
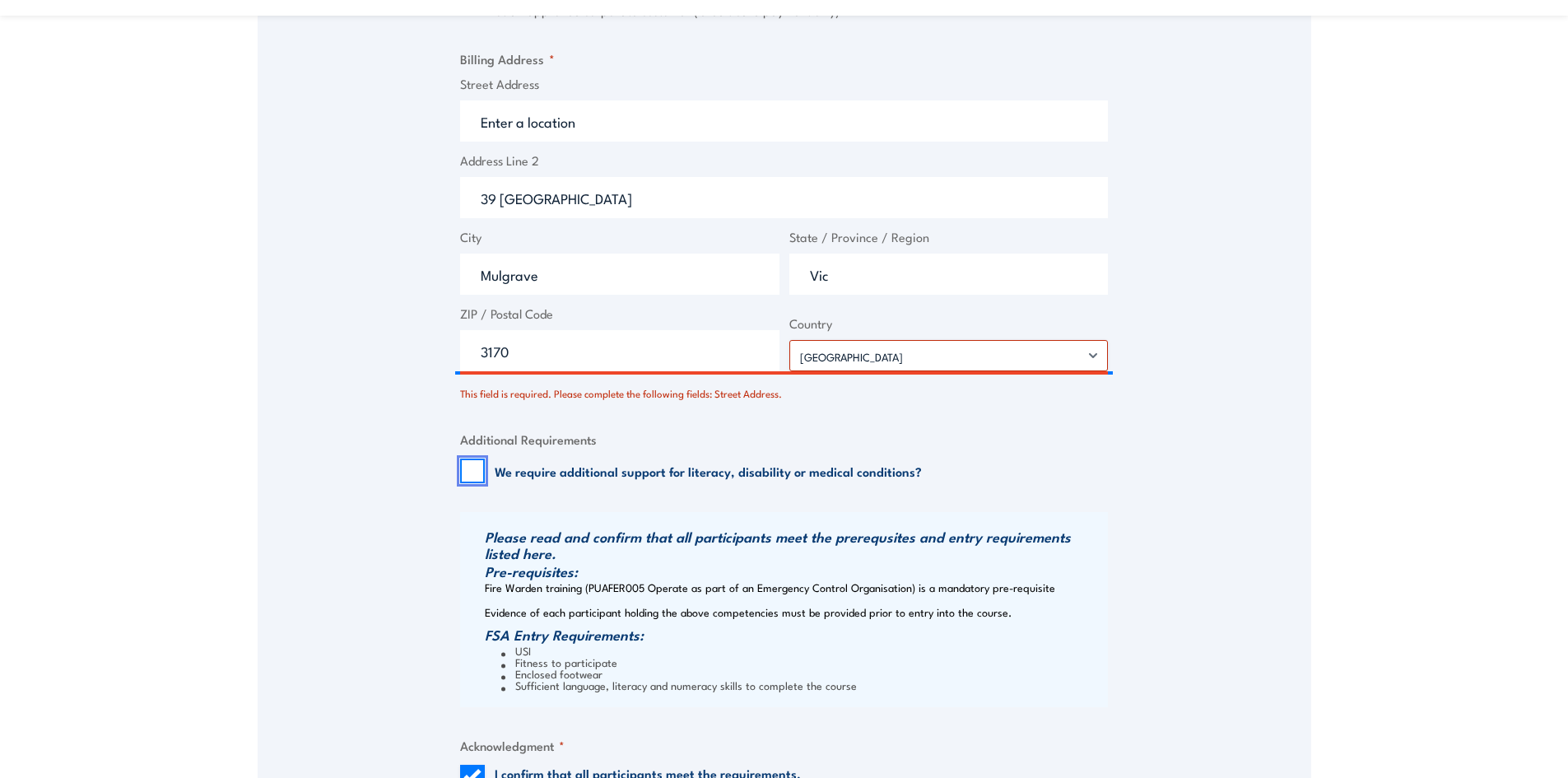
click at [484, 468] on input "We require additional support for literacy, disability or medical conditions?" at bounding box center [473, 471] width 25 height 25
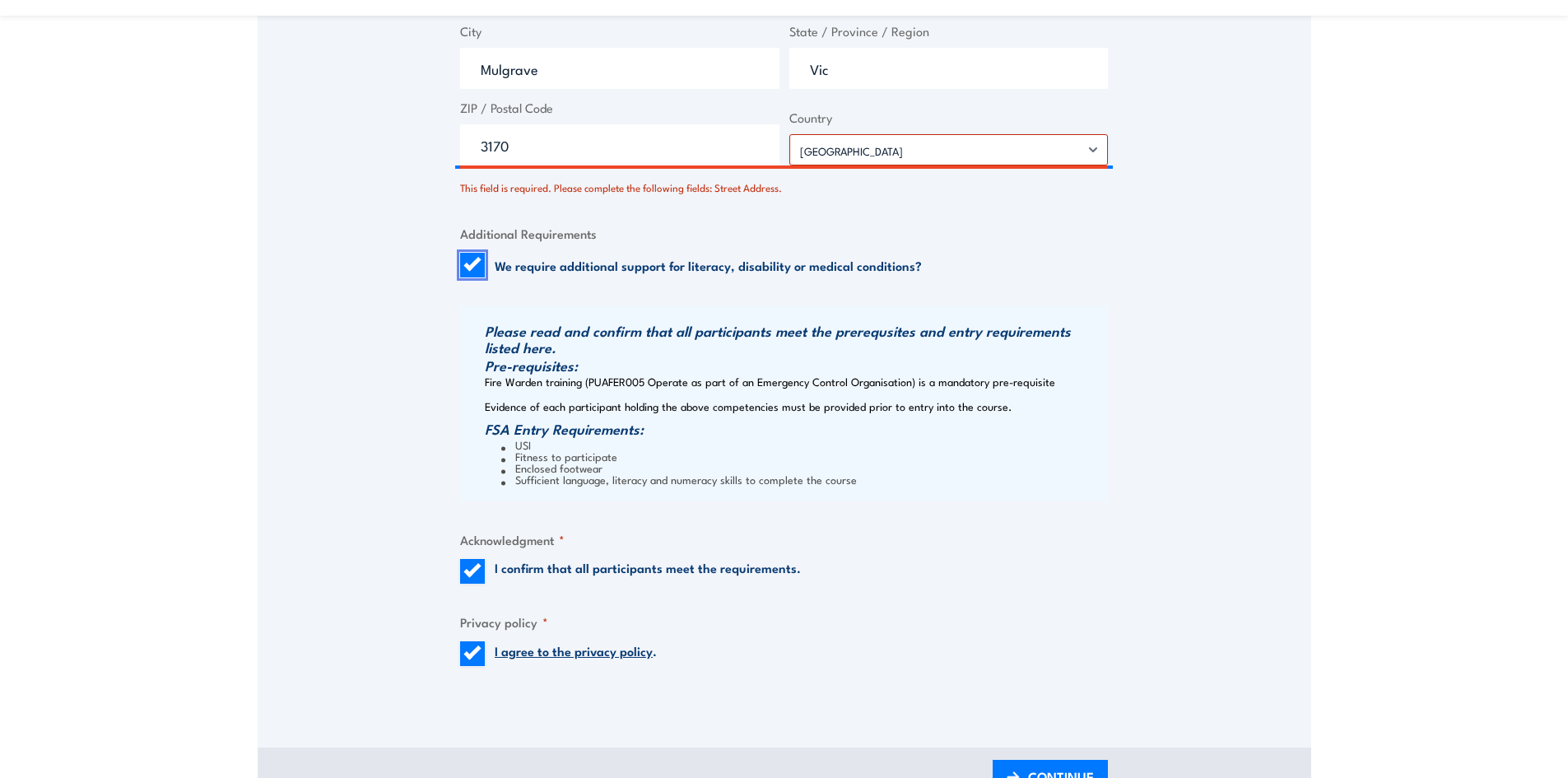
scroll to position [1608, 0]
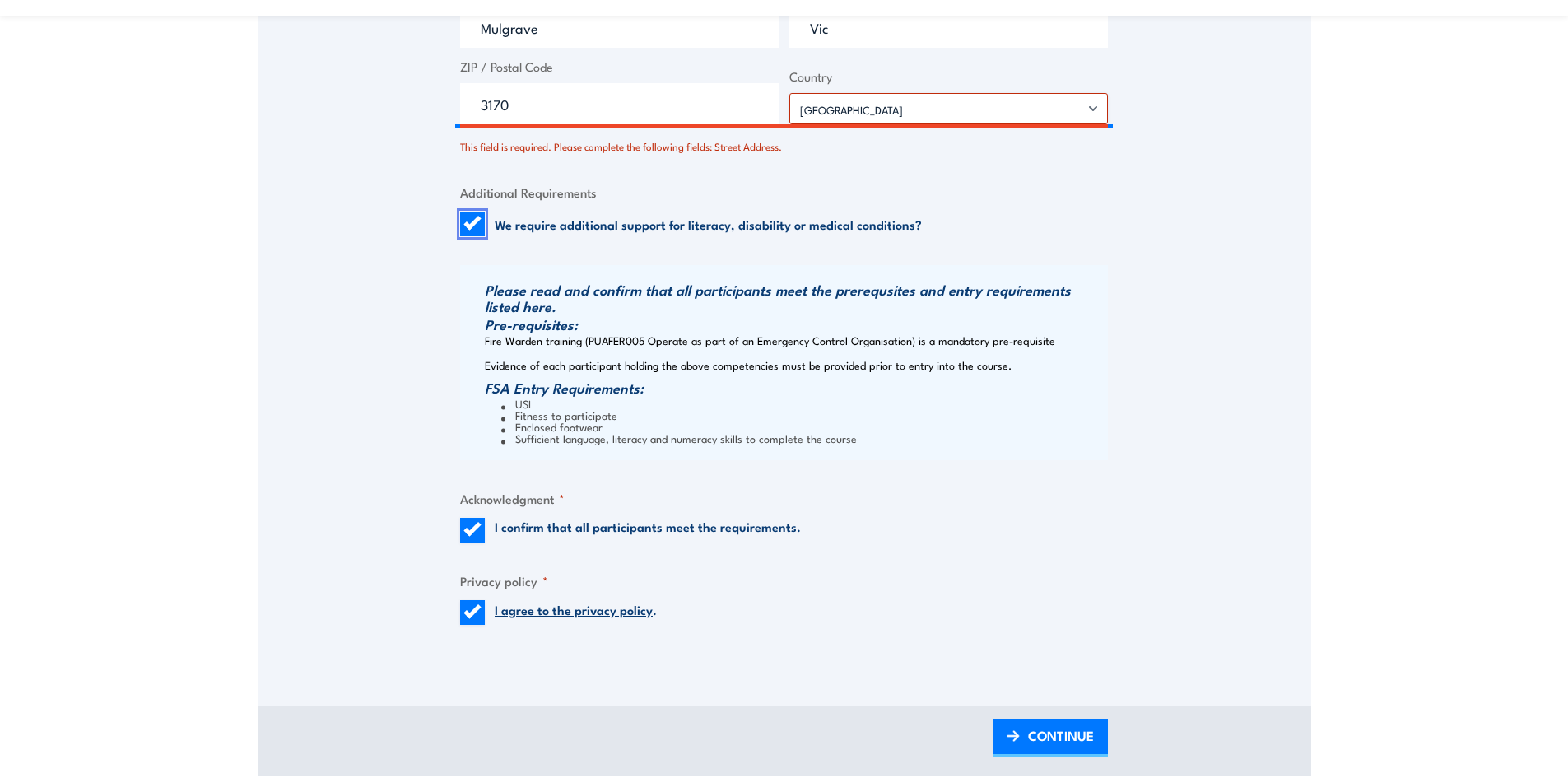
click at [480, 219] on input "We require additional support for literacy, disability or medical conditions?" at bounding box center [473, 224] width 25 height 25
checkbox input "false"
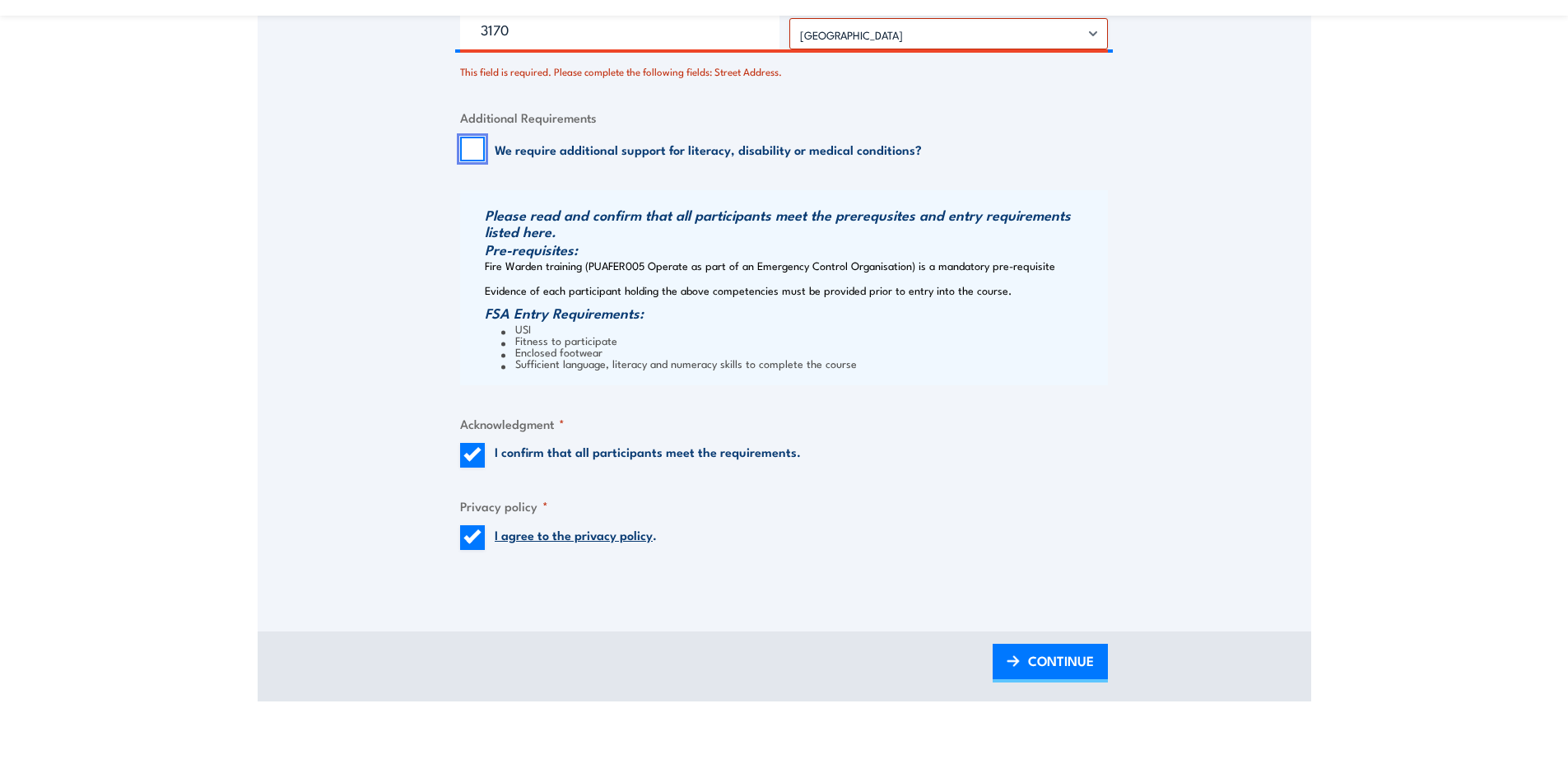
scroll to position [1690, 0]
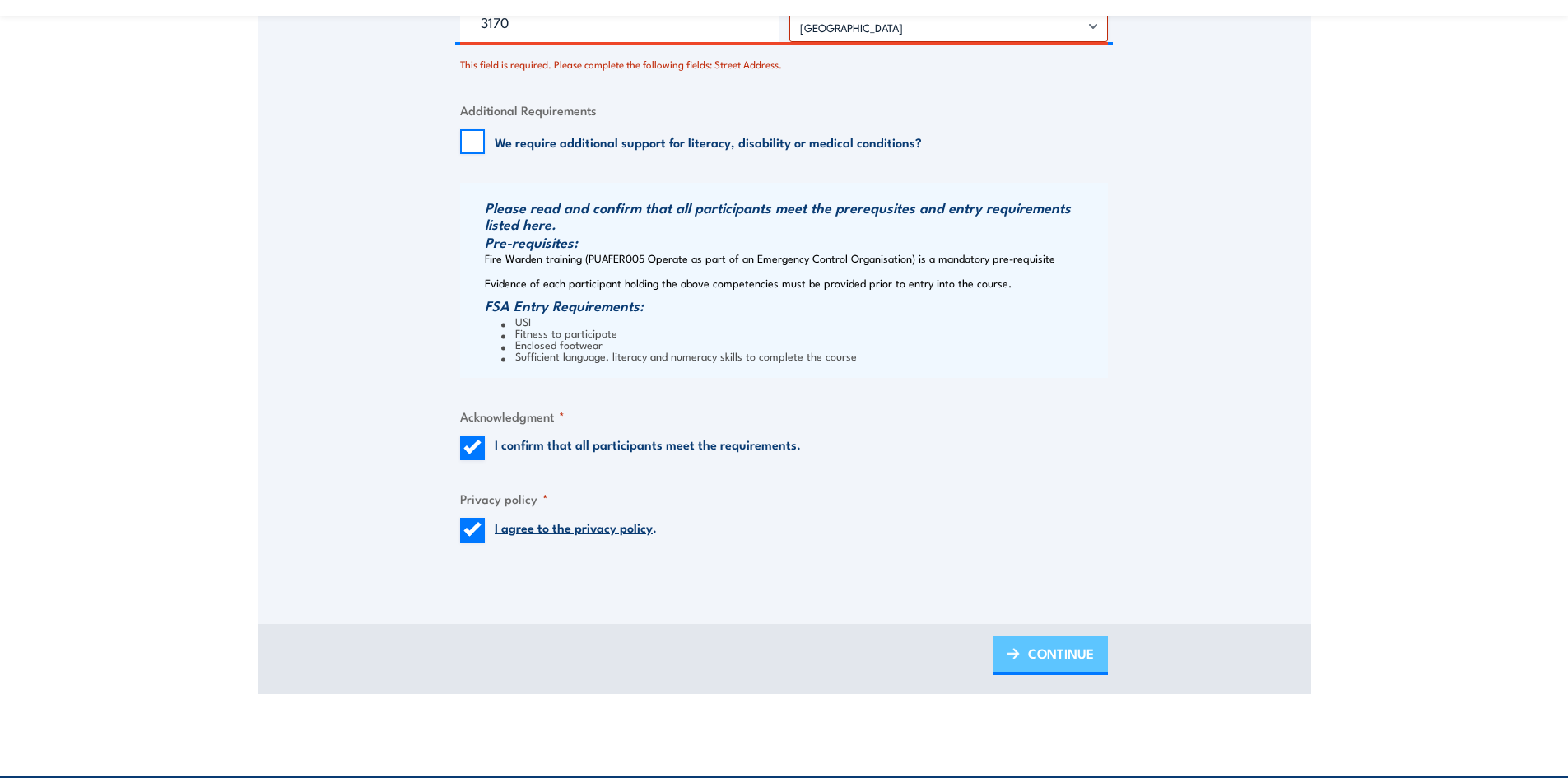
click at [1039, 645] on span "CONTINUE" at bounding box center [1061, 653] width 65 height 43
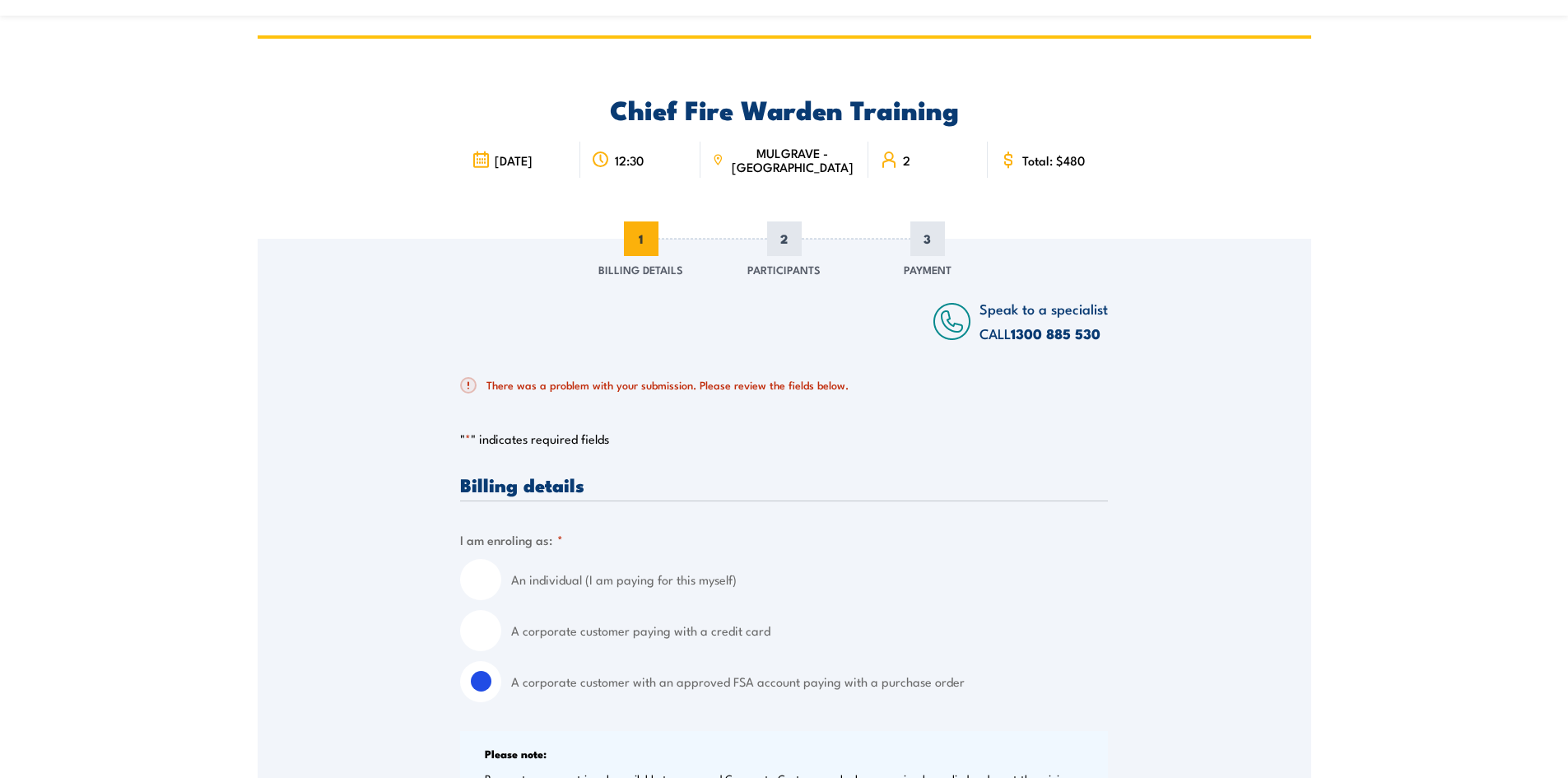
scroll to position [43, 0]
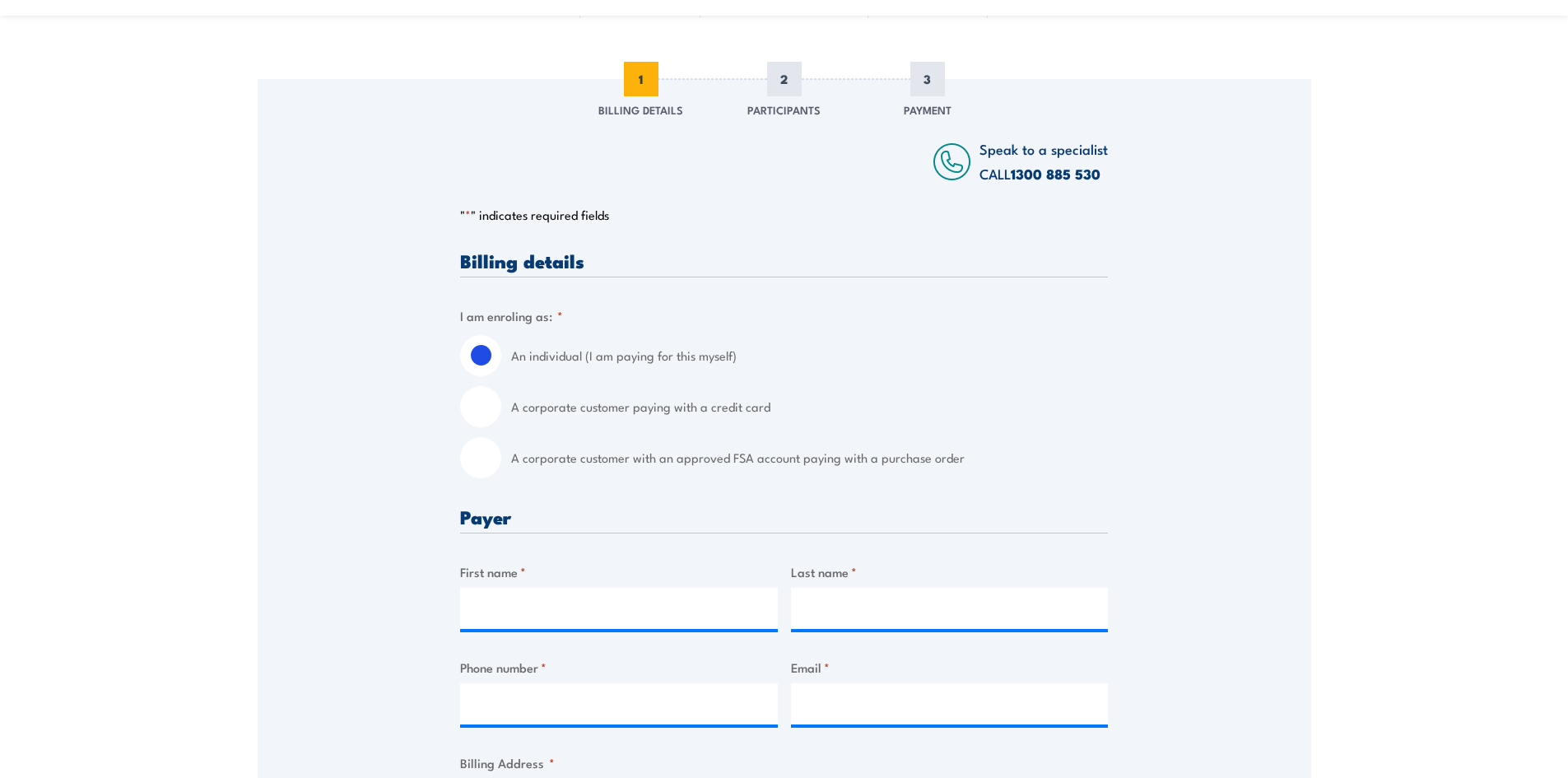
scroll to position [208, 0]
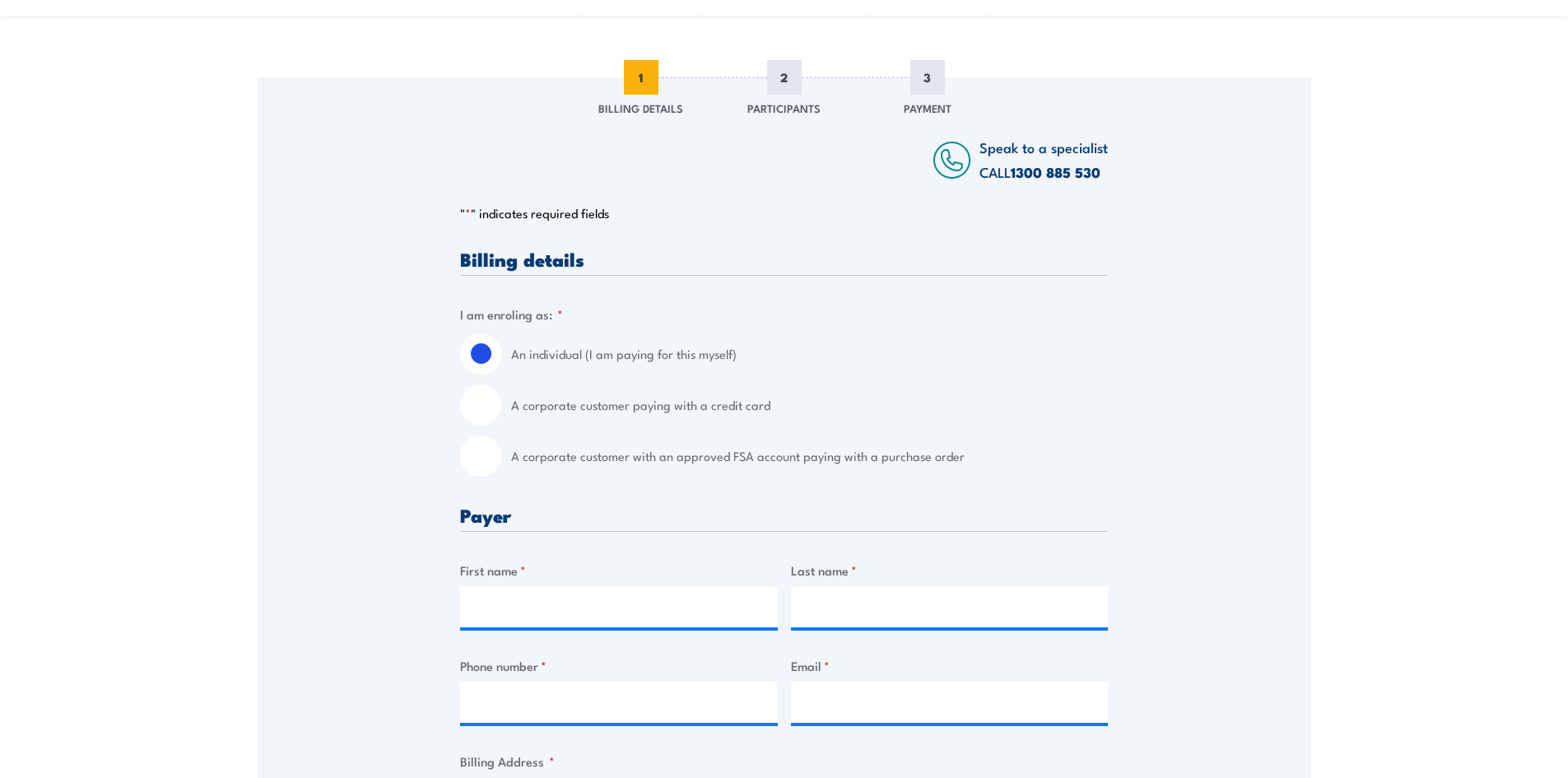
click at [493, 462] on input "A corporate customer with an approved FSA account paying with a purchase order" at bounding box center [480, 455] width 41 height 41
radio input "true"
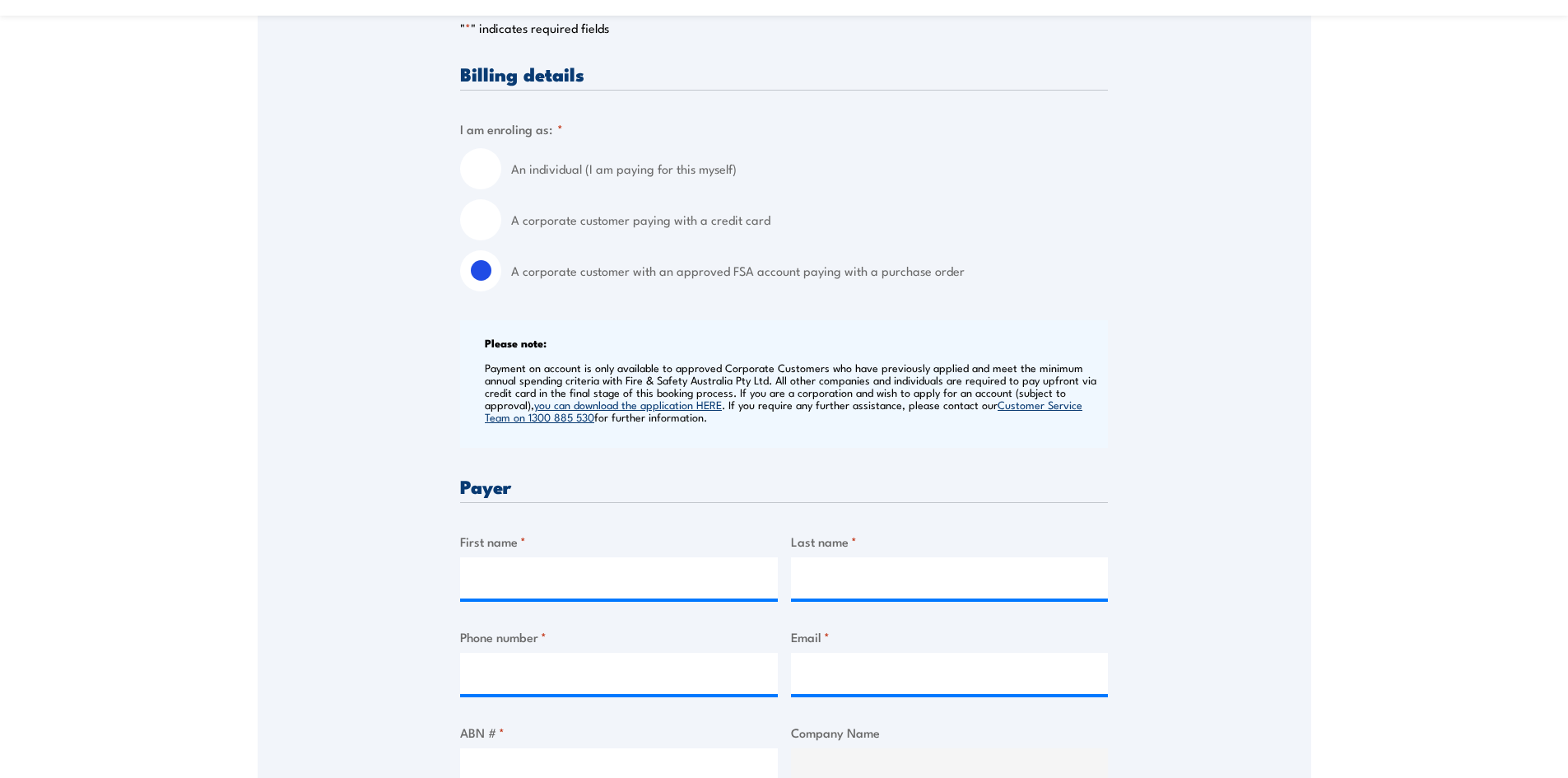
scroll to position [537, 0]
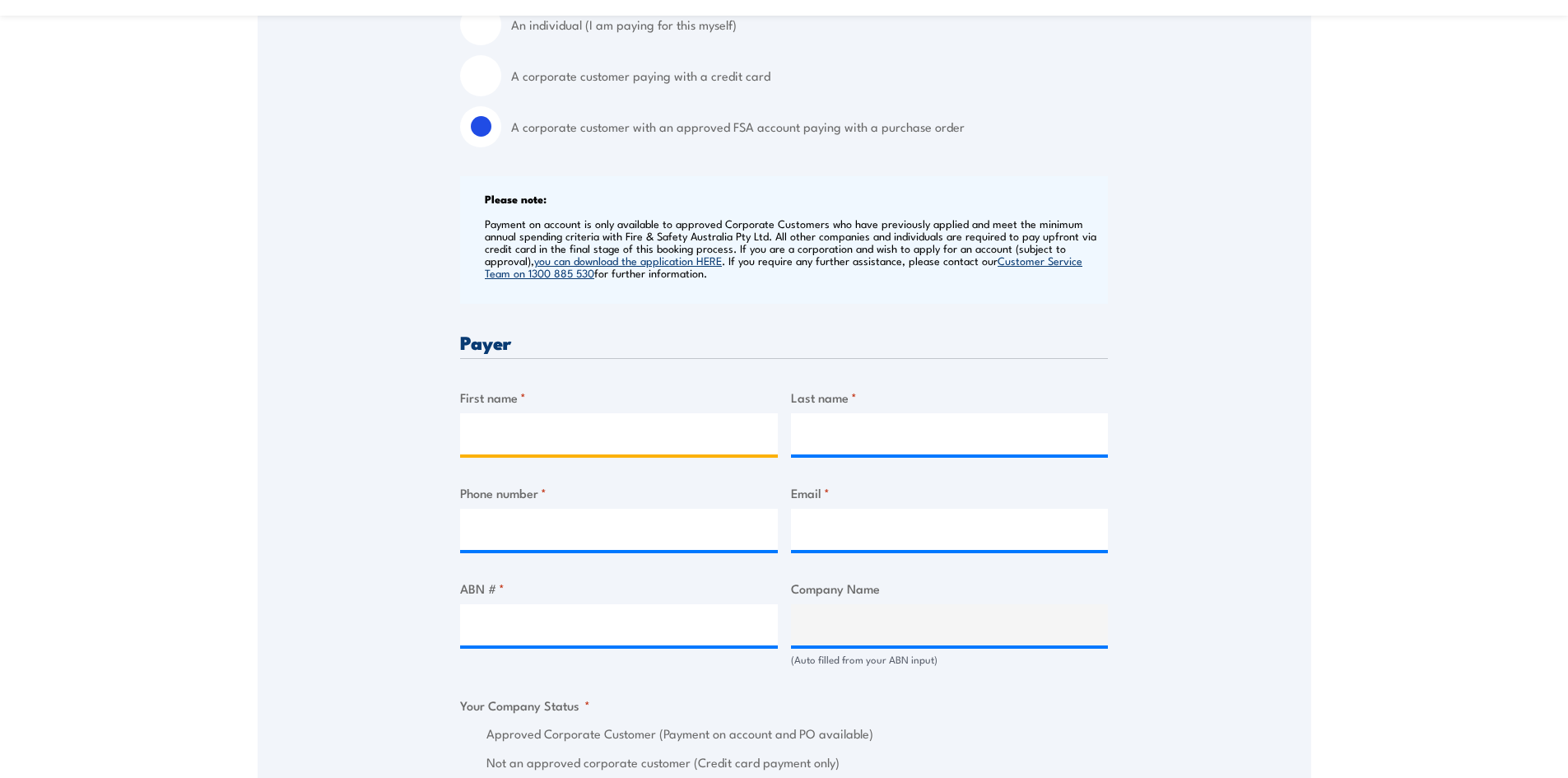
click at [628, 429] on input "First name *" at bounding box center [619, 433] width 318 height 41
type input "[PERSON_NAME]"
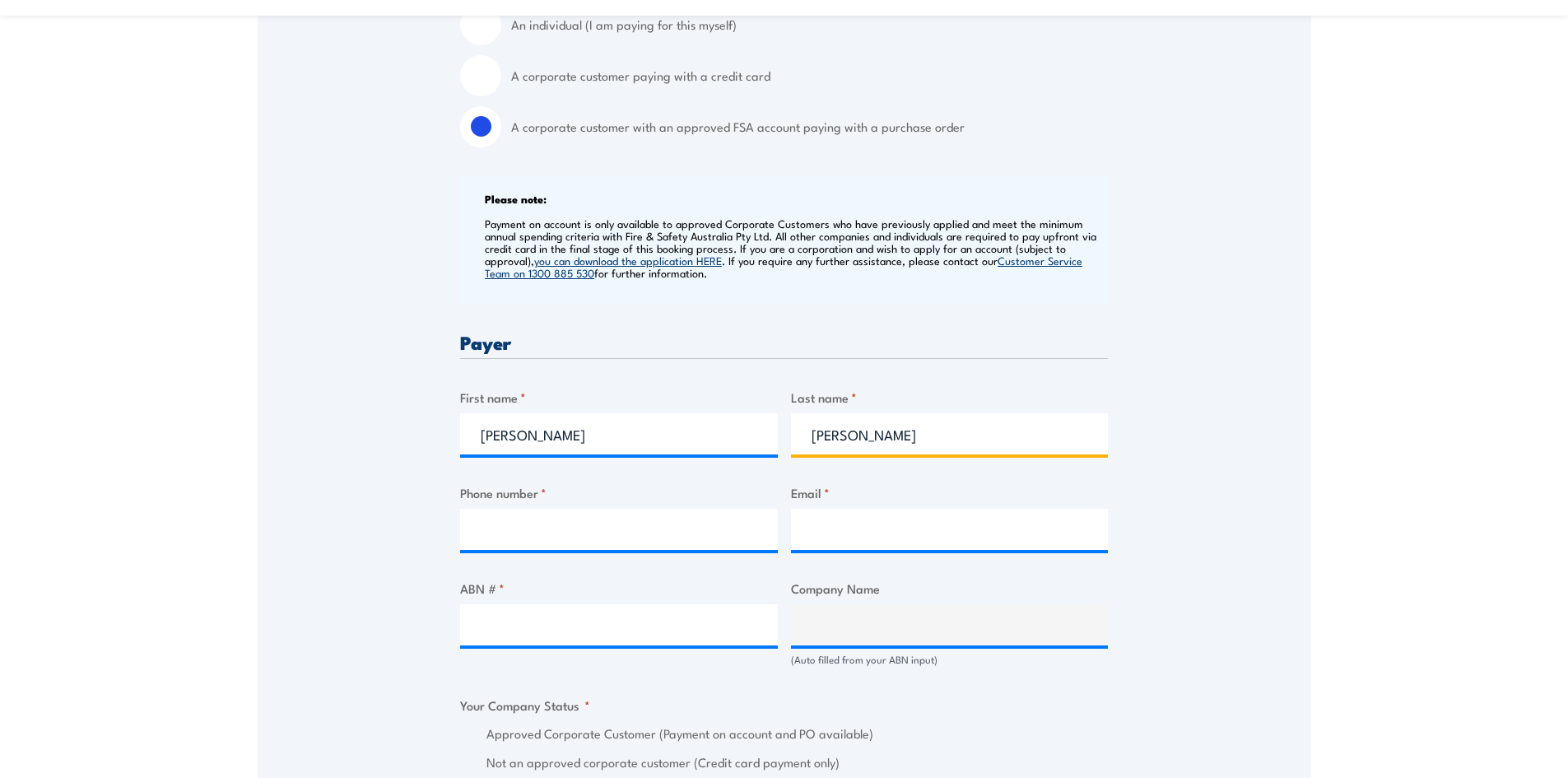
type input "[PERSON_NAME]"
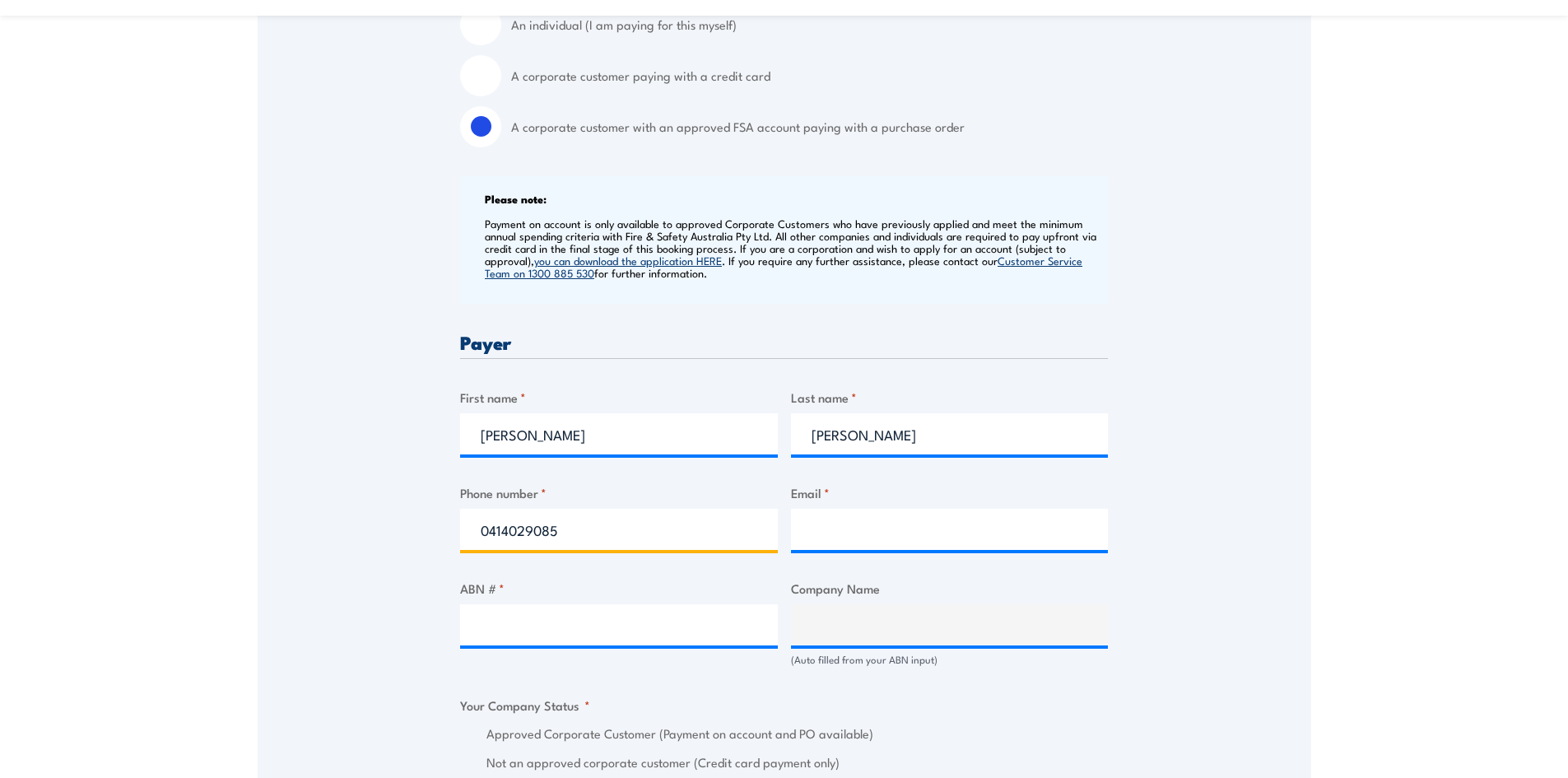
type input "0414029085"
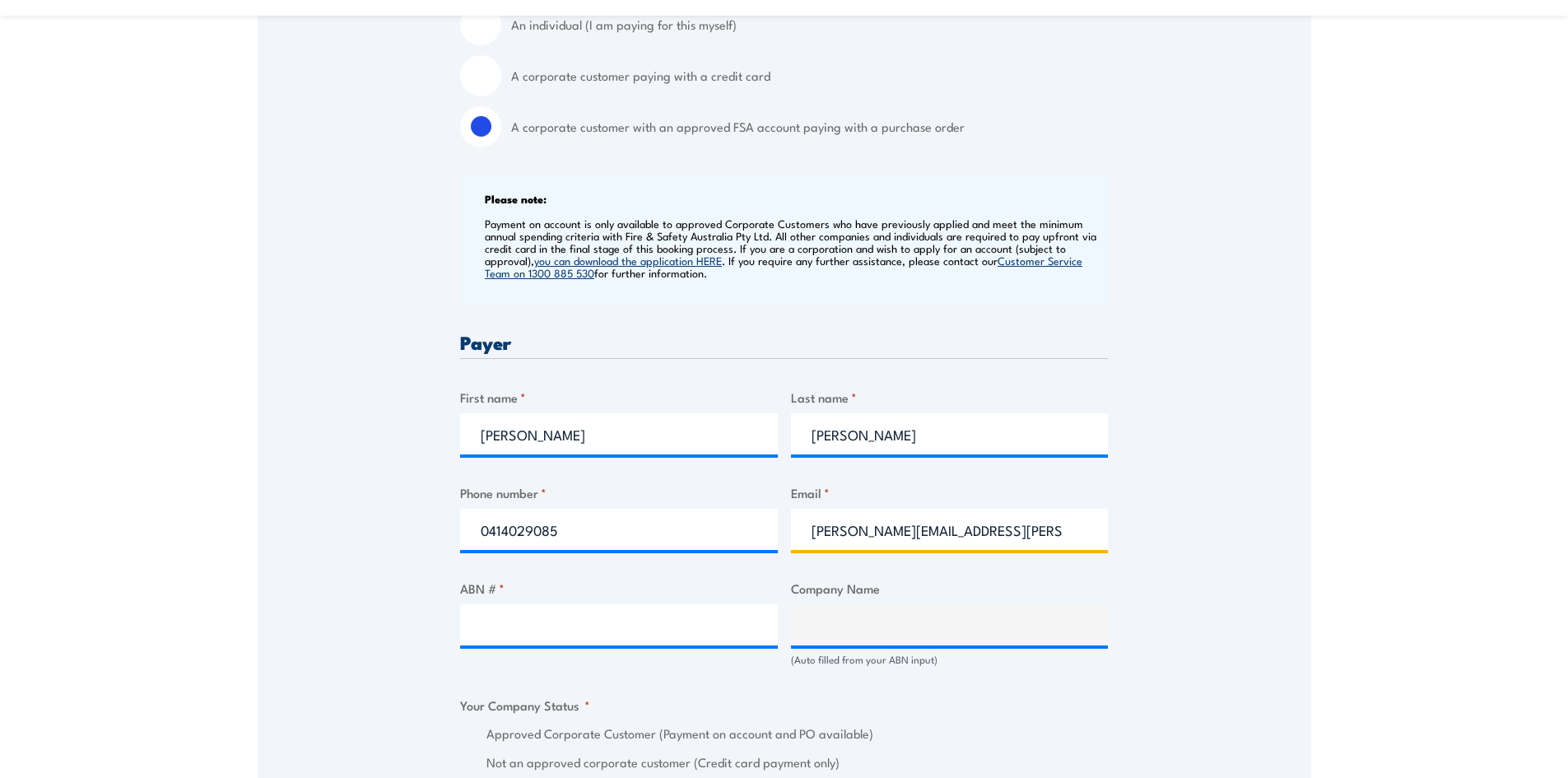
type input "[PERSON_NAME][EMAIL_ADDRESS][PERSON_NAME][PERSON_NAME][DOMAIN_NAME]"
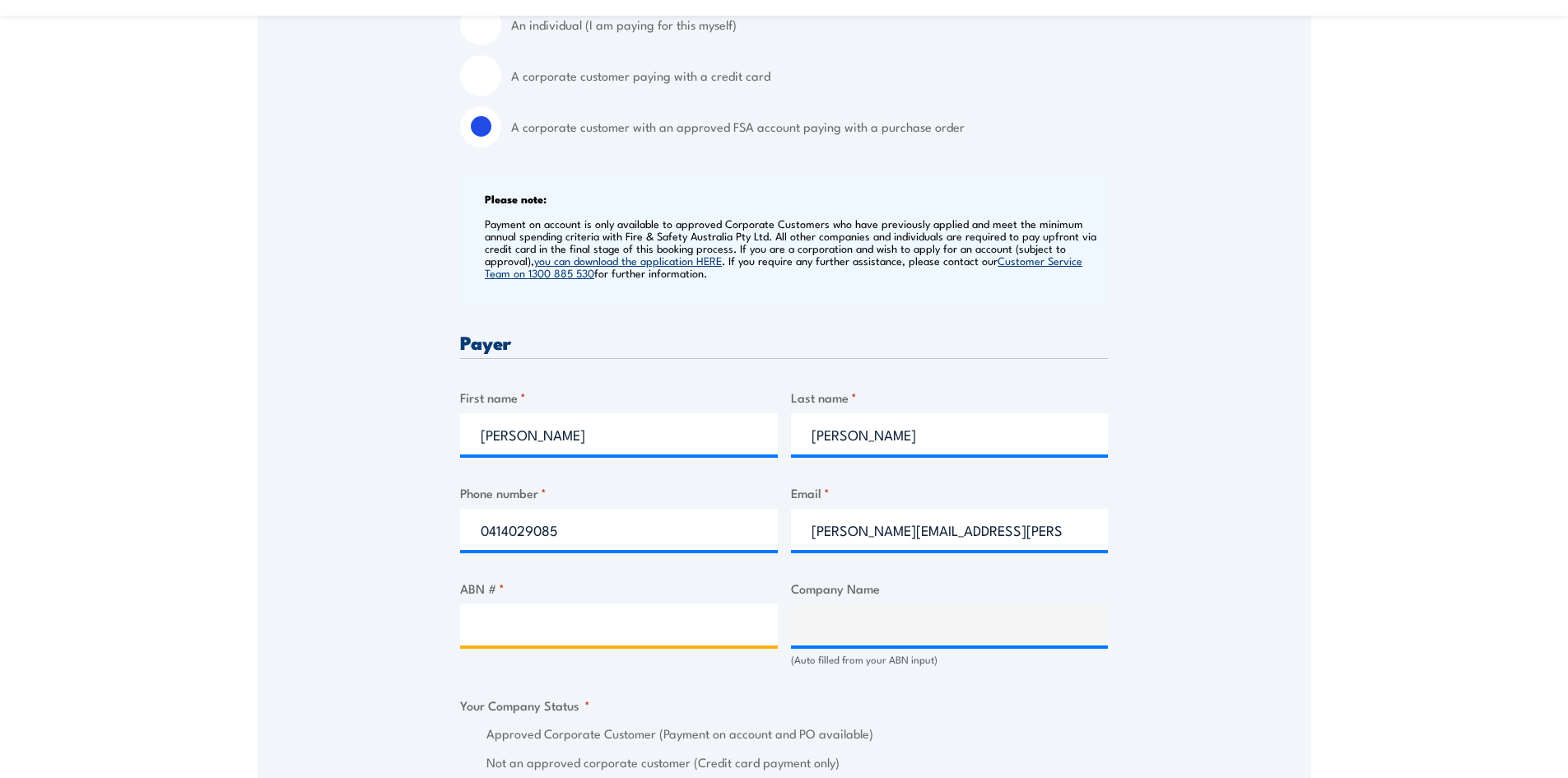
paste input "11 845 336 184"
type input "11 845 336 184"
type input "THE TRUSTEE FOR REGAL CREAM PRODUCTS TRUST"
radio input "true"
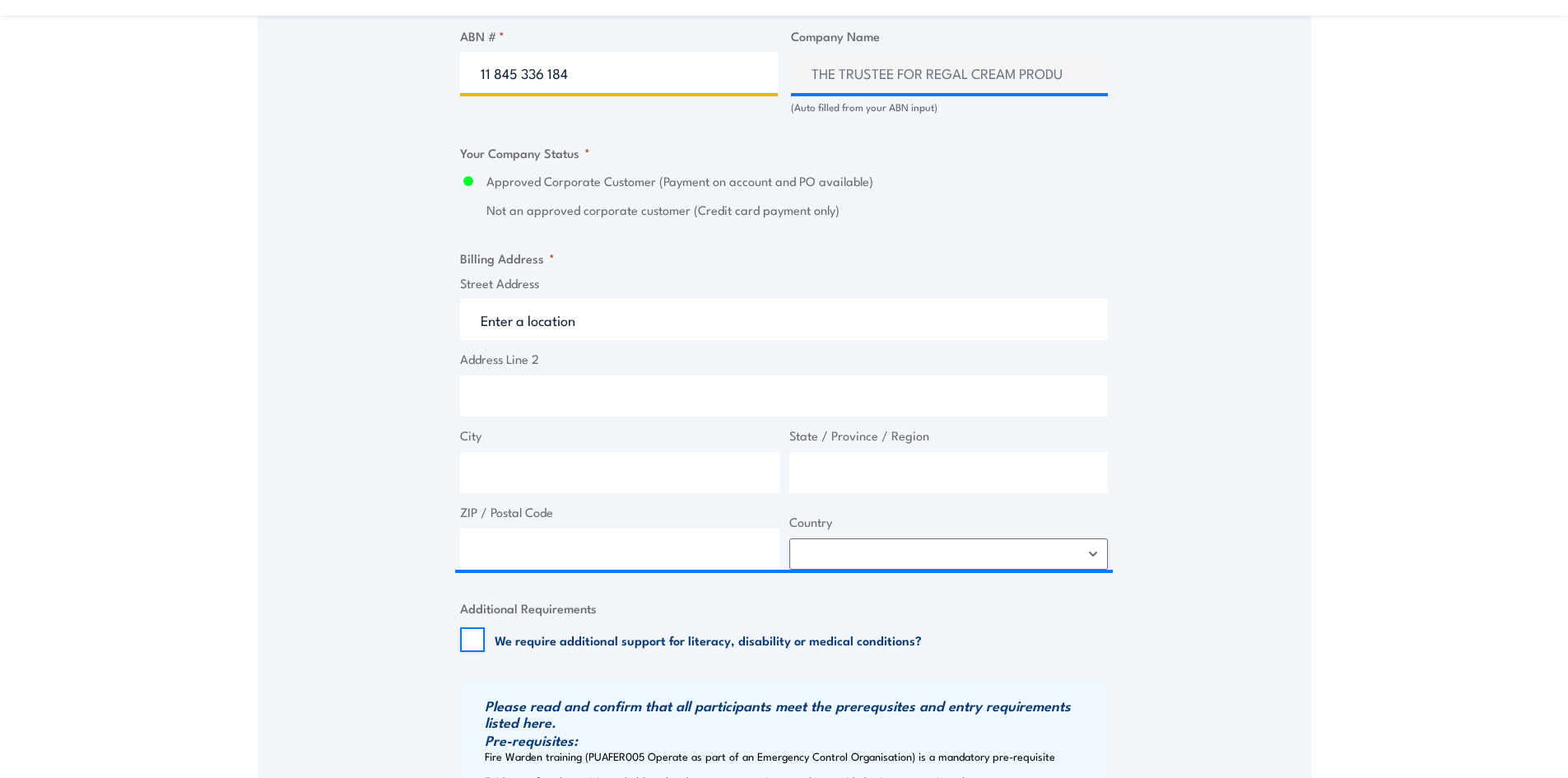
scroll to position [1114, 0]
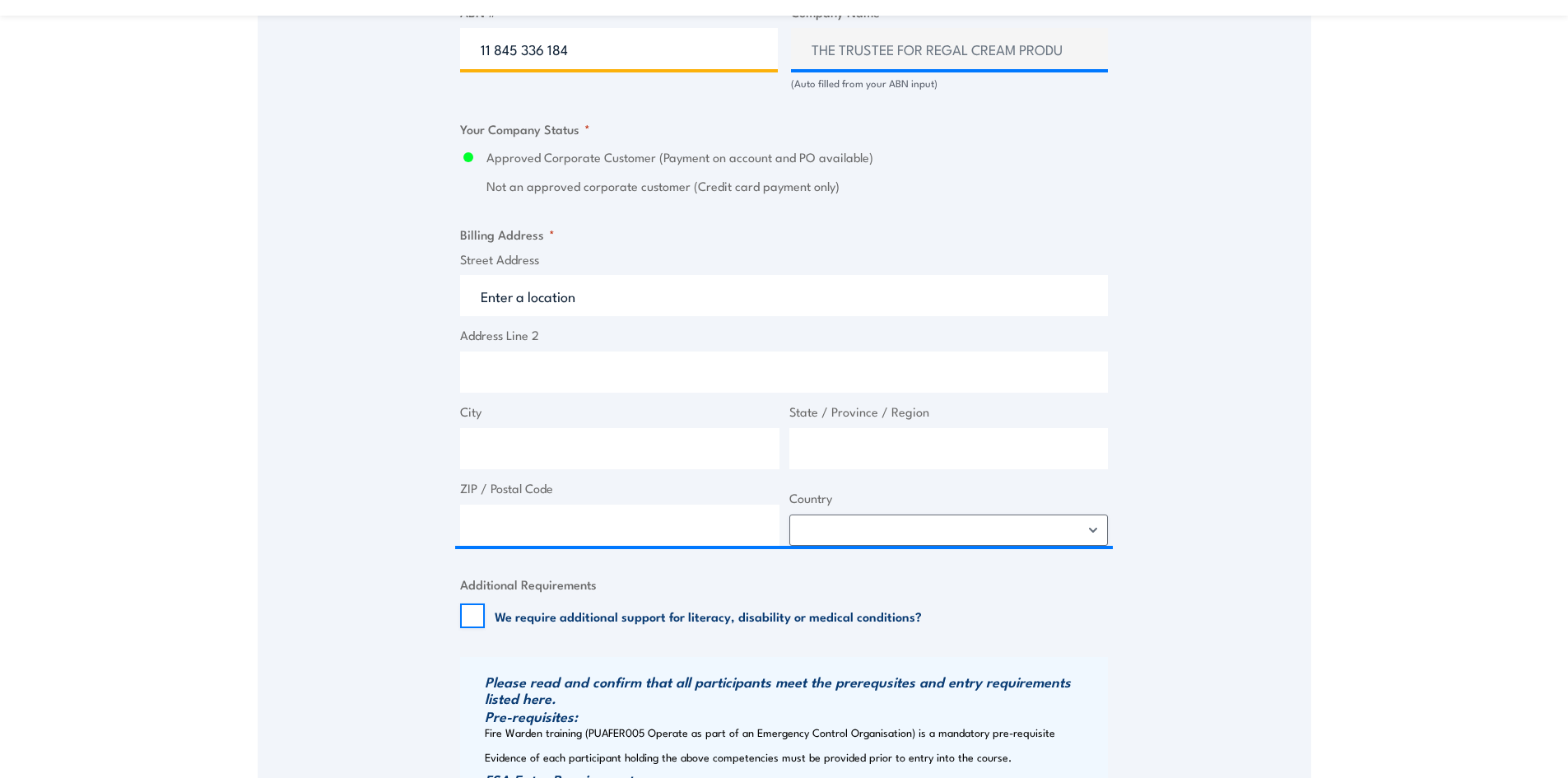
type input "11 845 336 184"
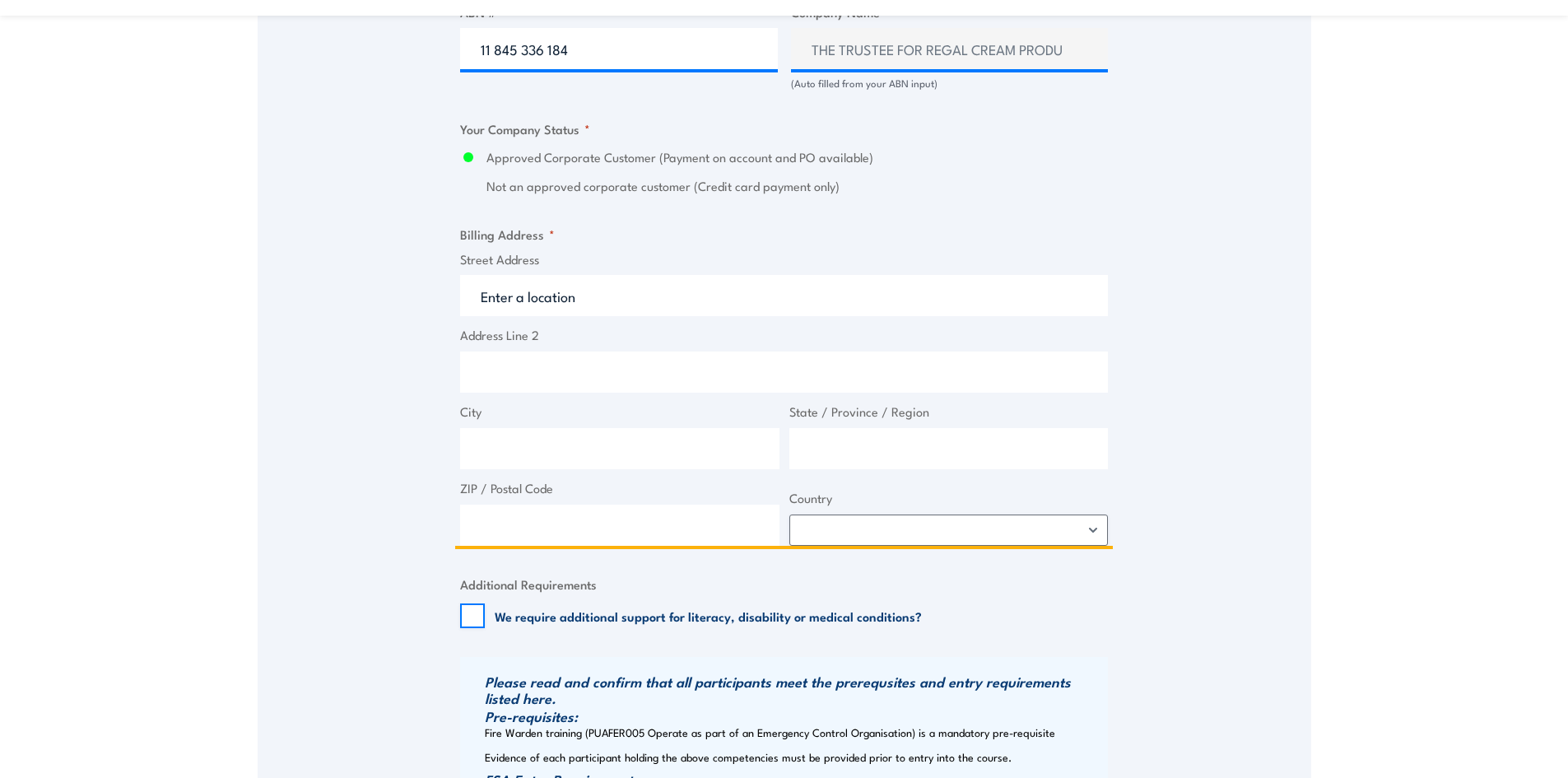
click at [571, 288] on input "Street Address" at bounding box center [784, 296] width 648 height 41
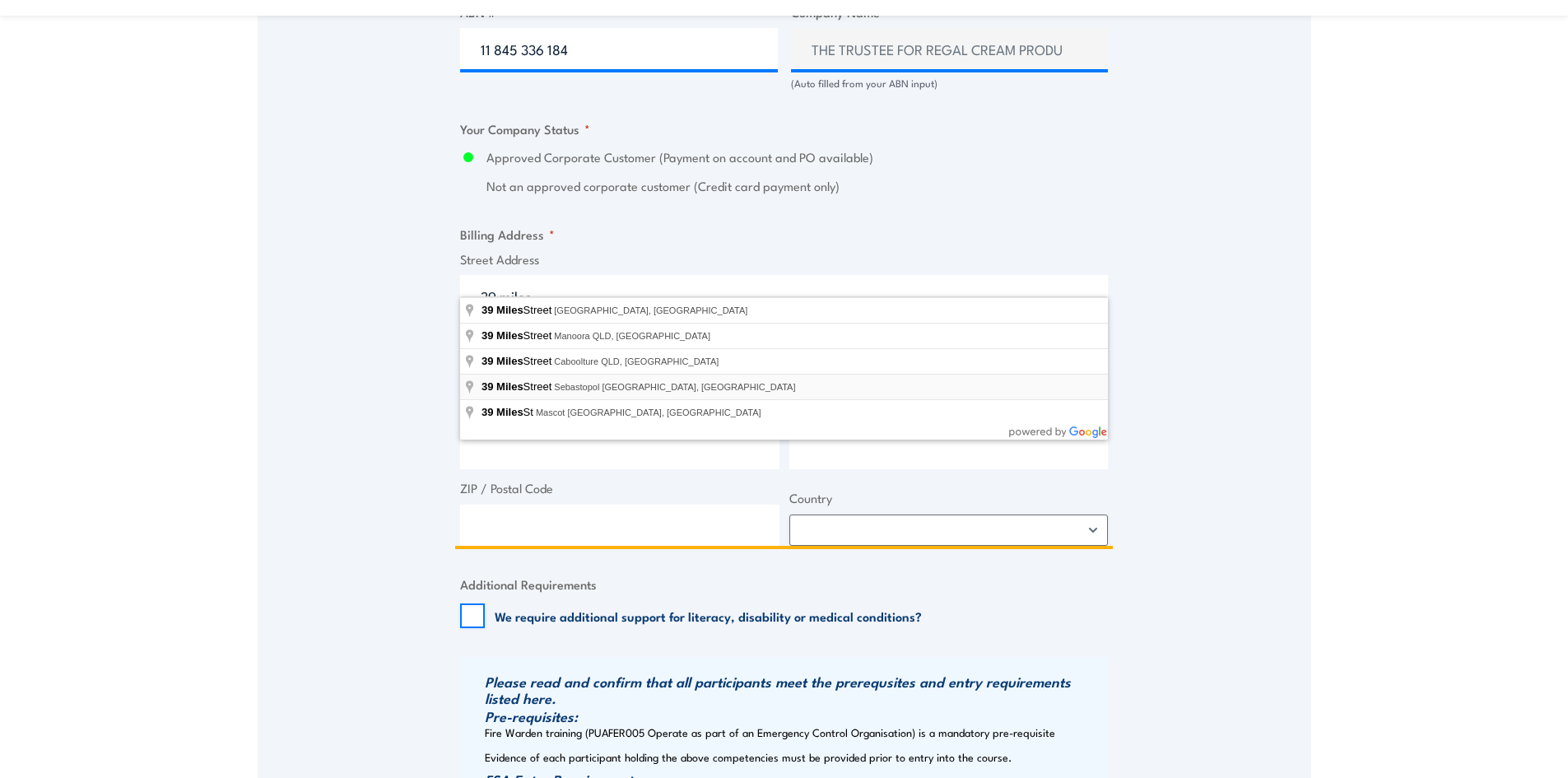
scroll to position [1196, 0]
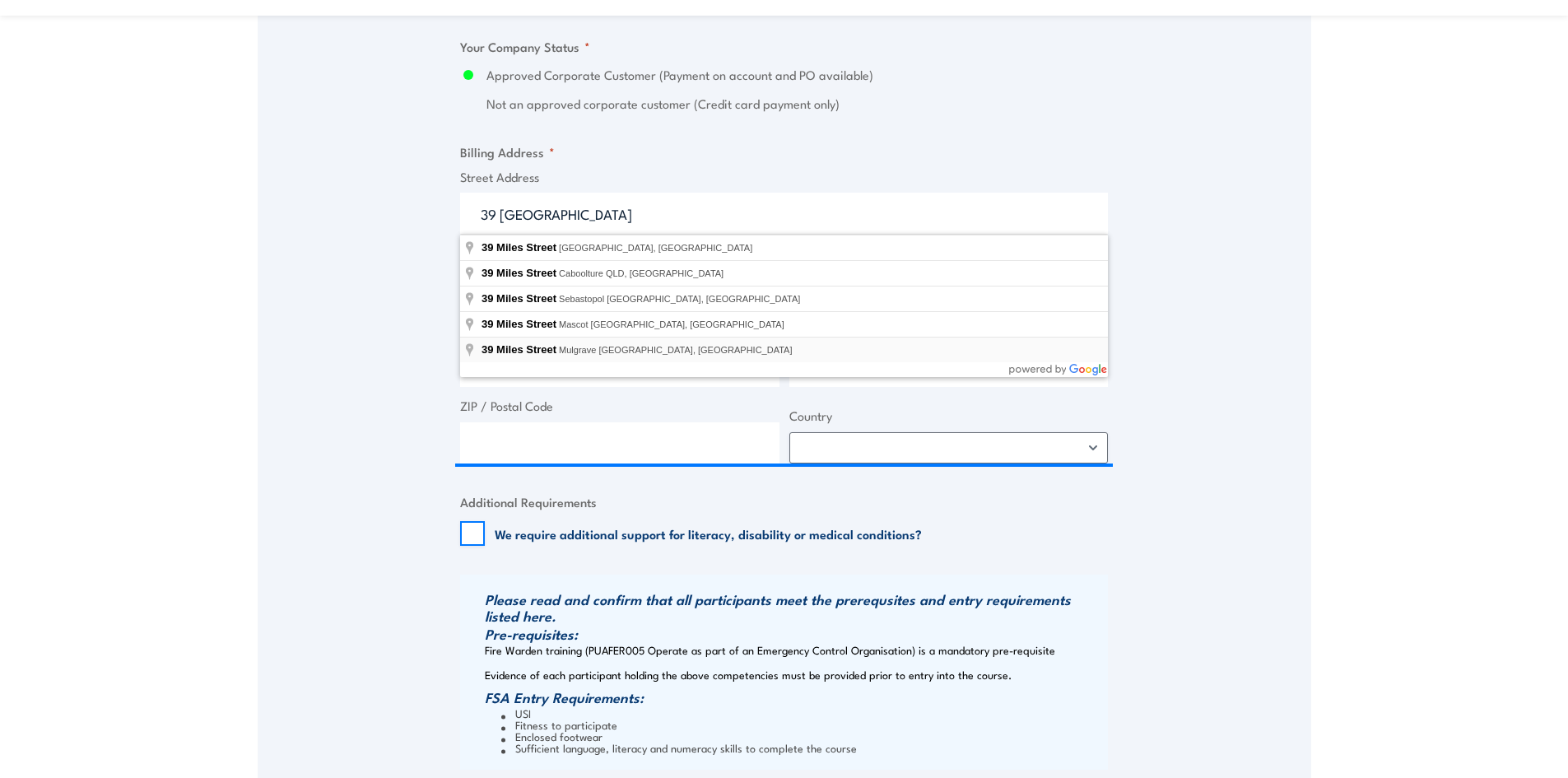
type input "39 Miles Street, Mulgrave VIC, Australia"
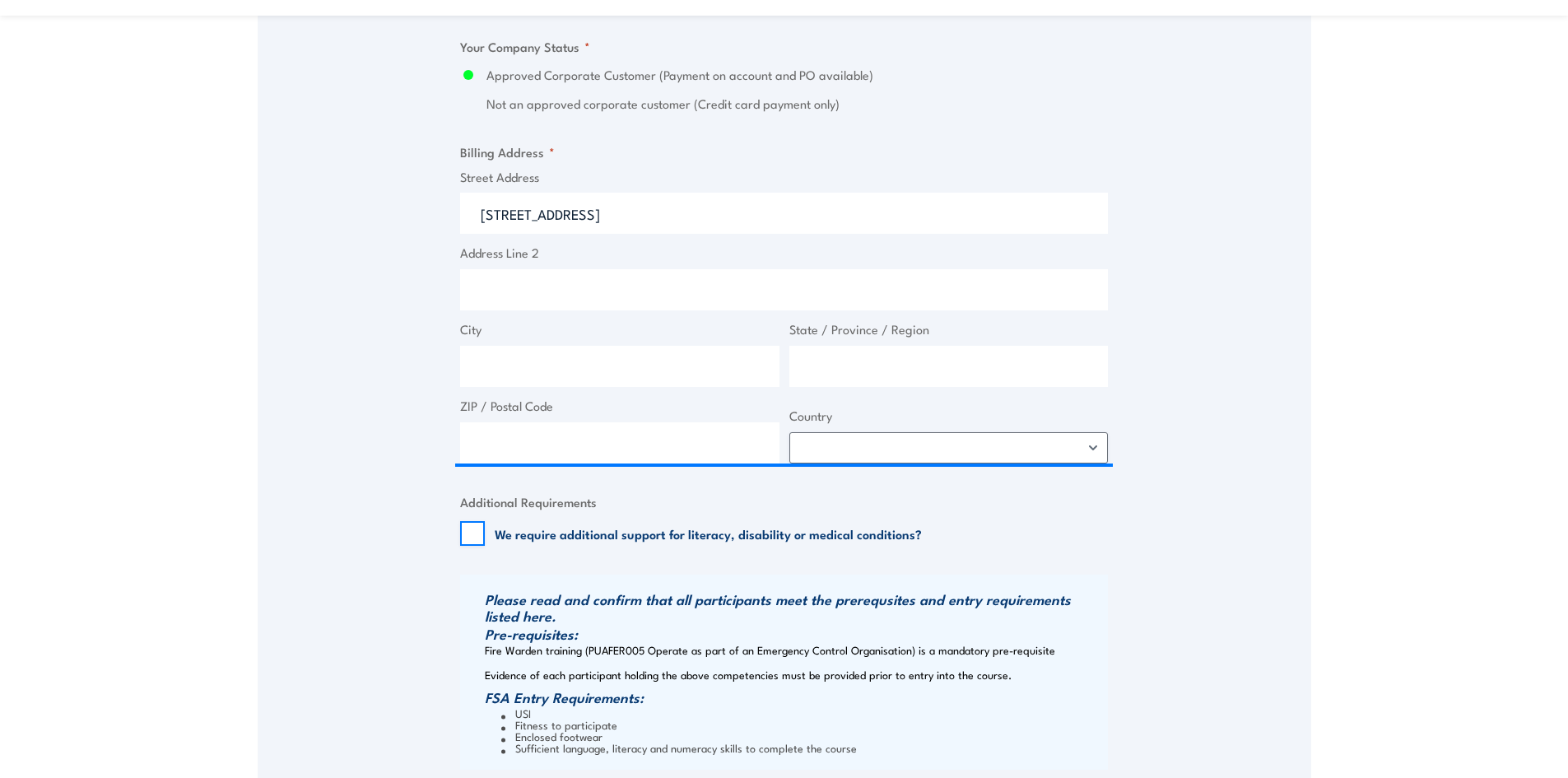
type input "39 Miles St"
type input "Mulgrave"
type input "Victoria"
type input "3170"
select select "[GEOGRAPHIC_DATA]"
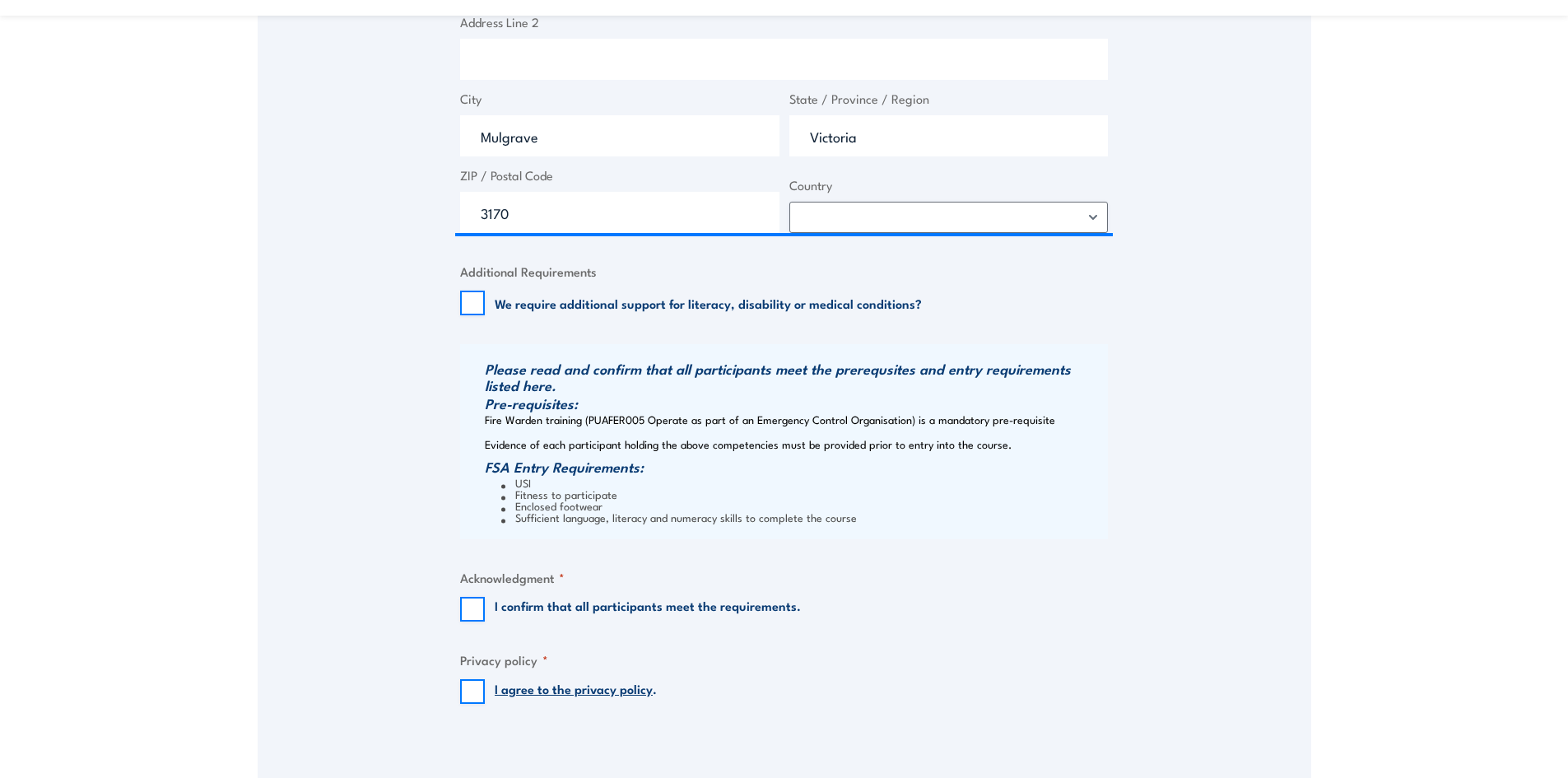
scroll to position [1443, 0]
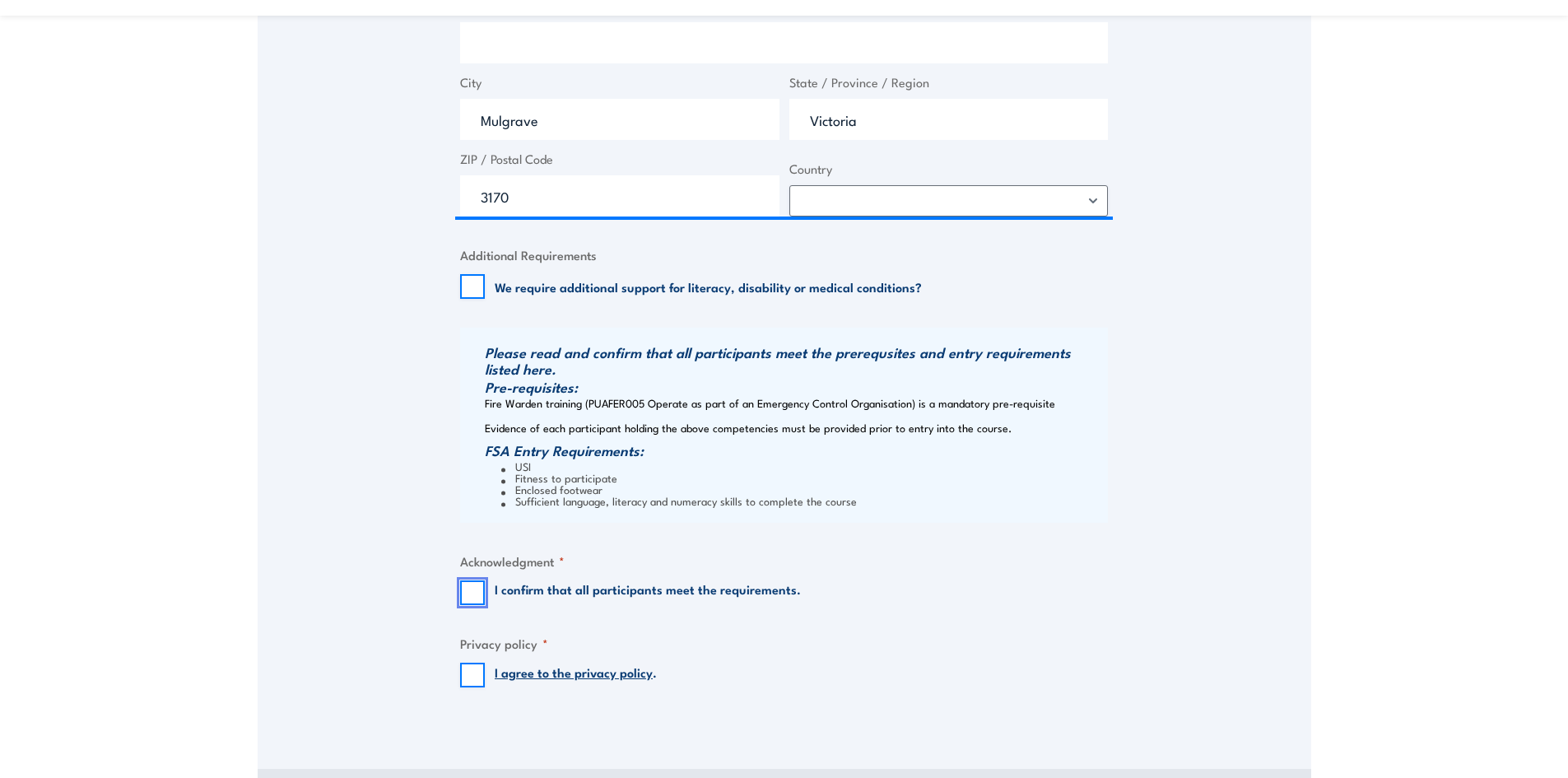
click at [472, 588] on input "I confirm that all participants meet the requirements." at bounding box center [473, 593] width 25 height 25
checkbox input "true"
click at [471, 671] on input "I agree to the privacy policy ." at bounding box center [473, 675] width 25 height 25
checkbox input "true"
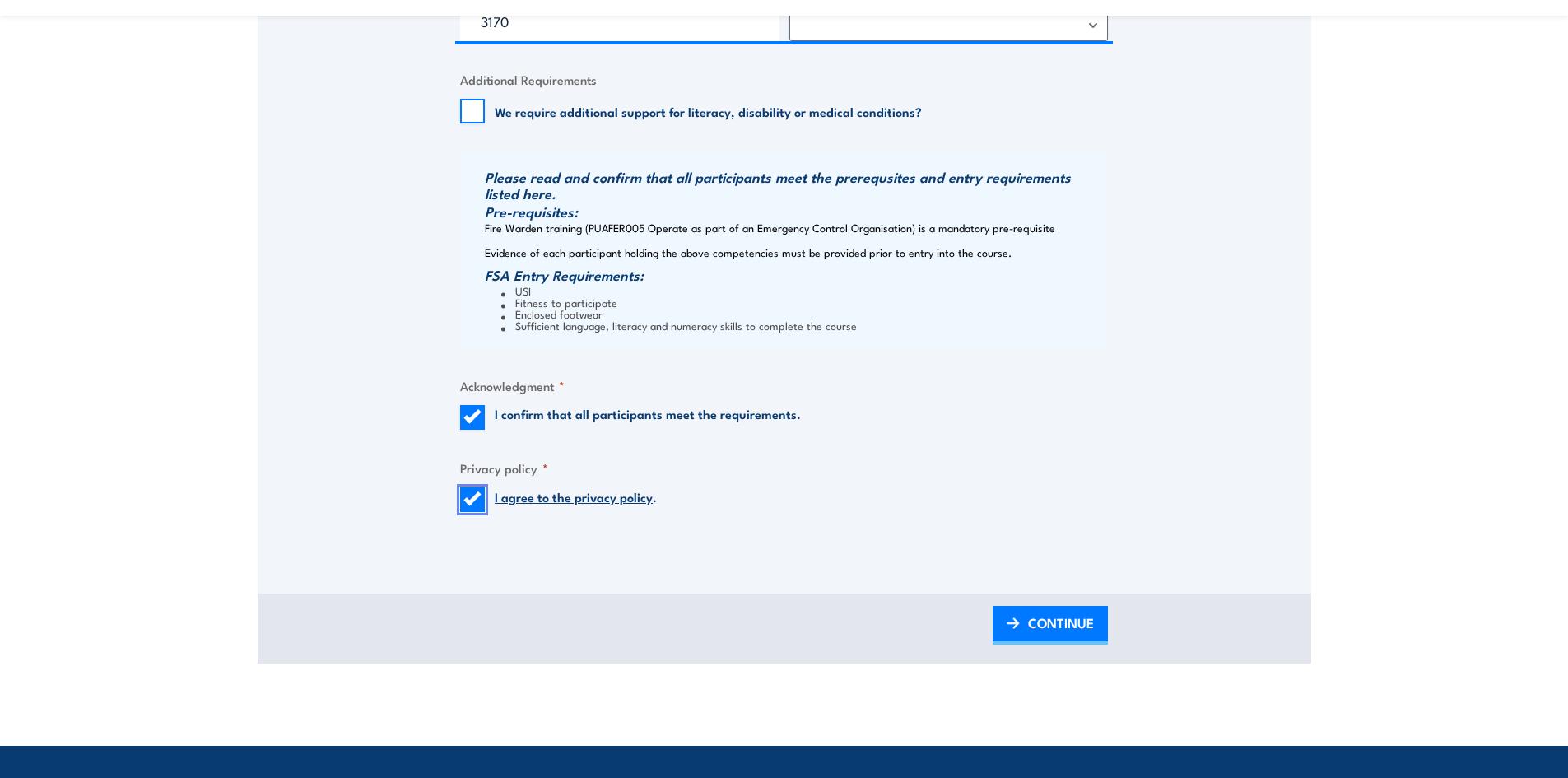
scroll to position [1690, 0]
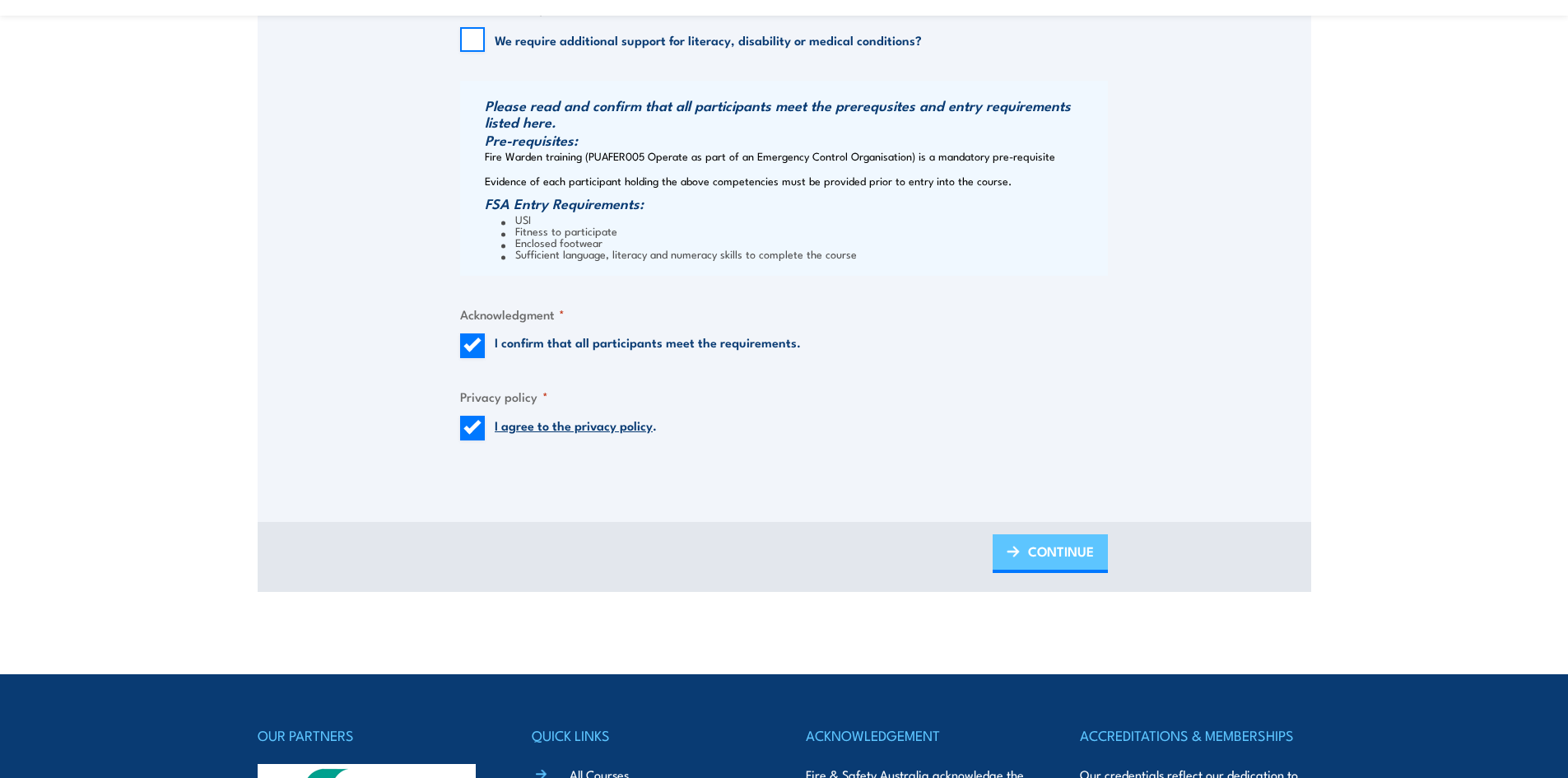
click at [1031, 548] on span "CONTINUE" at bounding box center [1061, 551] width 65 height 43
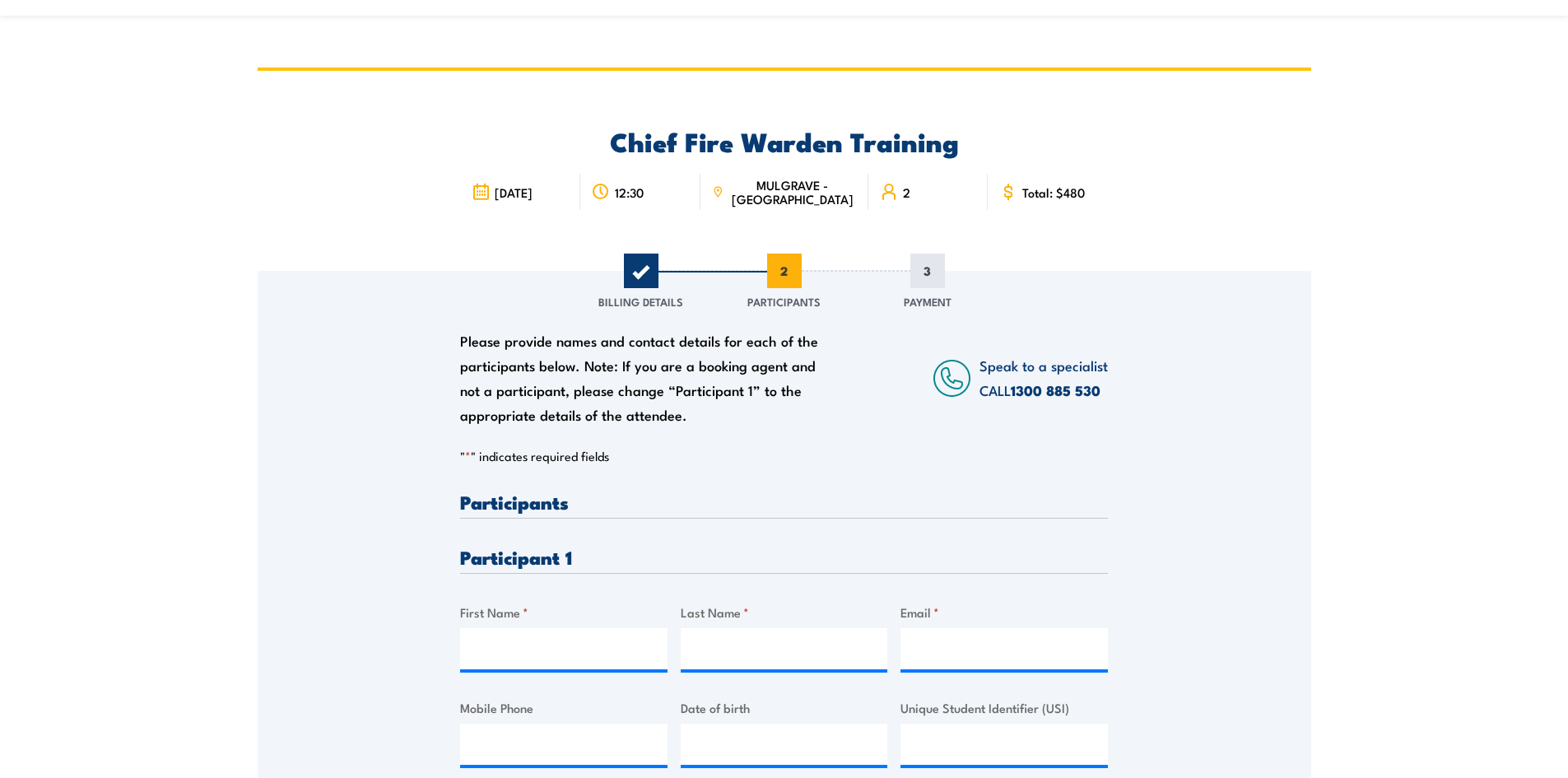
scroll to position [0, 0]
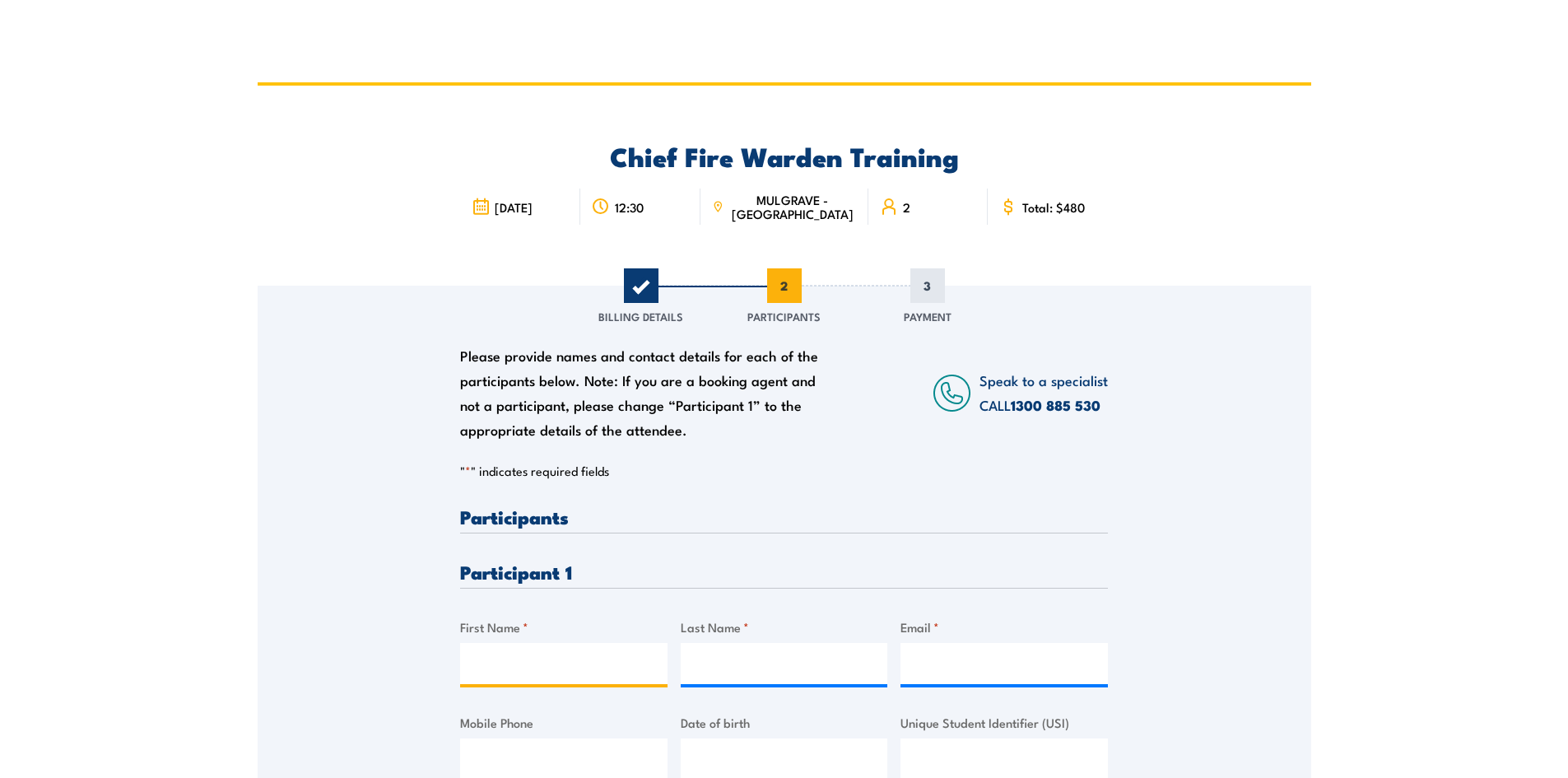
click at [536, 671] on input "First Name *" at bounding box center [563, 663] width 207 height 41
type input "Pati"
type input "Tufiao"
click at [927, 664] on input "Email *" at bounding box center [1003, 663] width 207 height 41
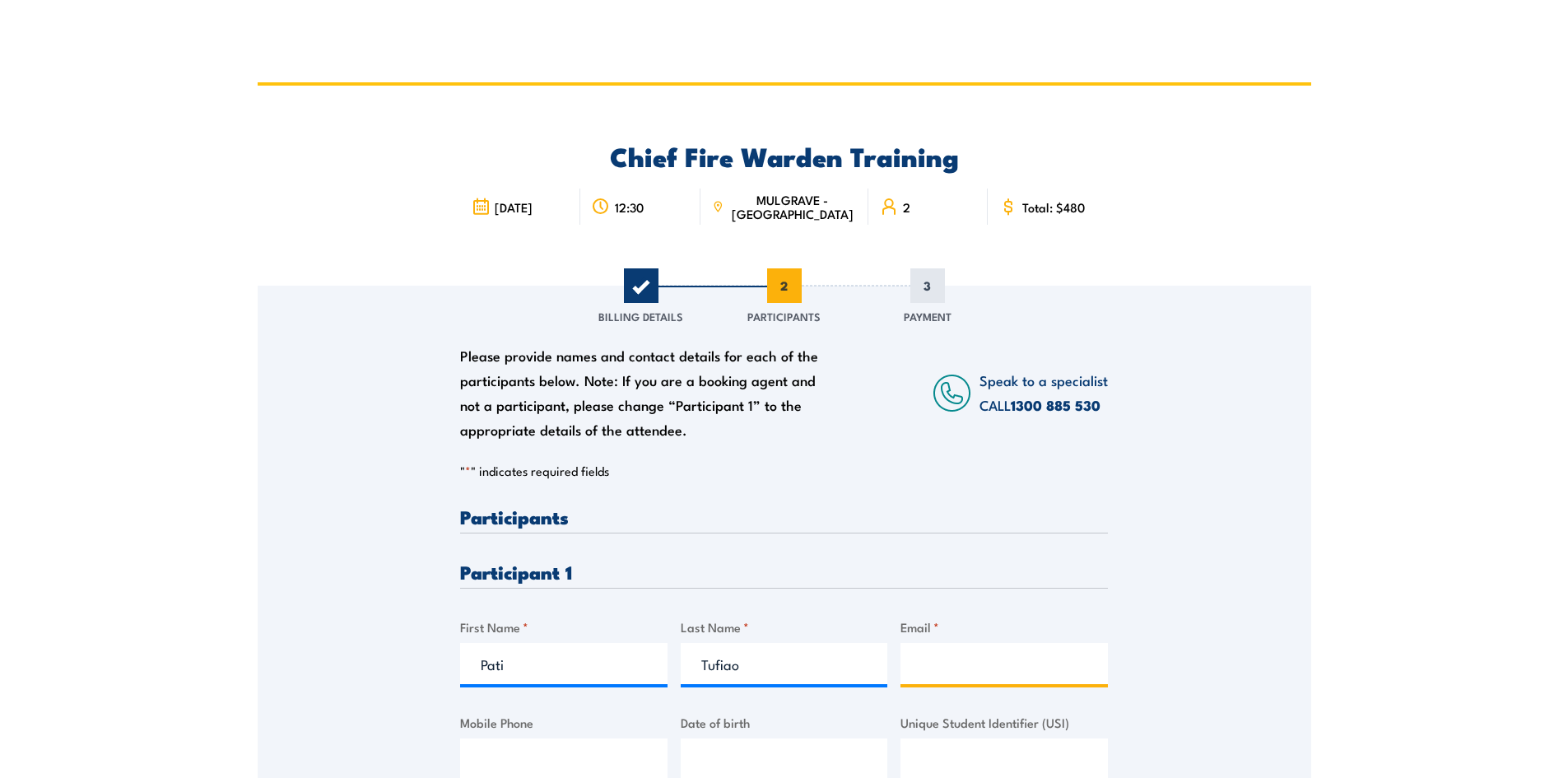
paste input "[EMAIL_ADDRESS][DOMAIN_NAME]"
type input "[EMAIL_ADDRESS][DOMAIN_NAME]"
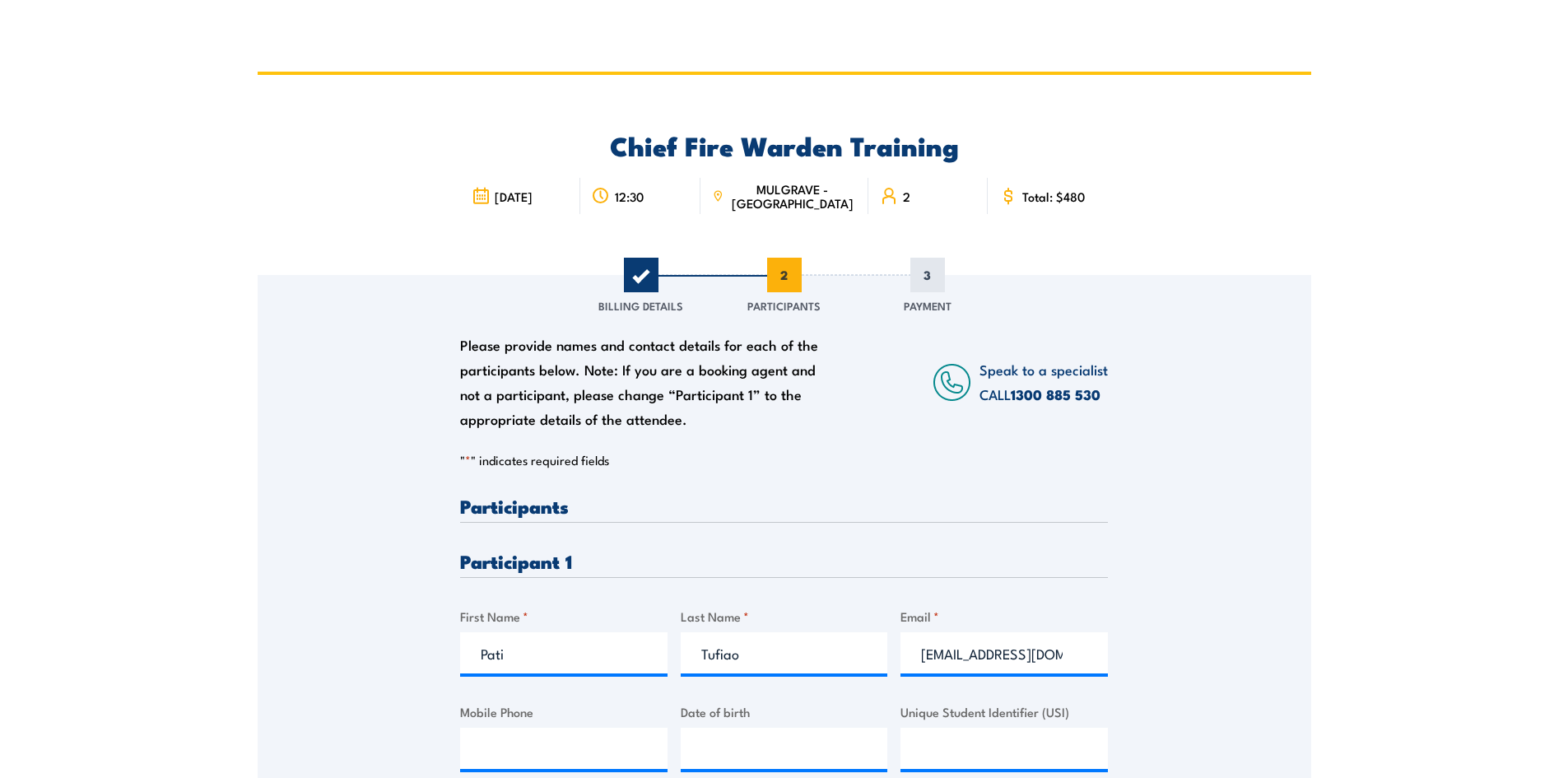
scroll to position [83, 0]
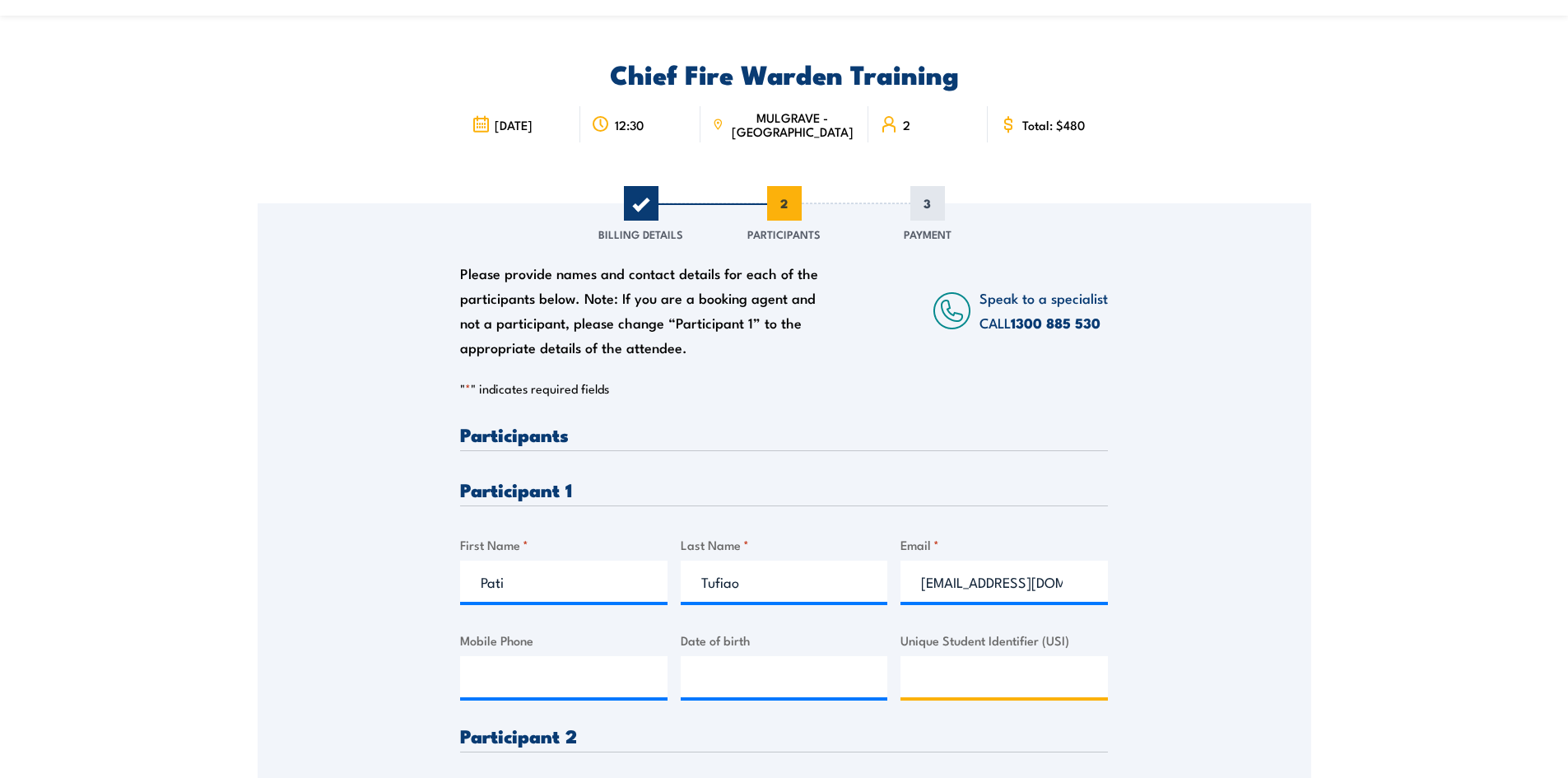
click at [977, 686] on input "Unique Student Identifier (USI)" at bounding box center [1003, 676] width 207 height 41
paste input "PQDS422NV4"
type input "PQDS422NV4"
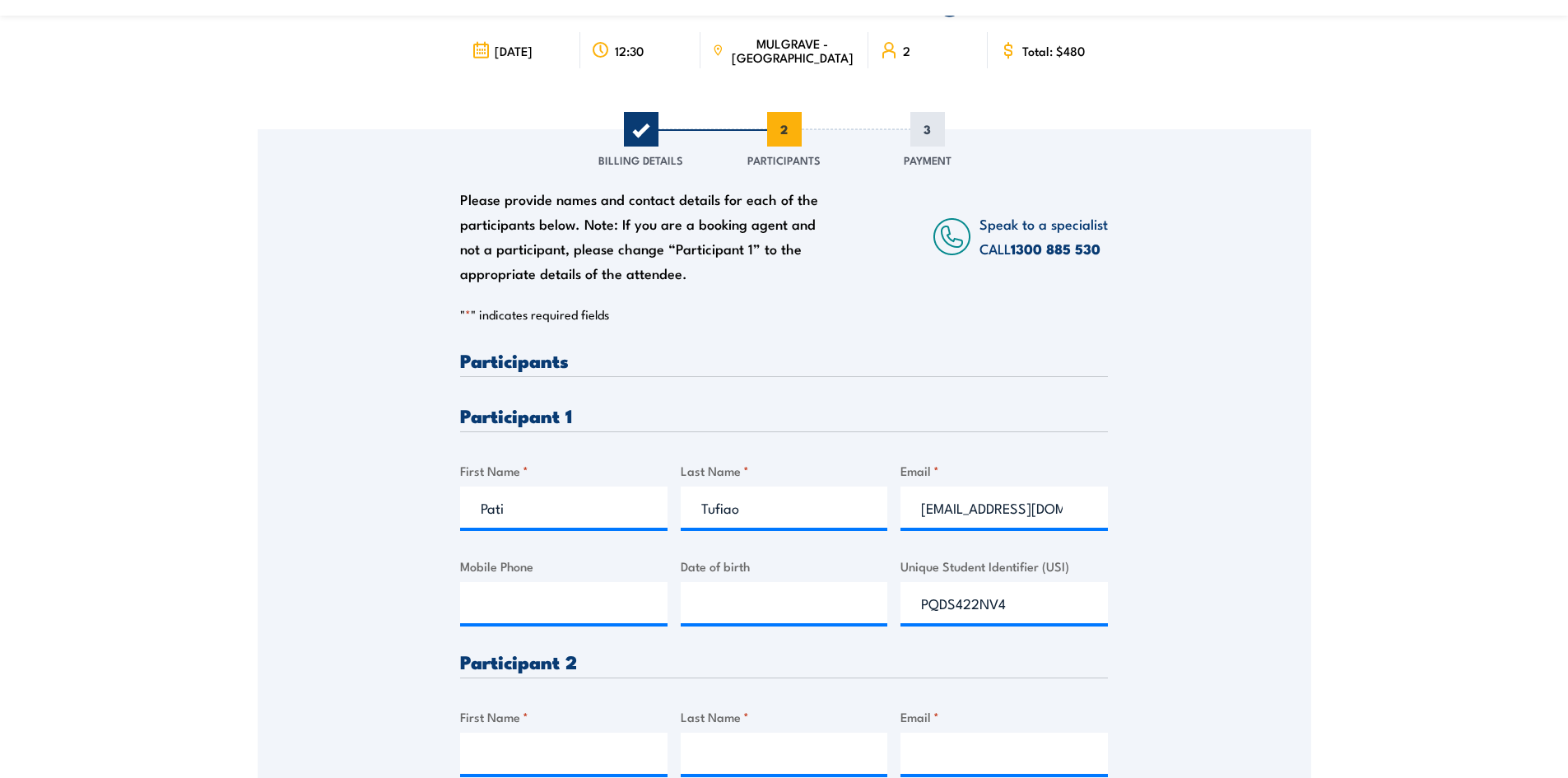
scroll to position [247, 0]
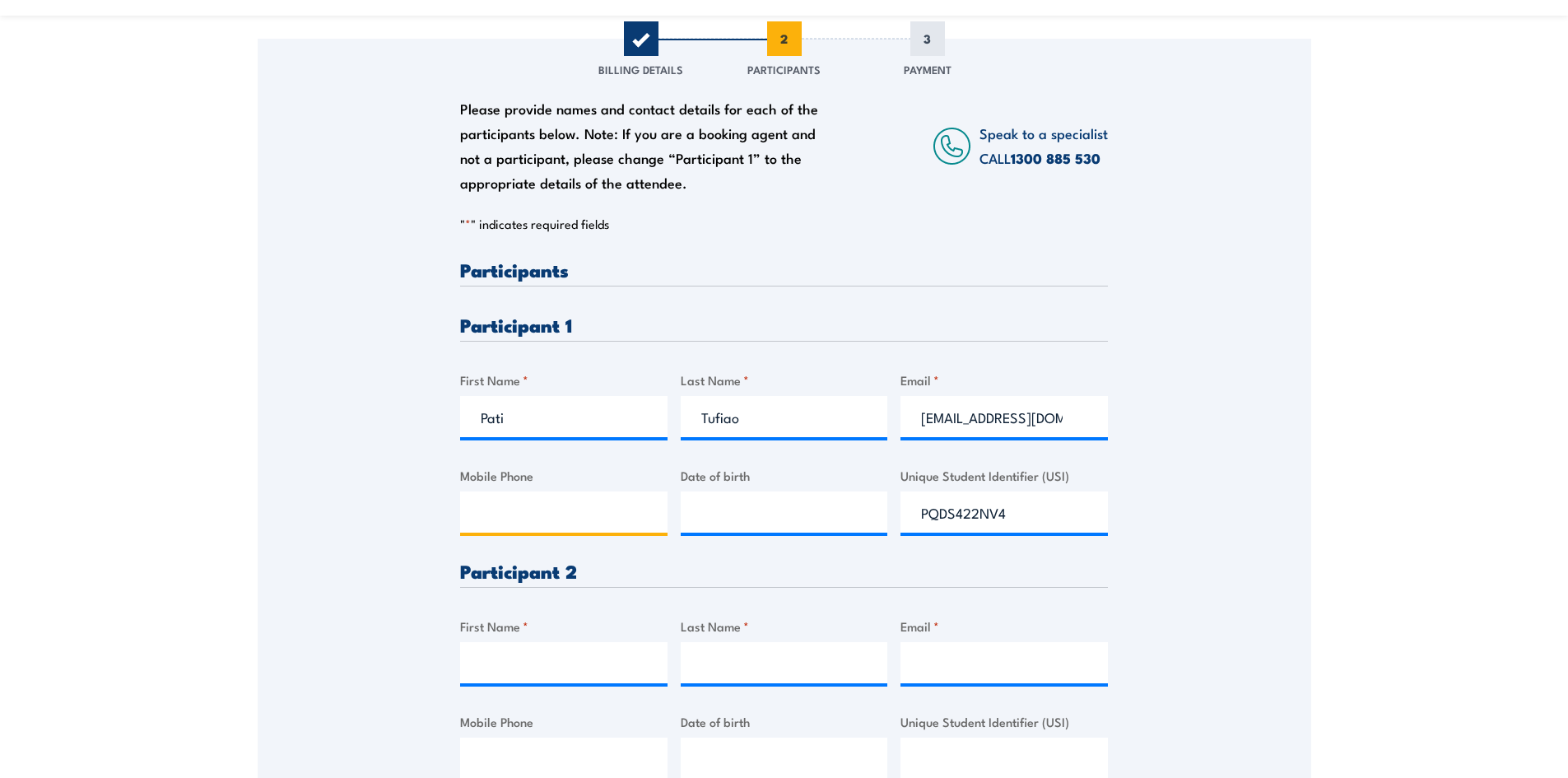
click at [491, 510] on input "Mobile Phone" at bounding box center [563, 511] width 207 height 41
click at [811, 524] on input "__/__/____" at bounding box center [784, 511] width 207 height 41
paste input "[DATE]"
type input "[DATE]"
click at [542, 670] on input "First Name *" at bounding box center [563, 662] width 207 height 41
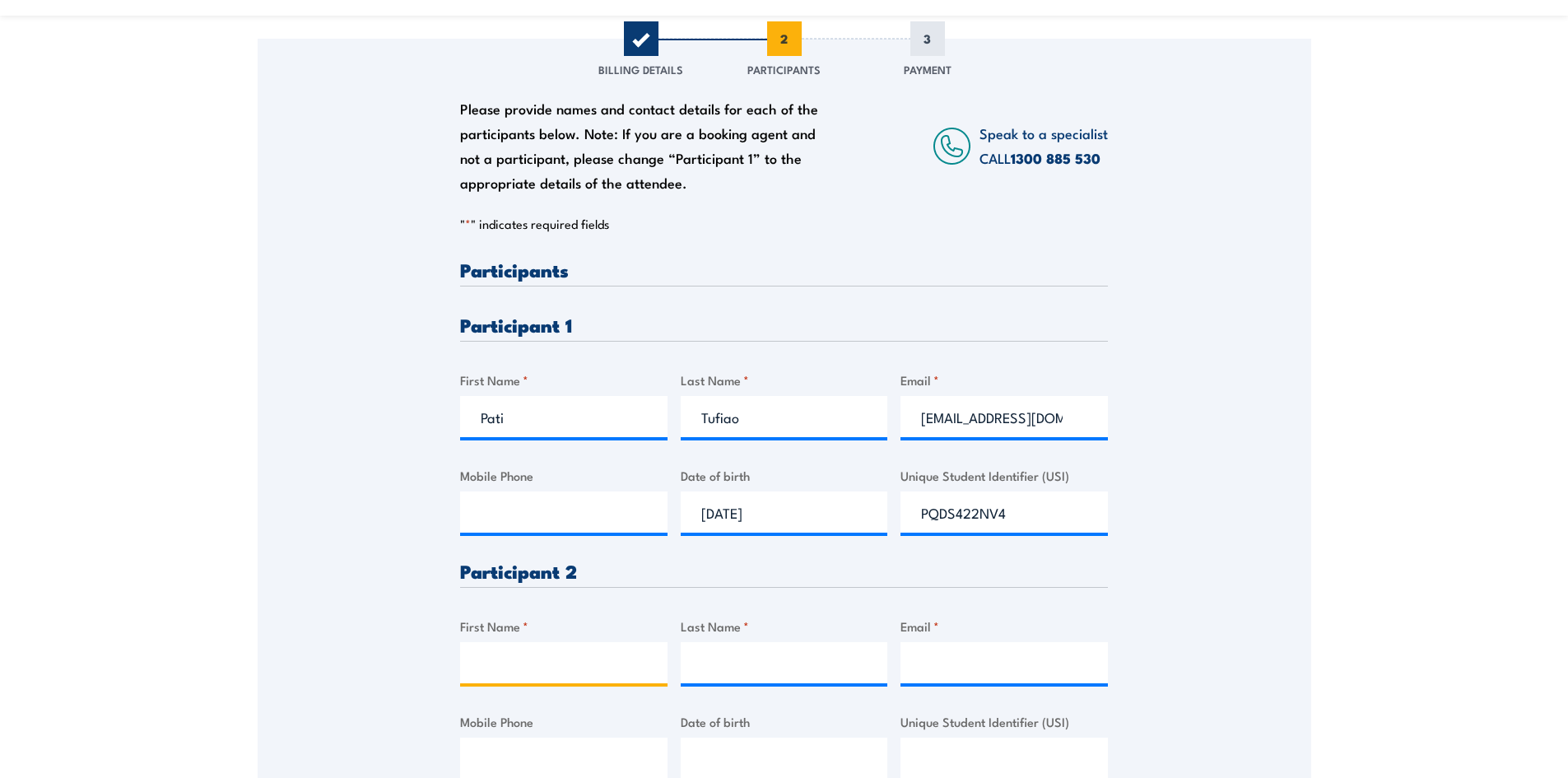
click at [532, 681] on input "First Name *" at bounding box center [563, 662] width 207 height 41
paste input "[PERSON_NAME]"
type input "[PERSON_NAME]"
click at [727, 662] on input "Last Name *" at bounding box center [784, 662] width 207 height 41
paste input "[PERSON_NAME]"
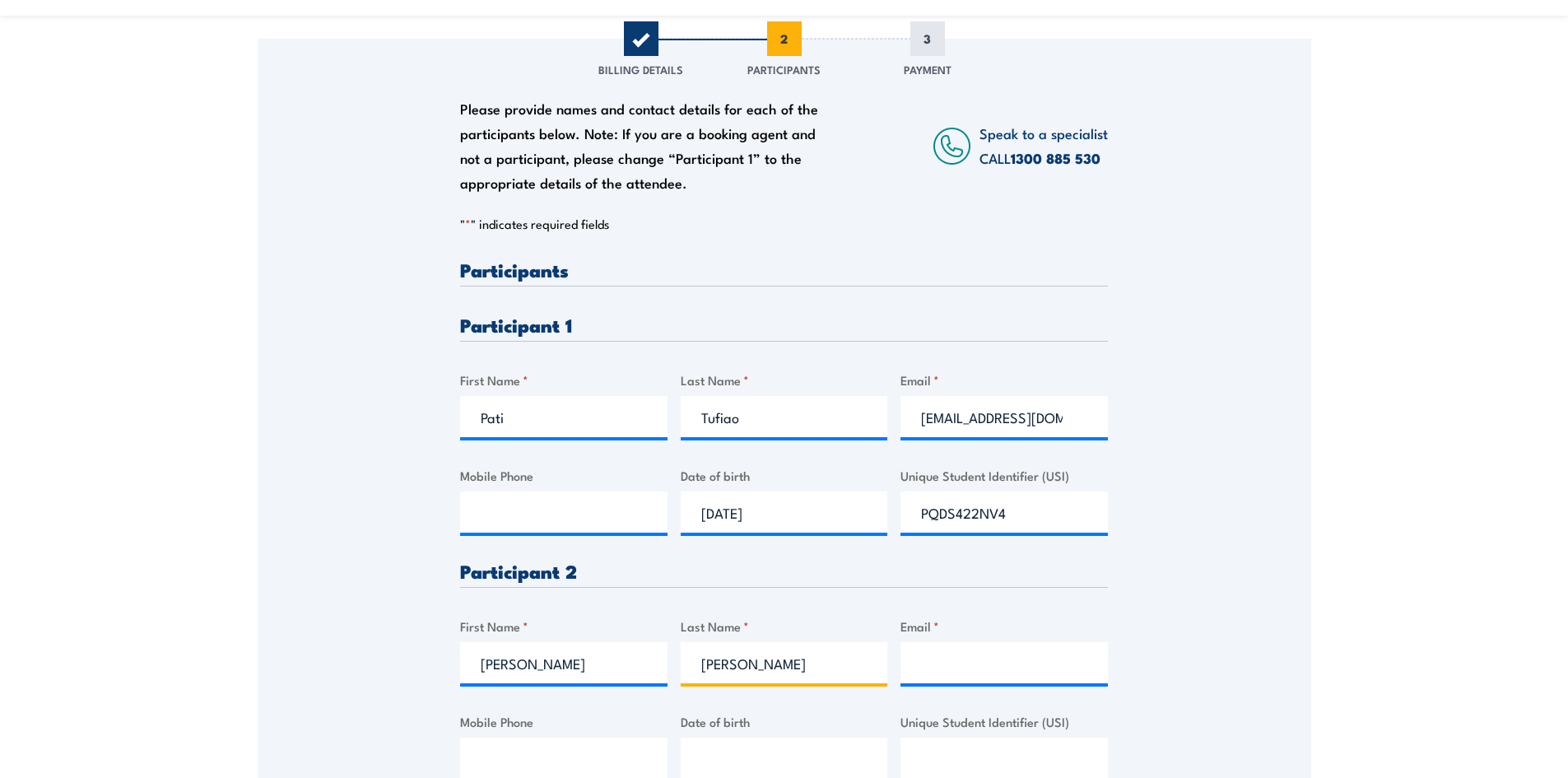
type input "[PERSON_NAME]"
click at [959, 670] on input "Email *" at bounding box center [1003, 662] width 207 height 41
paste input "[PERSON_NAME][EMAIL_ADDRESS][PERSON_NAME][PERSON_NAME][DOMAIN_NAME]"
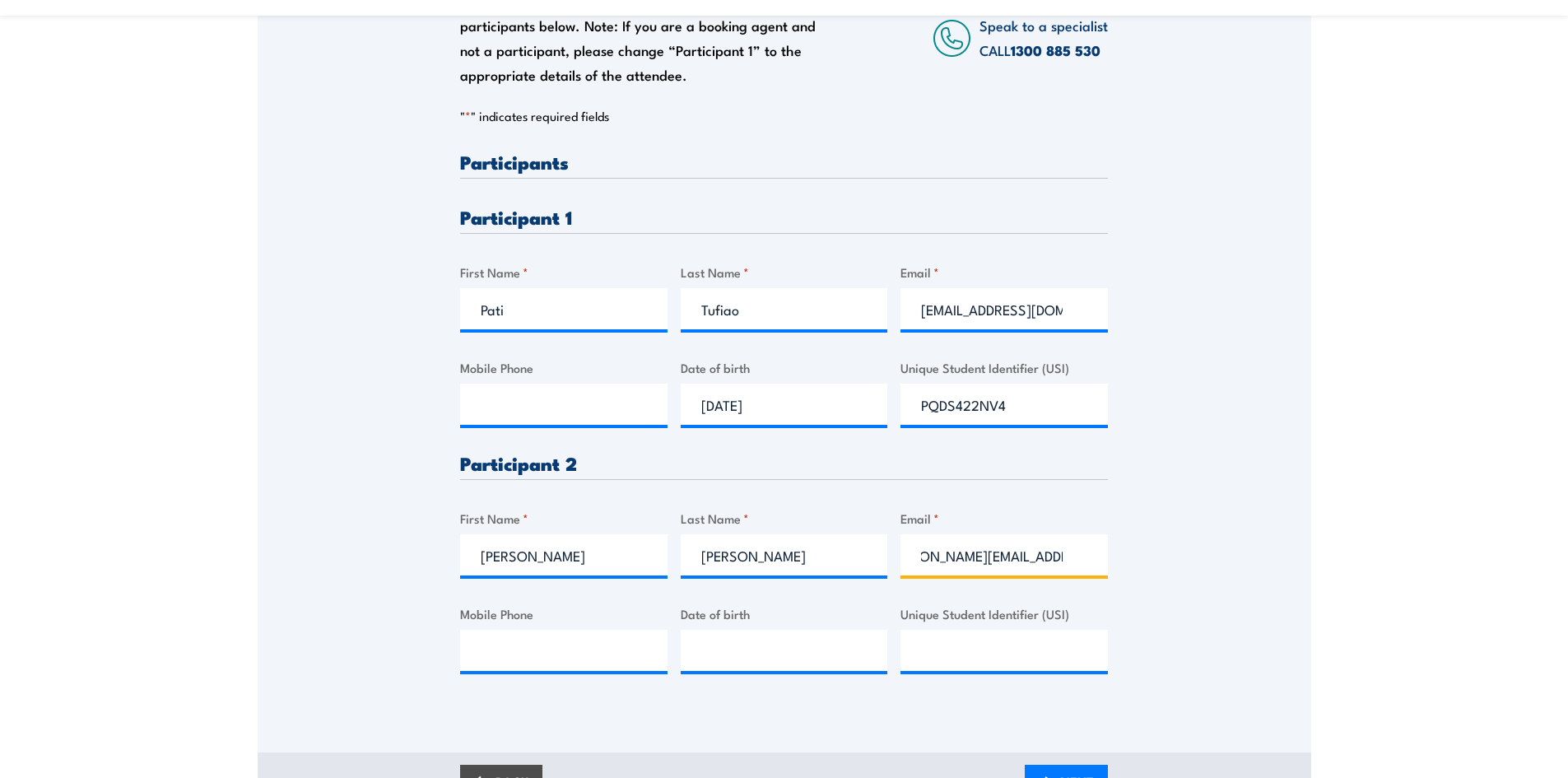
scroll to position [412, 0]
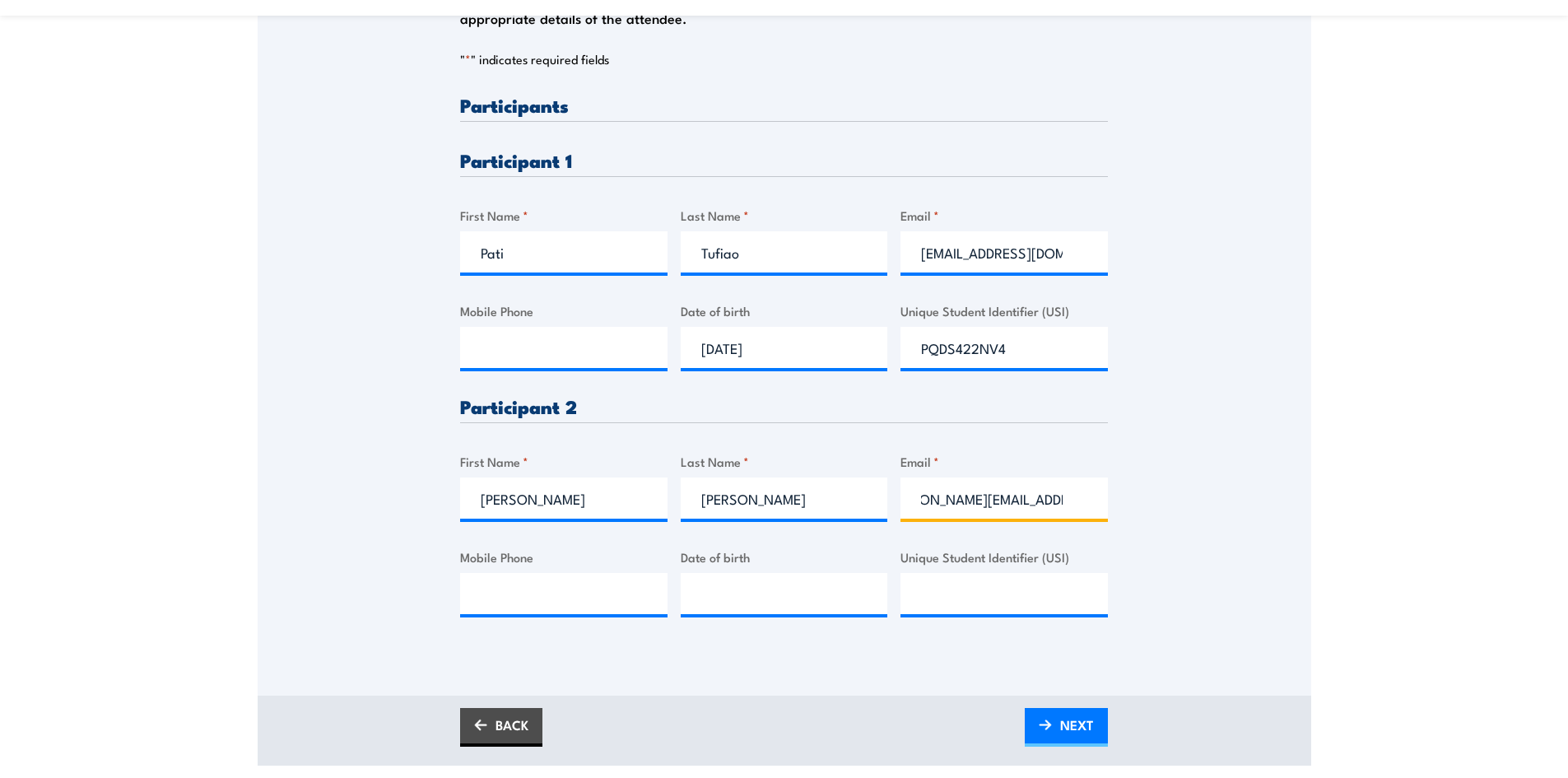
type input "[PERSON_NAME][EMAIL_ADDRESS][PERSON_NAME][PERSON_NAME][DOMAIN_NAME]"
click at [553, 594] on input "Mobile Phone" at bounding box center [563, 593] width 207 height 41
paste input "0407 143 300"
type input "0407 143 300"
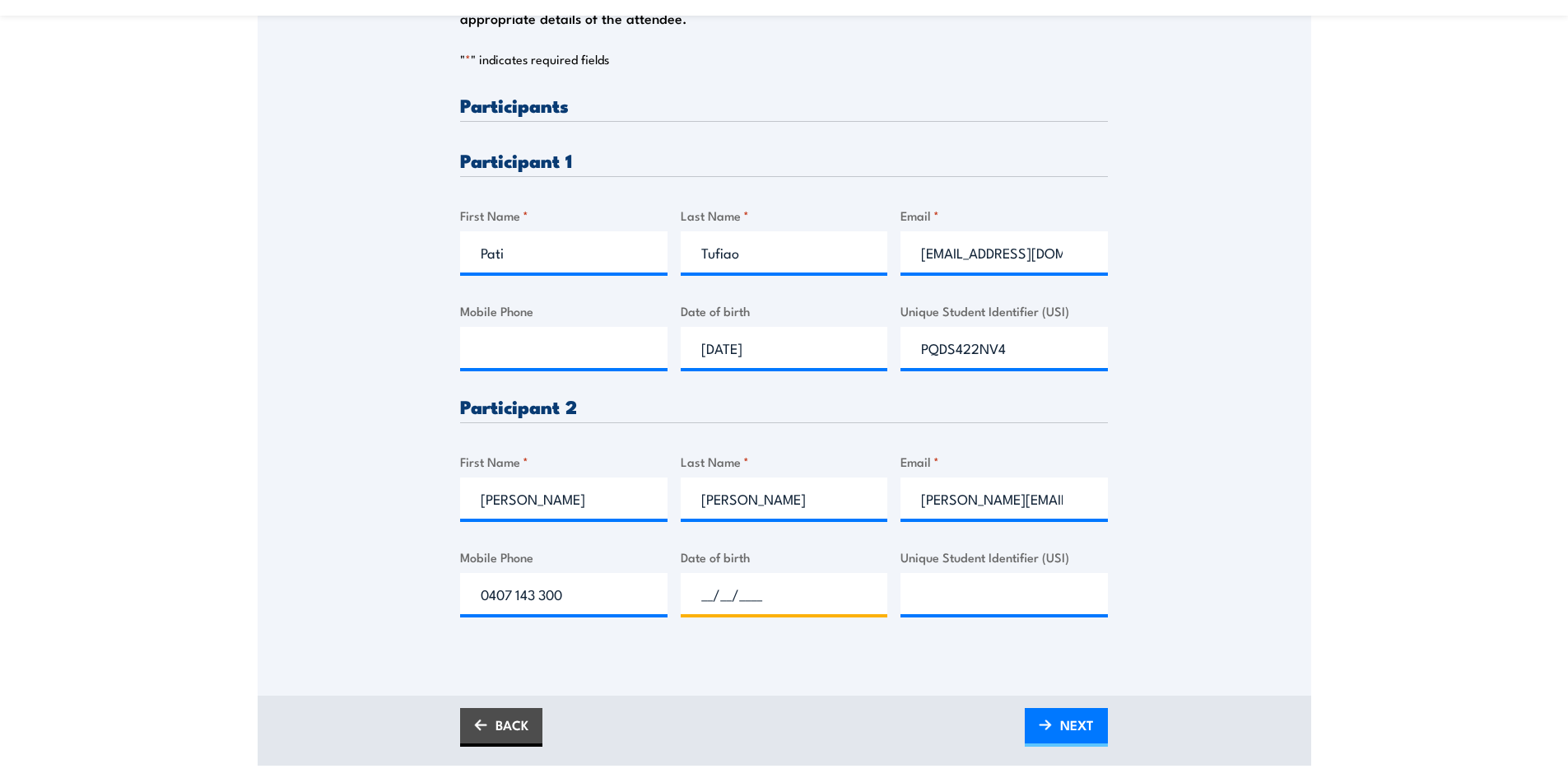
click at [807, 596] on input "__/__/____" at bounding box center [784, 593] width 207 height 41
paste input "[DATE]"
type input "[DATE]"
click at [970, 607] on input "Unique Student Identifier (USI)" at bounding box center [1003, 593] width 207 height 41
paste input "UBZBQMQ7GE"
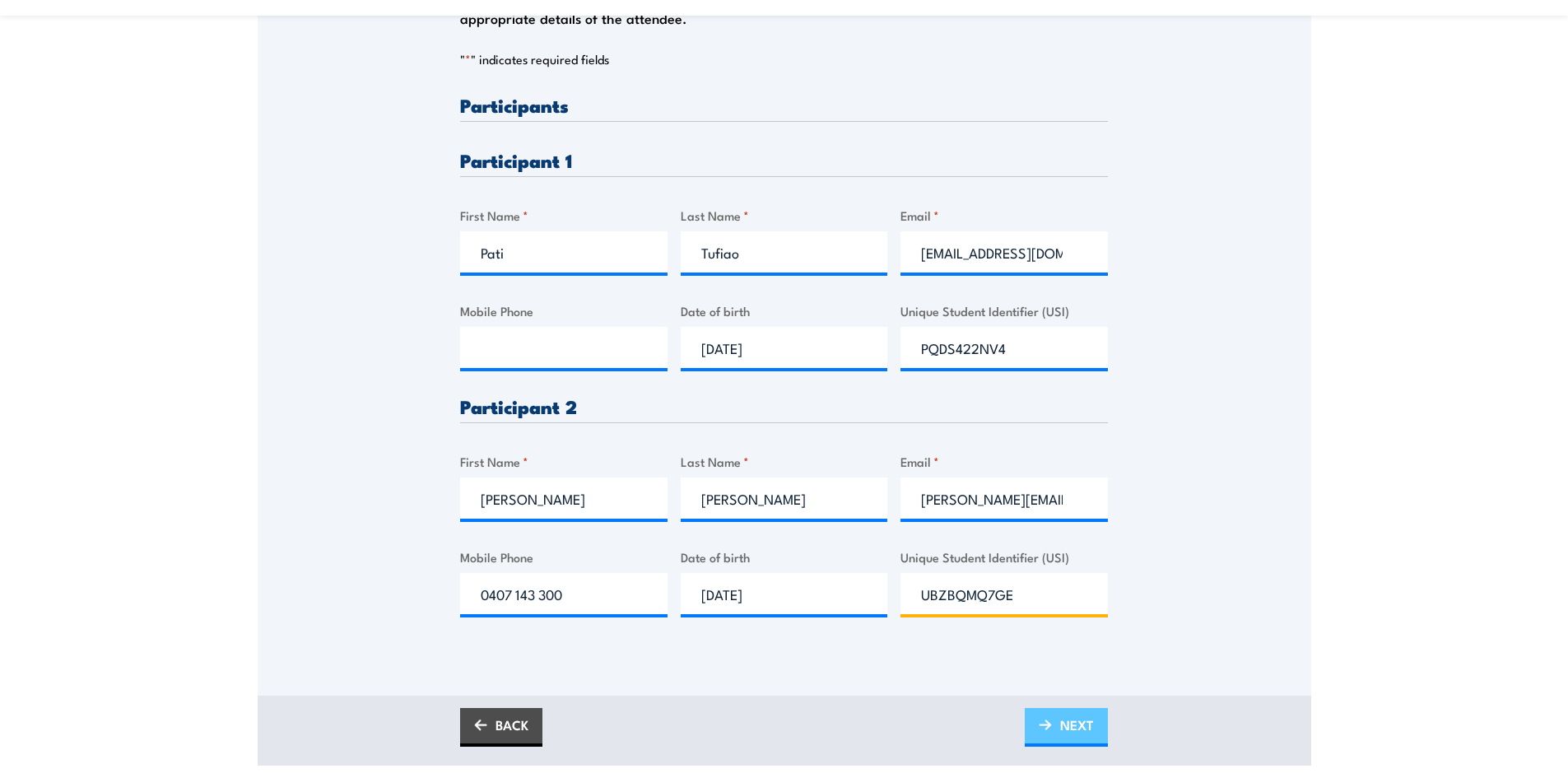
type input "UBZBQMQ7GE"
click at [1061, 713] on span "NEXT" at bounding box center [1076, 724] width 34 height 43
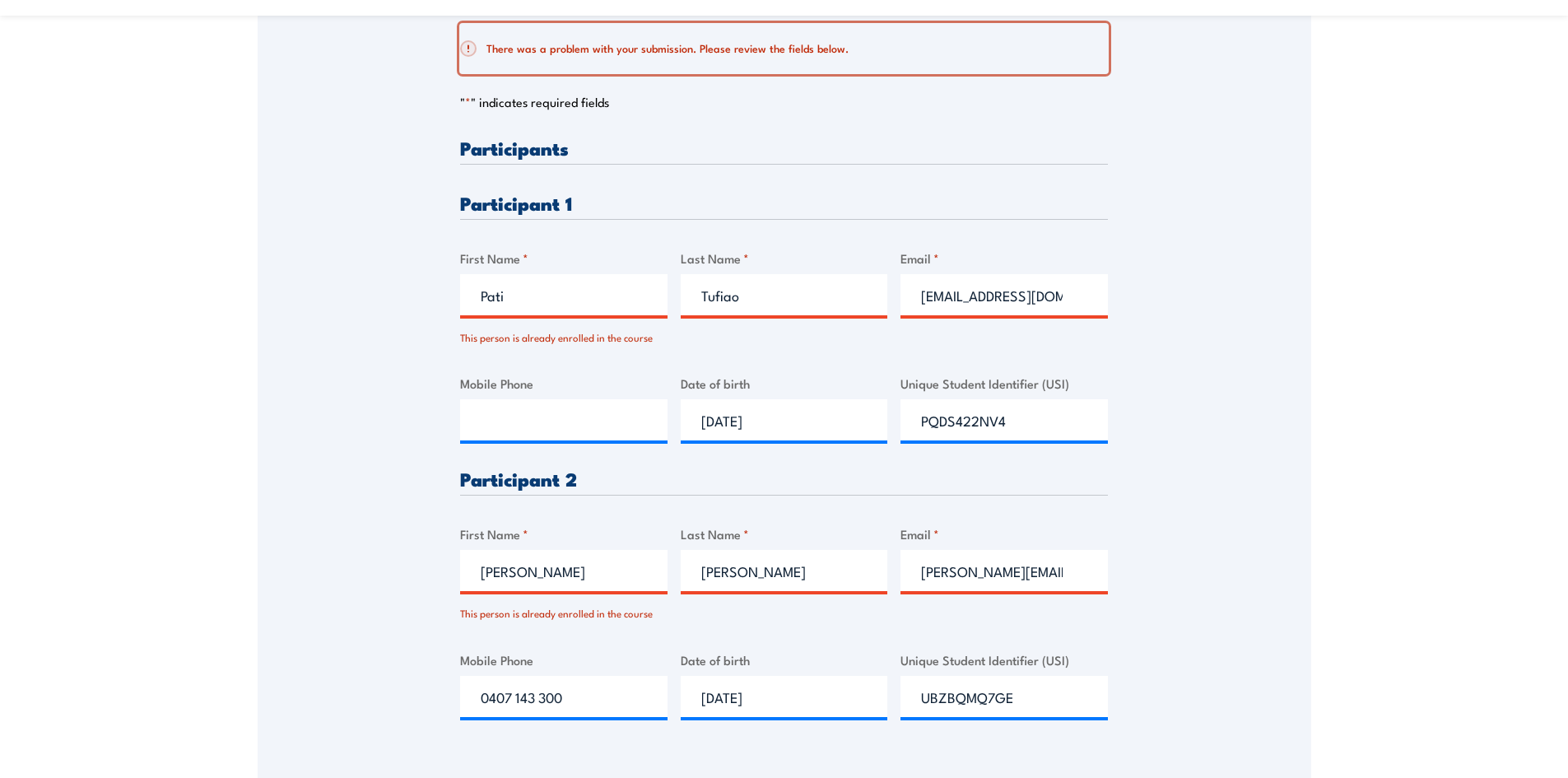
scroll to position [412, 0]
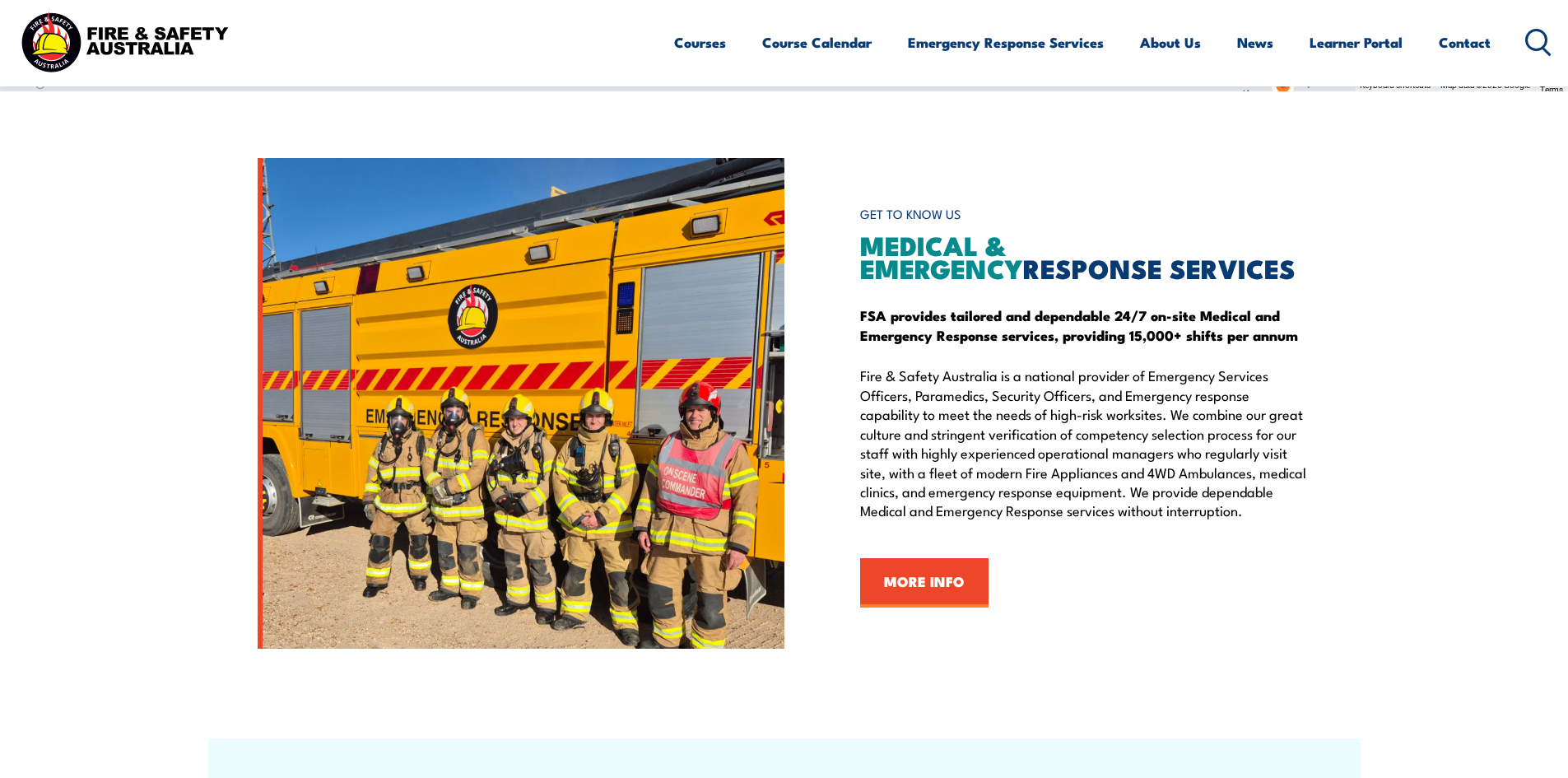
scroll to position [1727, 0]
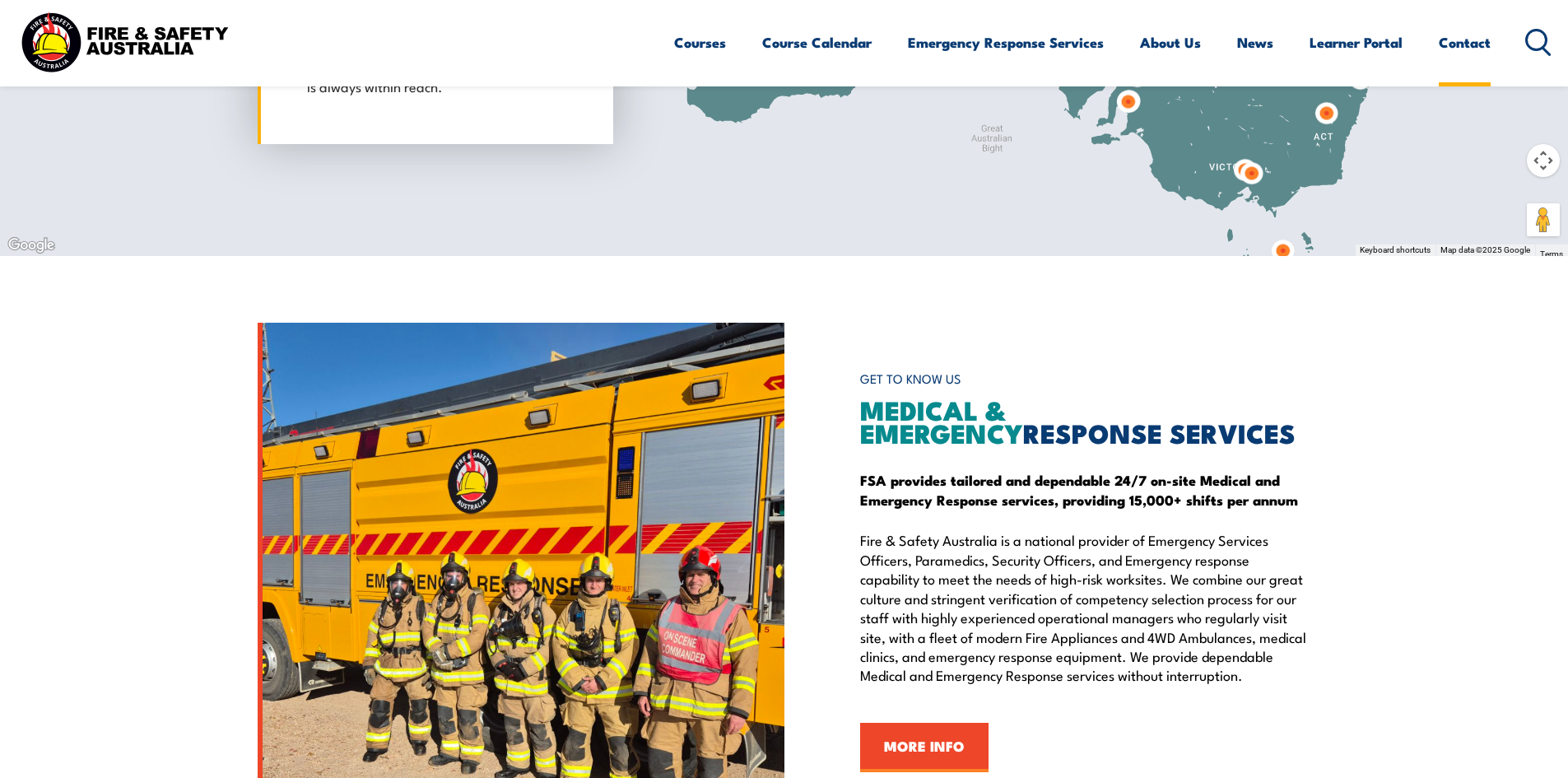
click at [1473, 42] on link "Contact" at bounding box center [1465, 41] width 52 height 43
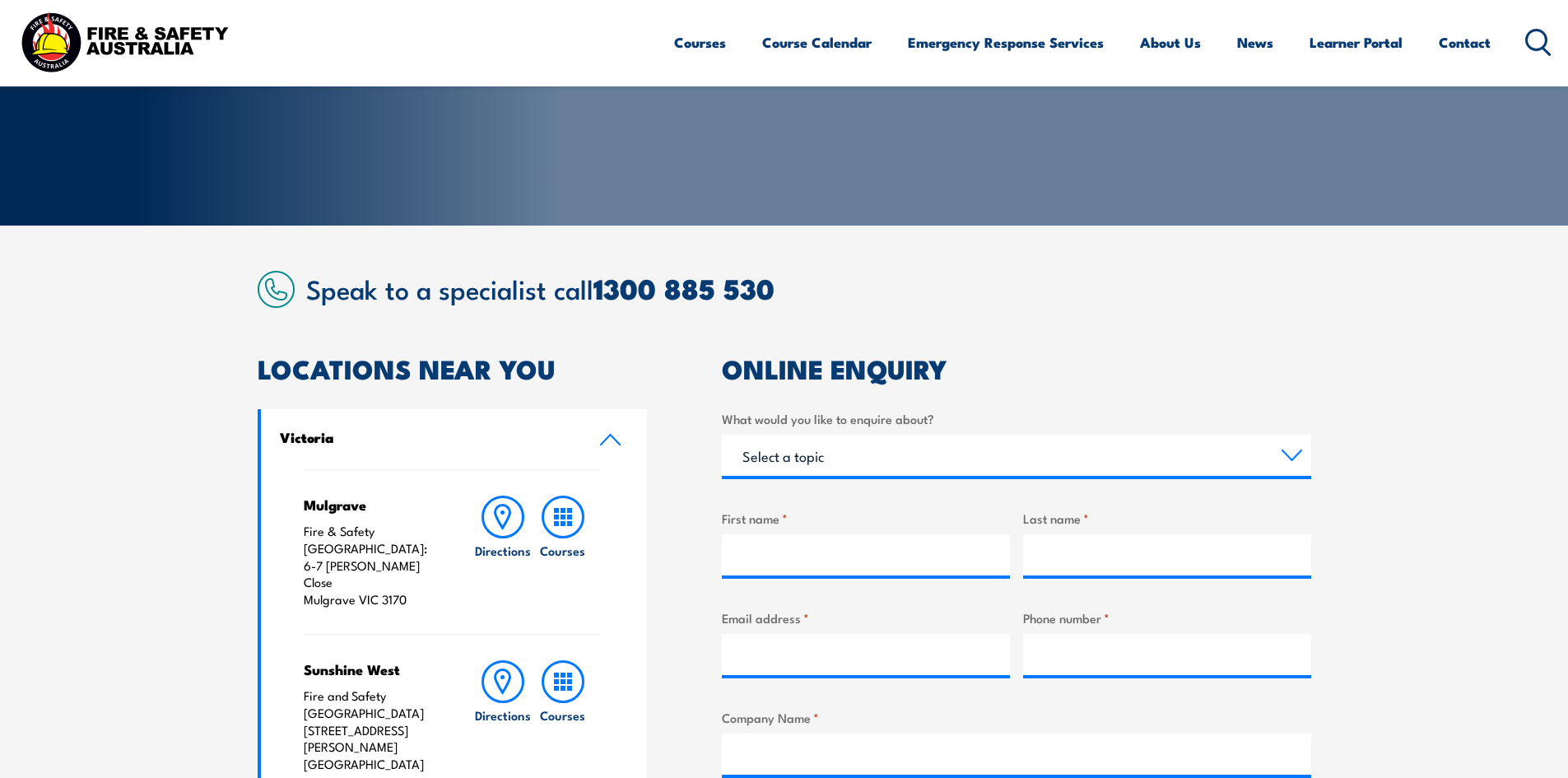
scroll to position [247, 0]
